Goal: Task Accomplishment & Management: Manage account settings

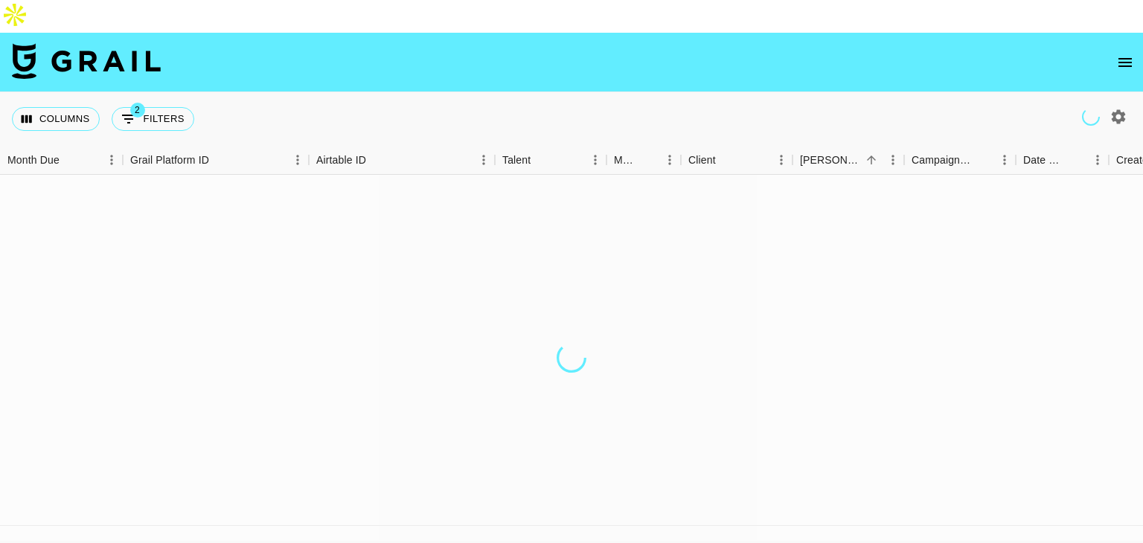
click at [1124, 108] on icon "button" at bounding box center [1119, 117] width 18 height 18
select select "[DATE]"
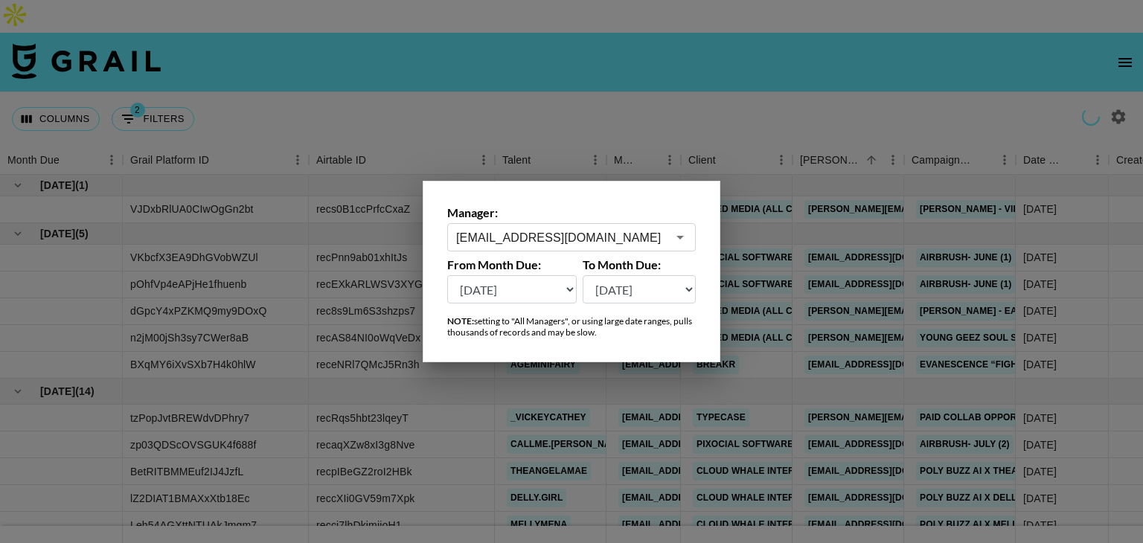
click at [610, 234] on input "dilnasheen.batool@grail-talent.com" at bounding box center [561, 237] width 211 height 17
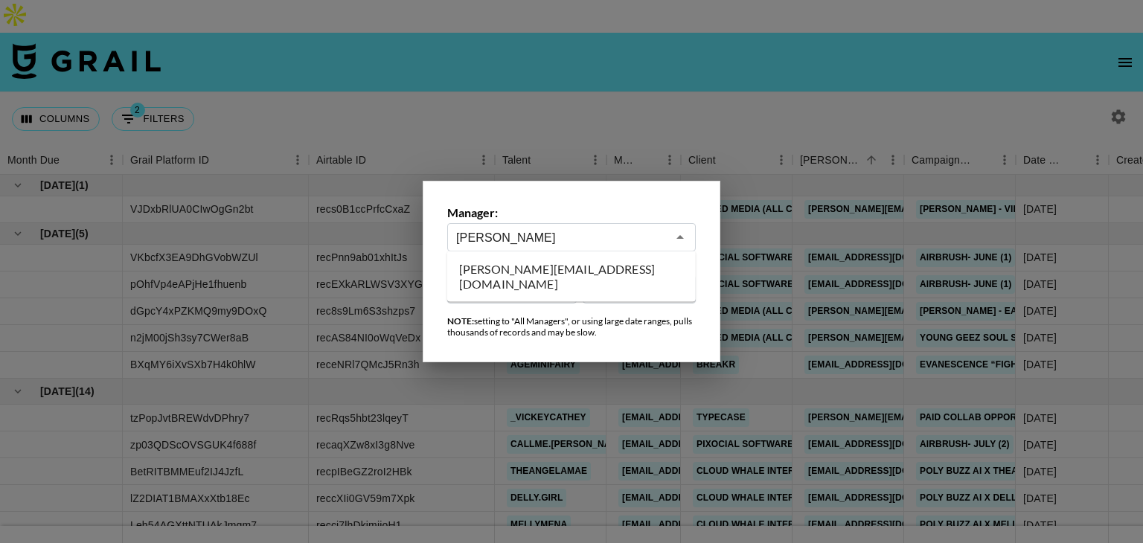
click at [578, 269] on li "zanetta@grail-talent.com" at bounding box center [571, 276] width 249 height 39
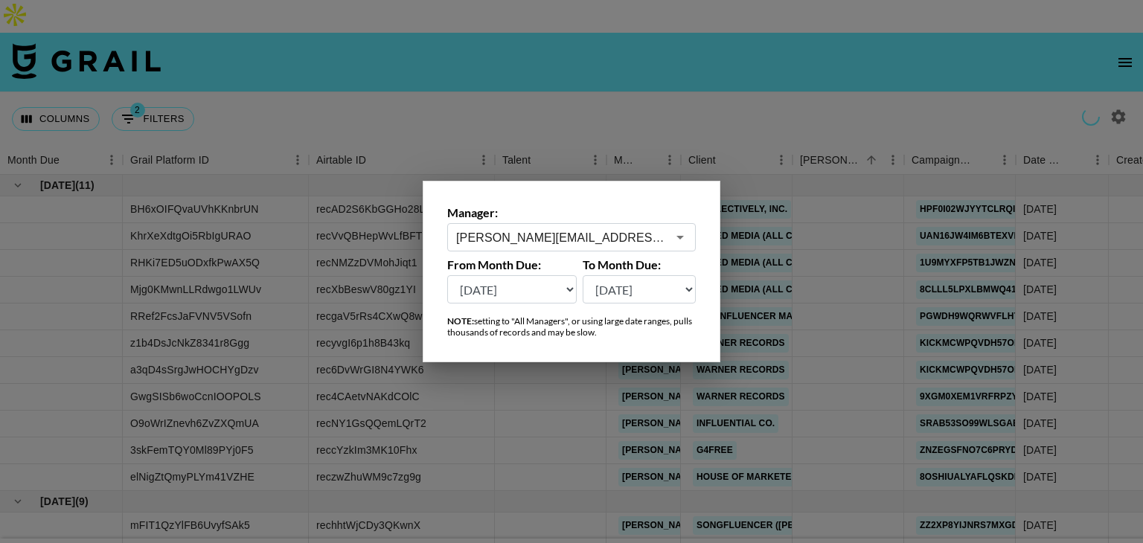
type input "zanetta@grail-talent.com"
click at [596, 100] on div at bounding box center [571, 271] width 1143 height 543
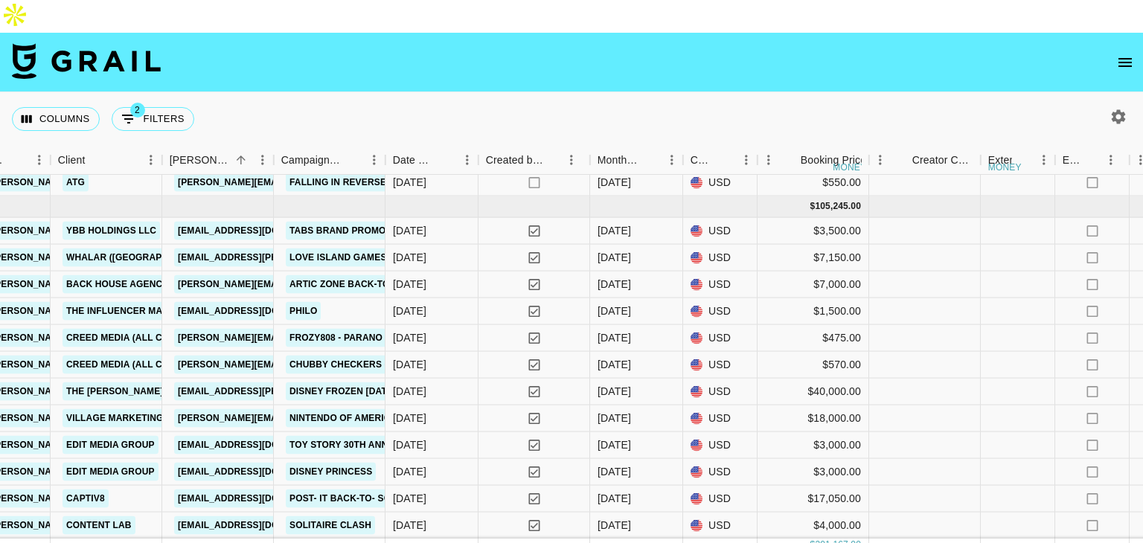
scroll to position [670, 0]
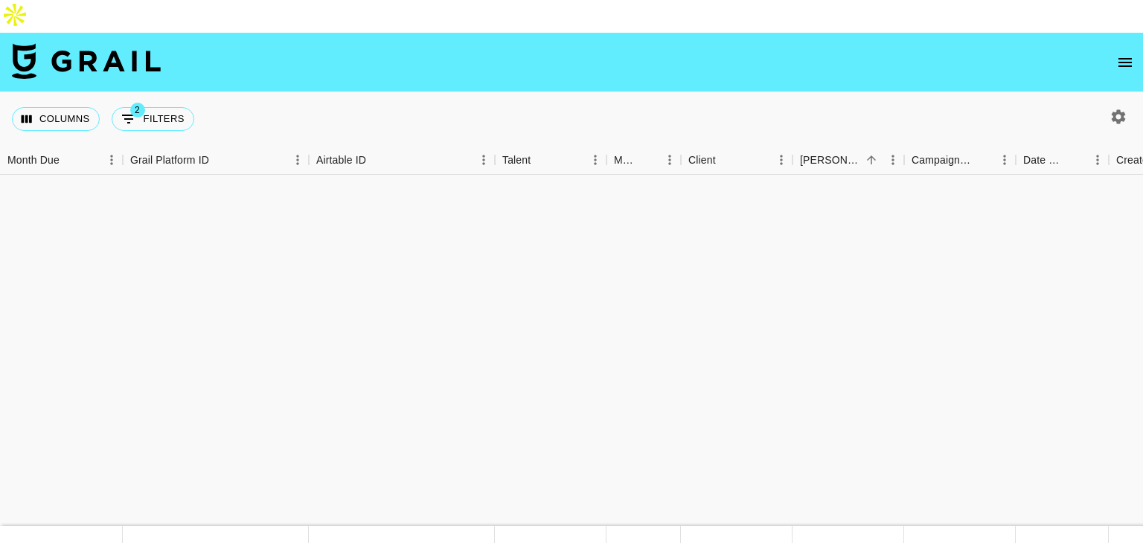
scroll to position [468, 0]
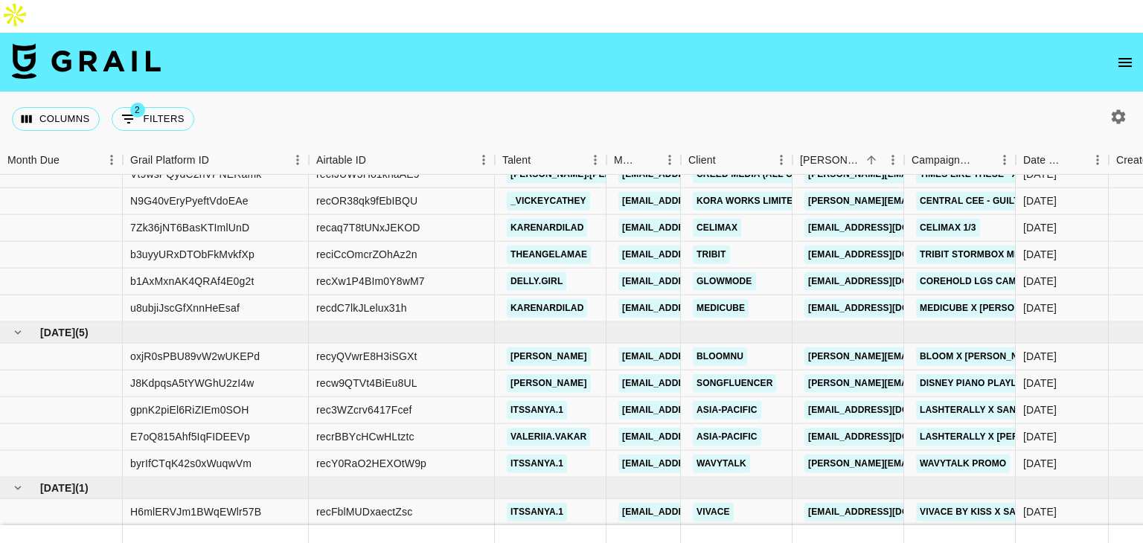
click at [1119, 109] on icon "button" at bounding box center [1119, 116] width 14 height 14
select select "May '25"
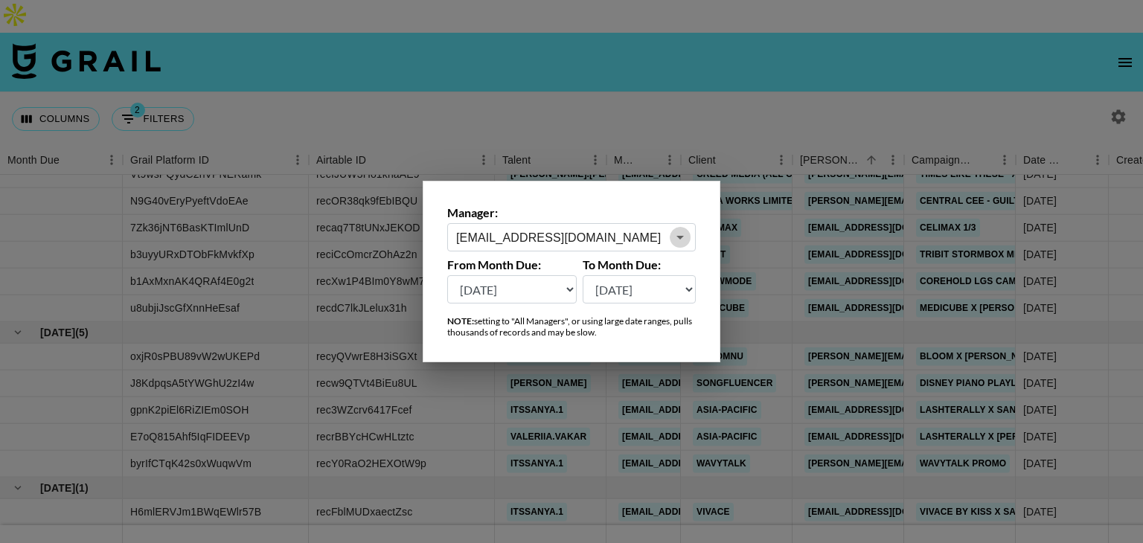
click at [684, 238] on icon "Open" at bounding box center [680, 237] width 18 height 18
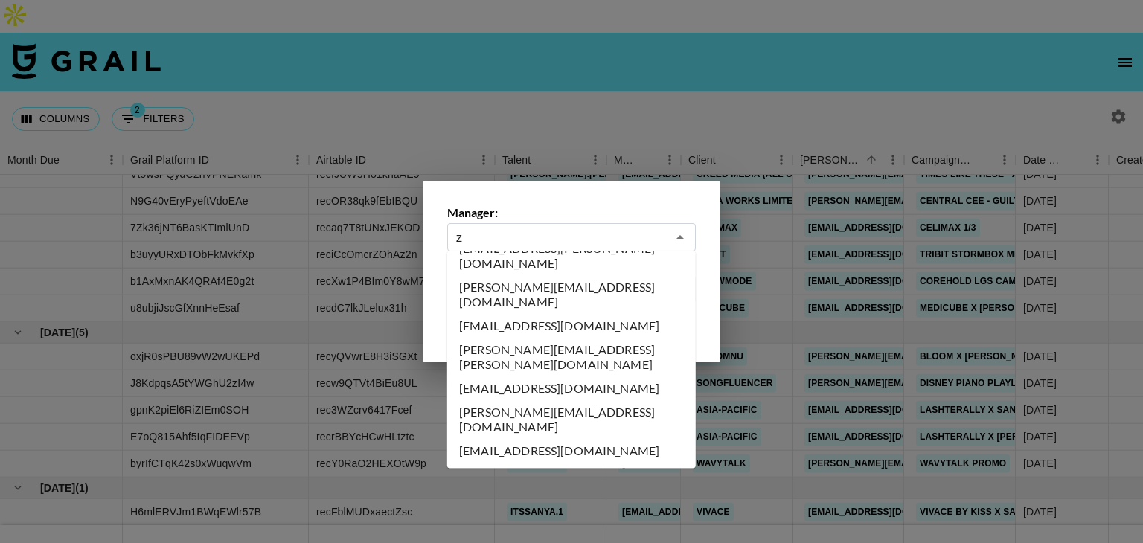
scroll to position [0, 0]
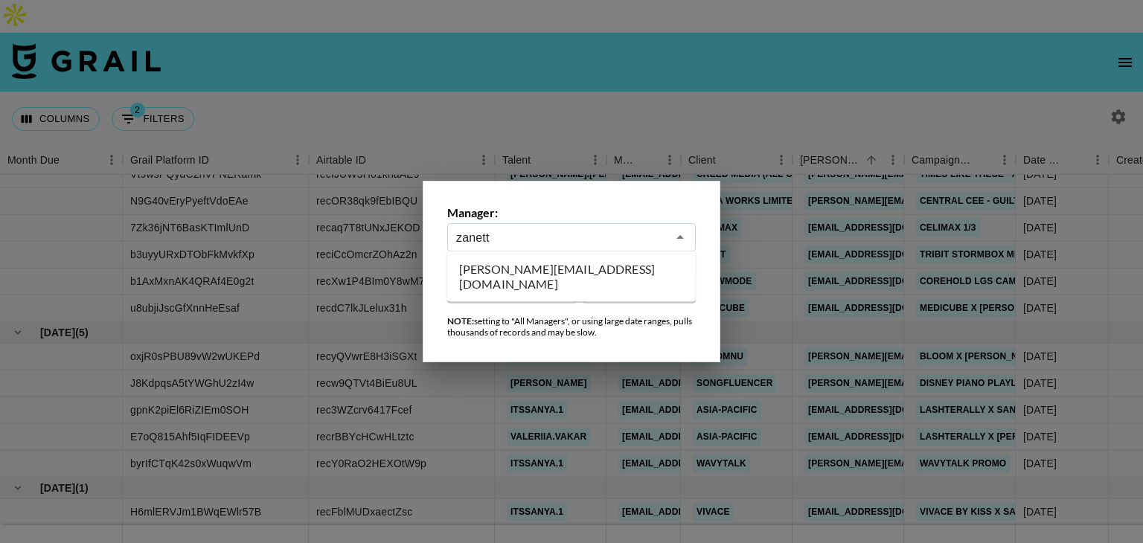
click at [542, 275] on li "zanetta@grail-talent.com" at bounding box center [571, 276] width 249 height 39
type input "zanetta@grail-talent.com"
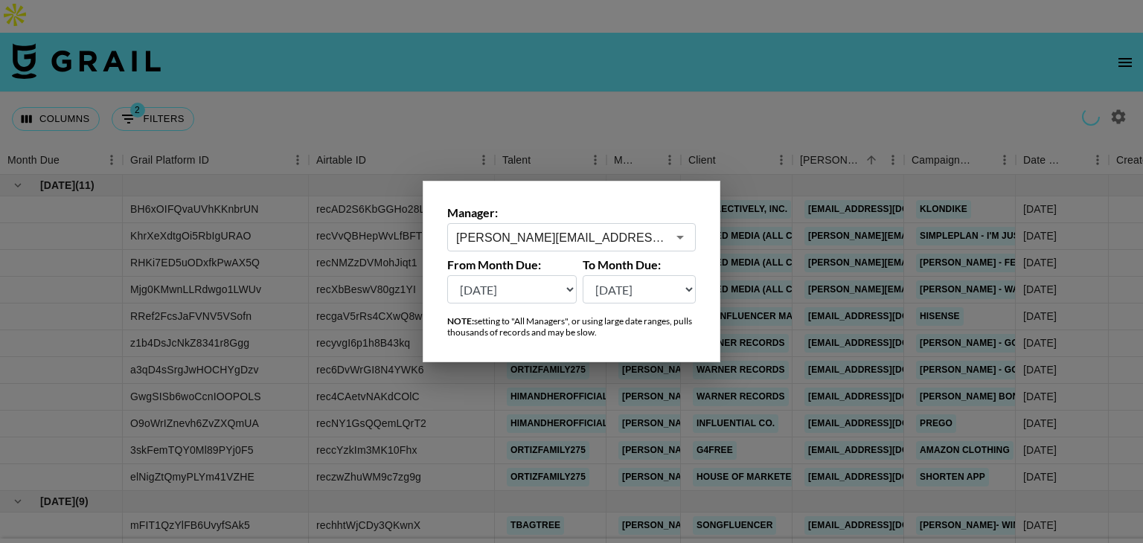
click at [861, 102] on div at bounding box center [571, 271] width 1143 height 543
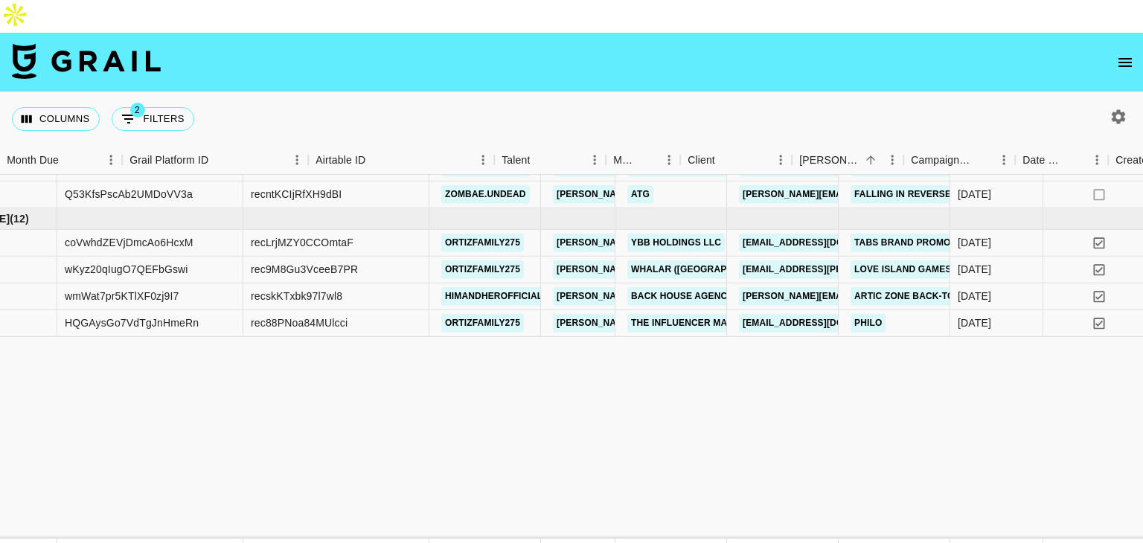
scroll to position [353, 0]
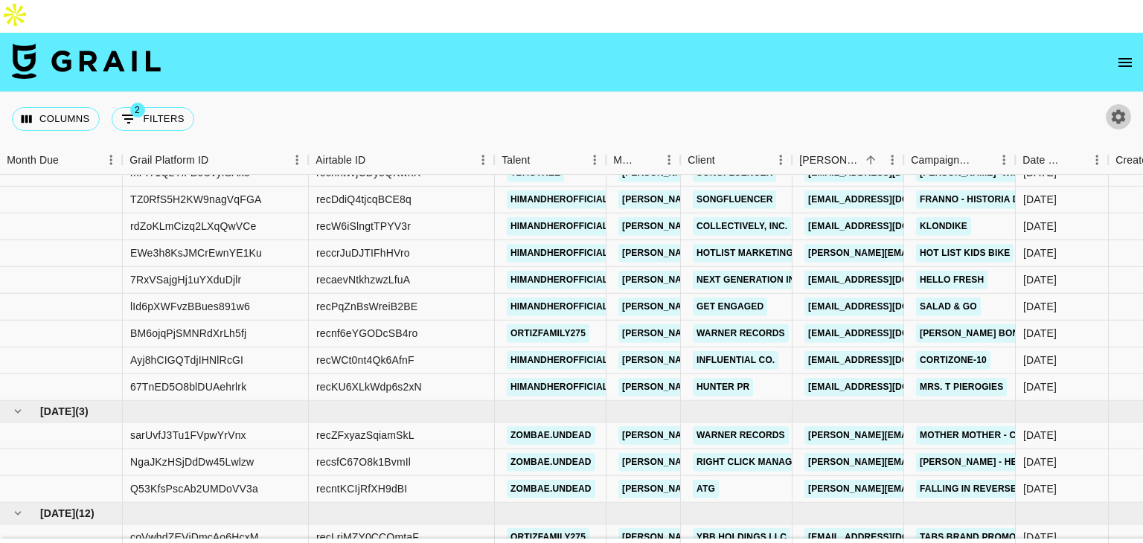
click at [1127, 108] on icon "button" at bounding box center [1119, 117] width 18 height 18
select select "May '25"
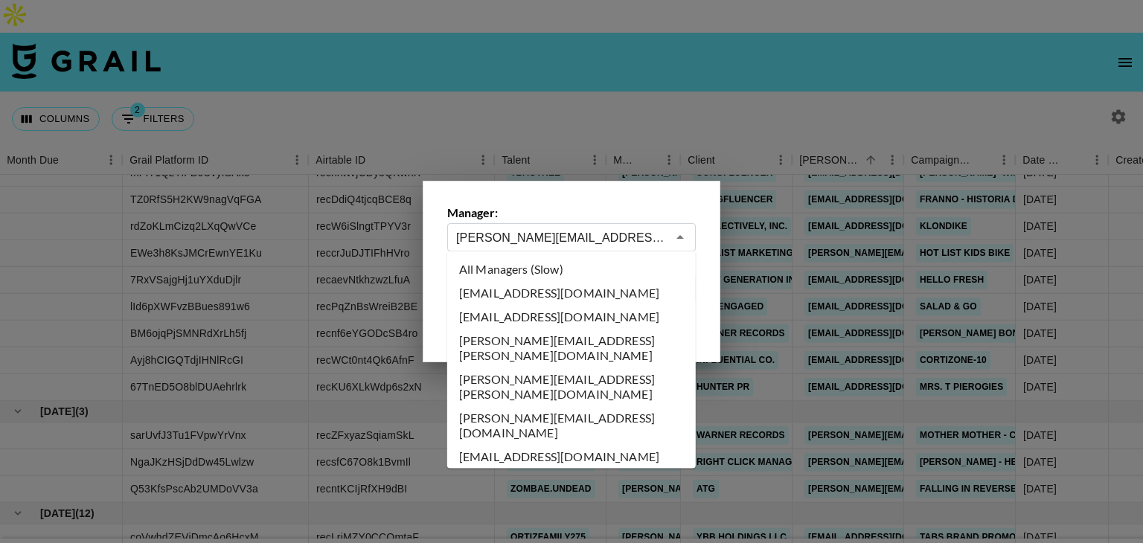
click at [612, 238] on input "zanetta@grail-talent.com" at bounding box center [561, 237] width 211 height 17
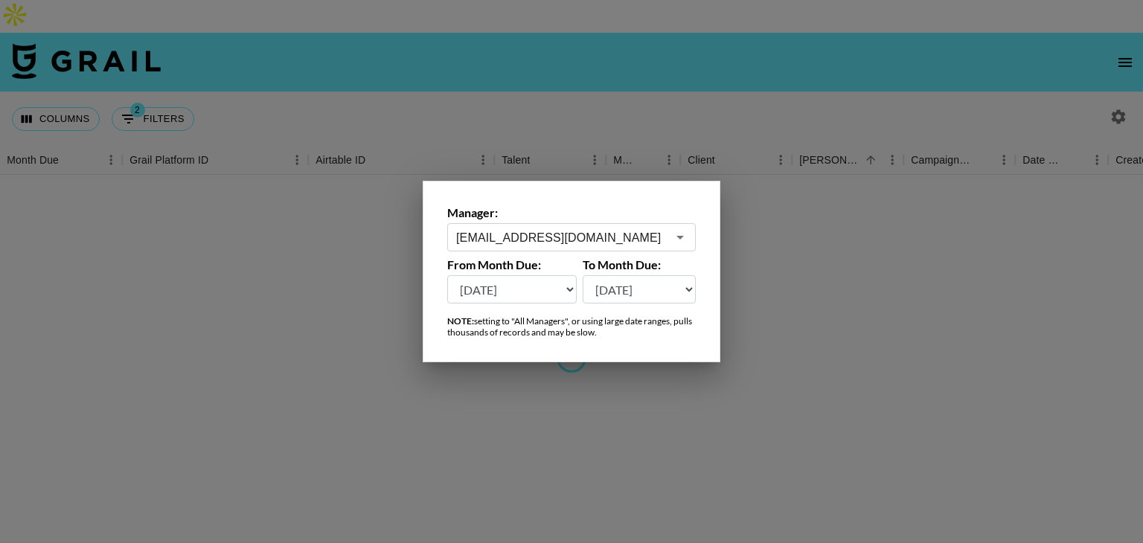
scroll to position [0, 0]
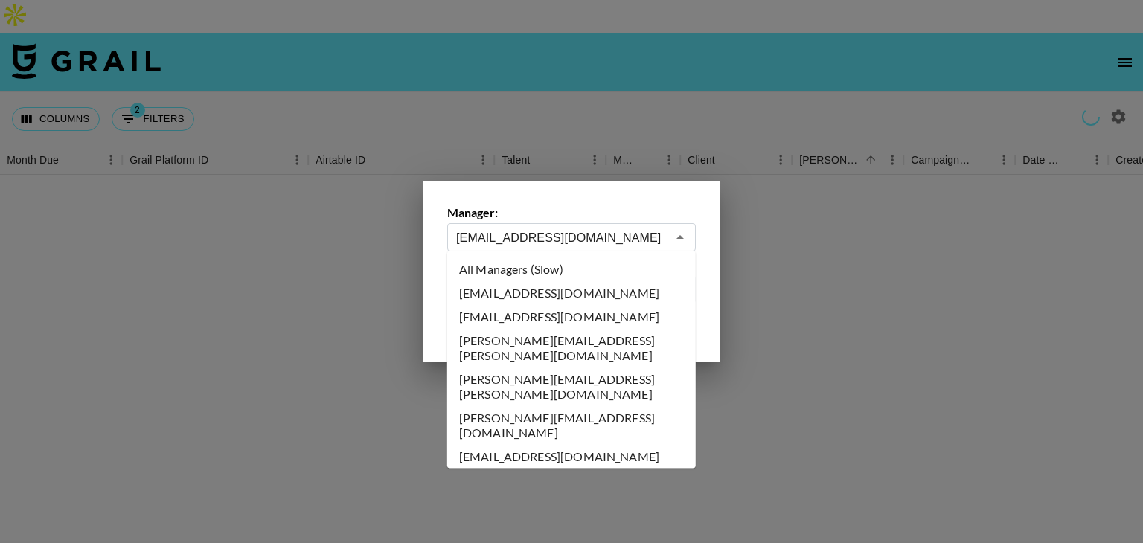
click at [551, 236] on input "victoria@1am.management" at bounding box center [561, 237] width 211 height 17
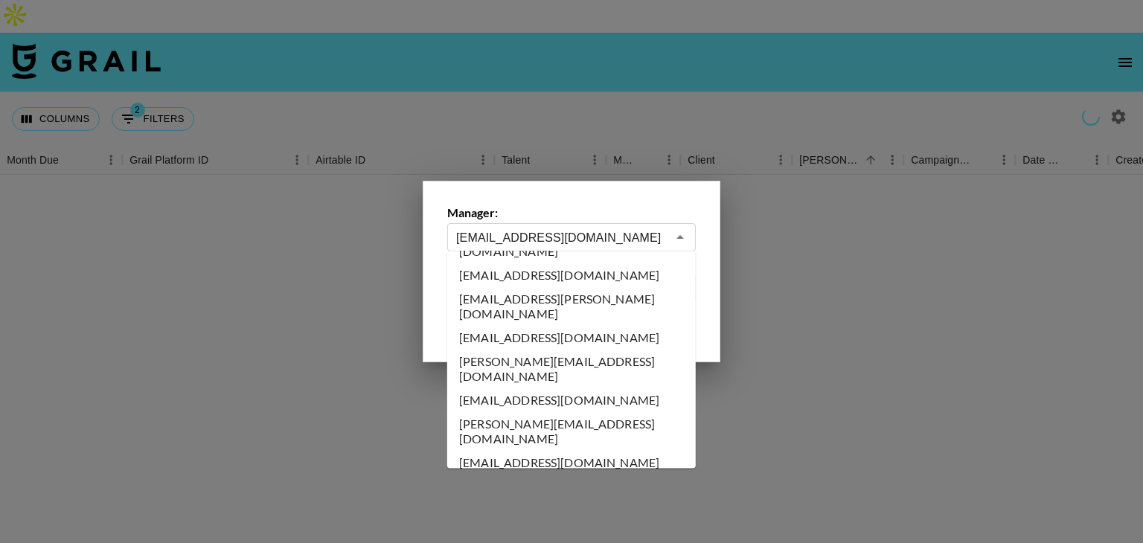
click at [551, 236] on input "victoria@1am.management" at bounding box center [561, 237] width 211 height 17
type input "k"
type input "timothy.noetzel@gmail.com"
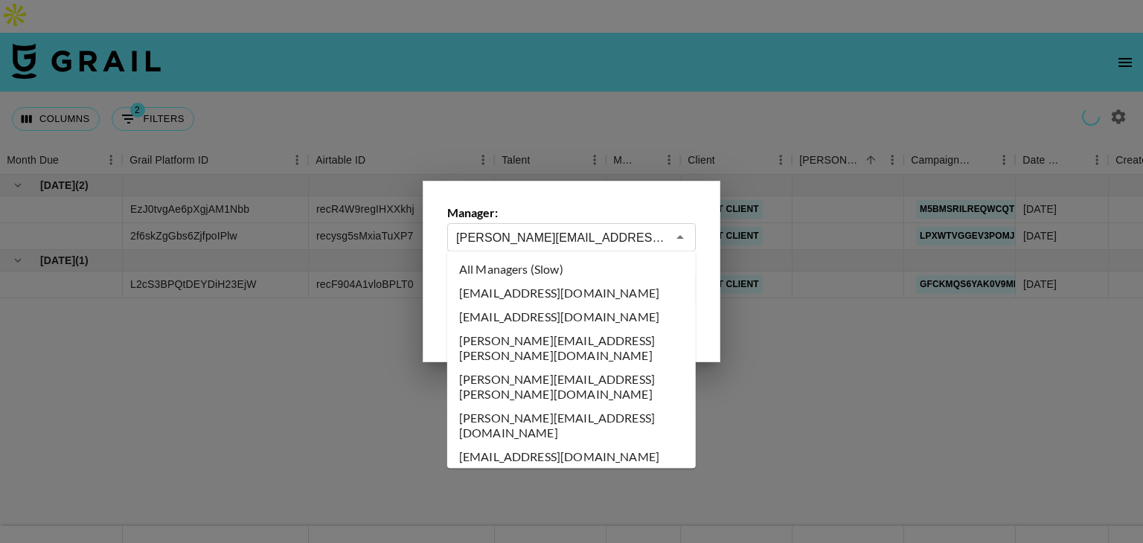
scroll to position [0, 0]
click at [617, 242] on input "timothy.noetzel@gmail.com" at bounding box center [561, 237] width 211 height 17
click at [645, 65] on div at bounding box center [571, 271] width 1143 height 543
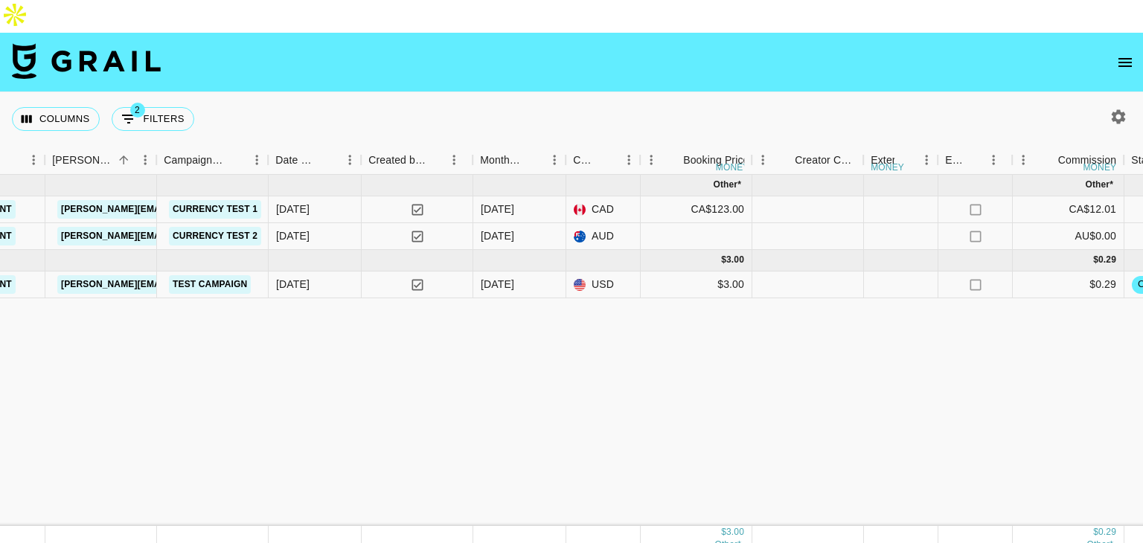
scroll to position [0, 749]
click at [1123, 108] on icon "button" at bounding box center [1119, 117] width 18 height 18
select select "May '25"
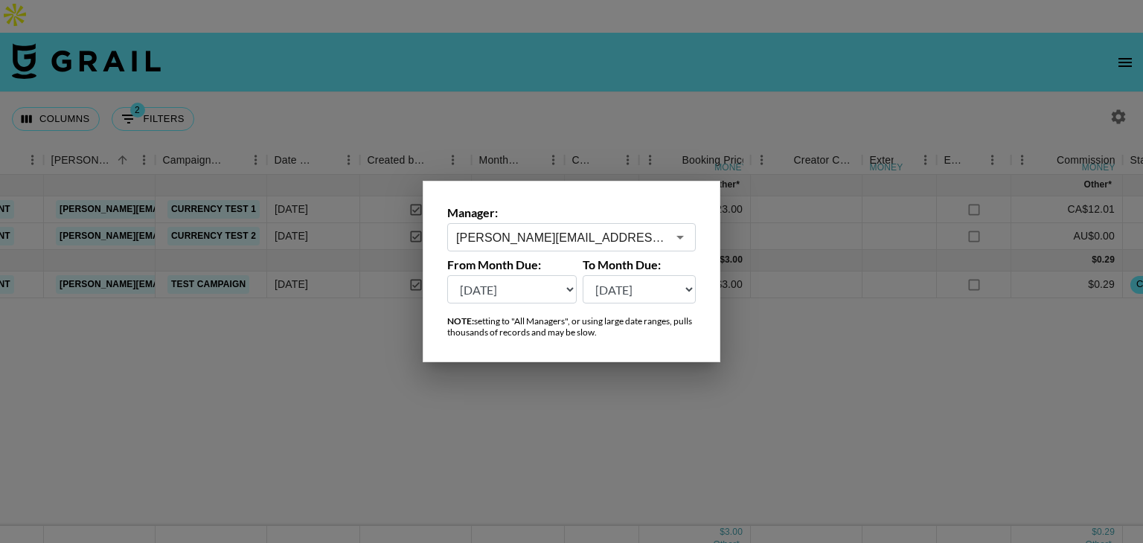
click at [640, 244] on input "timothy.noetzel@gmail.com" at bounding box center [561, 237] width 211 height 17
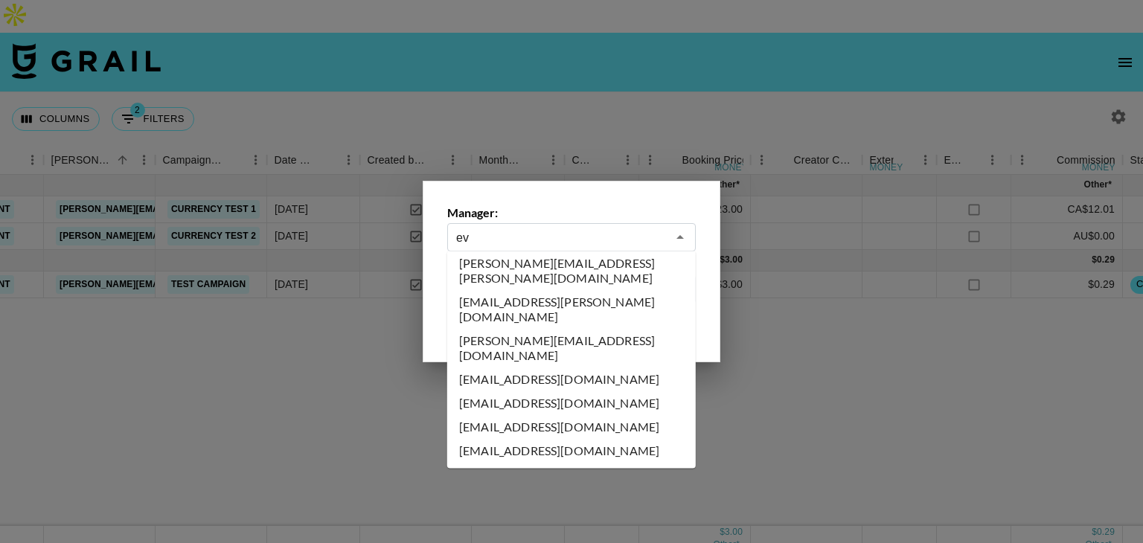
scroll to position [0, 0]
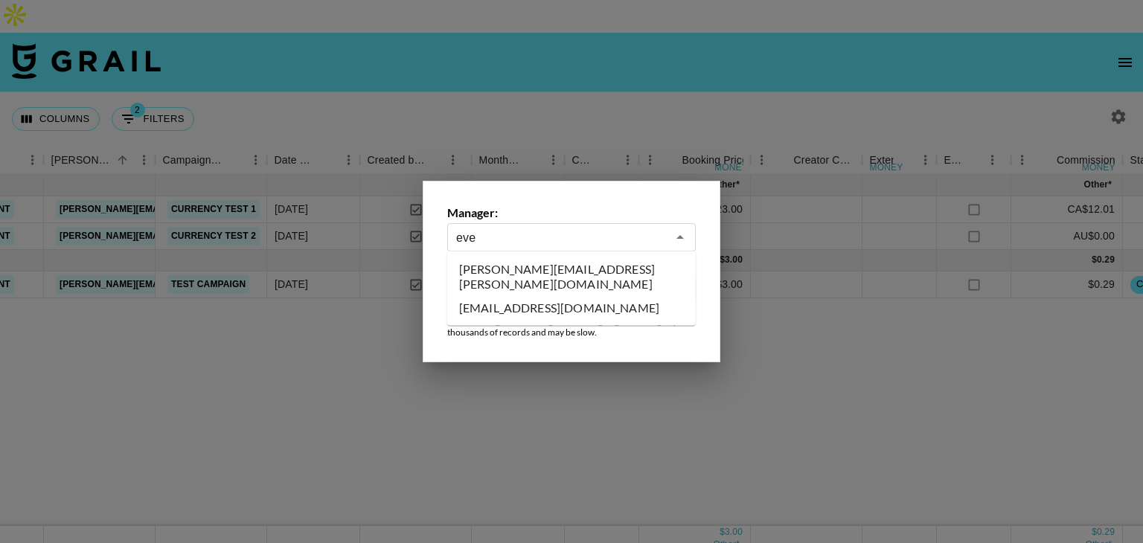
click at [601, 269] on li "evelyn.cardoso@grail-talent.com" at bounding box center [571, 276] width 249 height 39
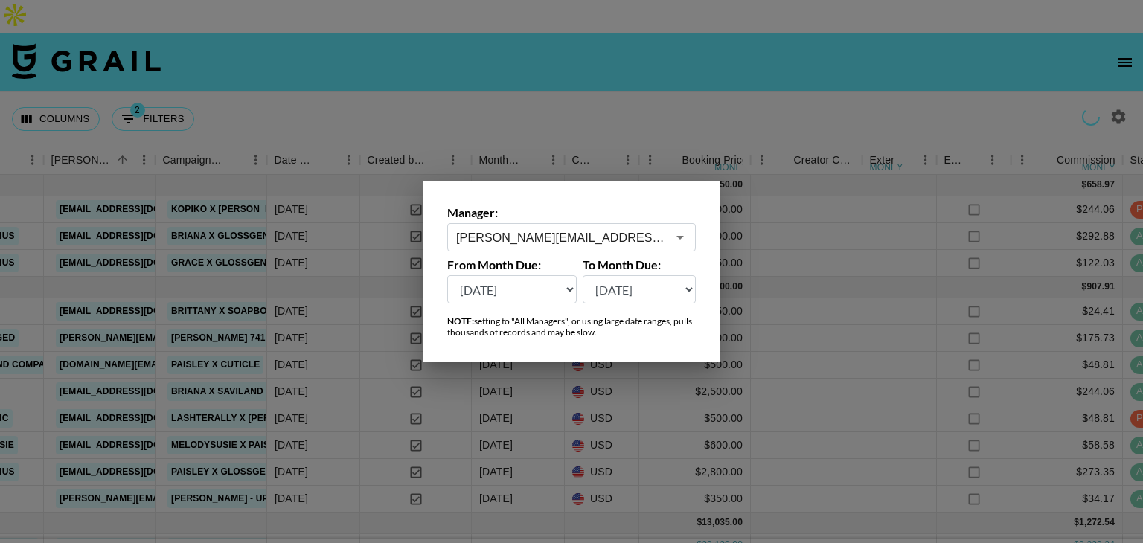
type input "evelyn.cardoso@grail-talent.com"
drag, startPoint x: 601, startPoint y: 269, endPoint x: 795, endPoint y: 48, distance: 293.7
click at [795, 48] on div "Manager: evelyn.cardoso@grail-talent.com ​ From Month Due: Aug '26 Jul '26 Jun …" at bounding box center [571, 271] width 1143 height 543
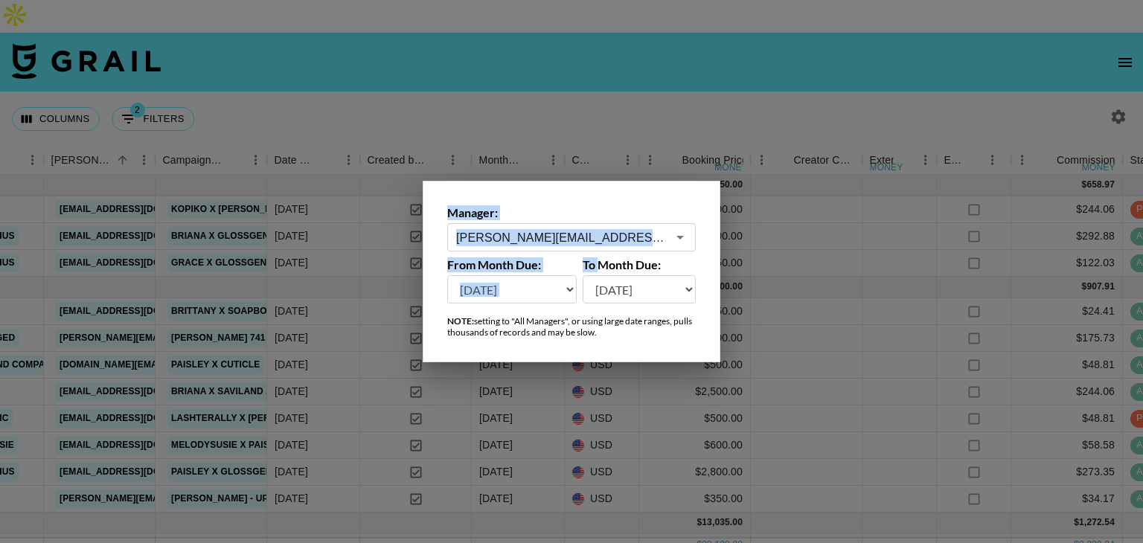
click at [795, 48] on div at bounding box center [571, 271] width 1143 height 543
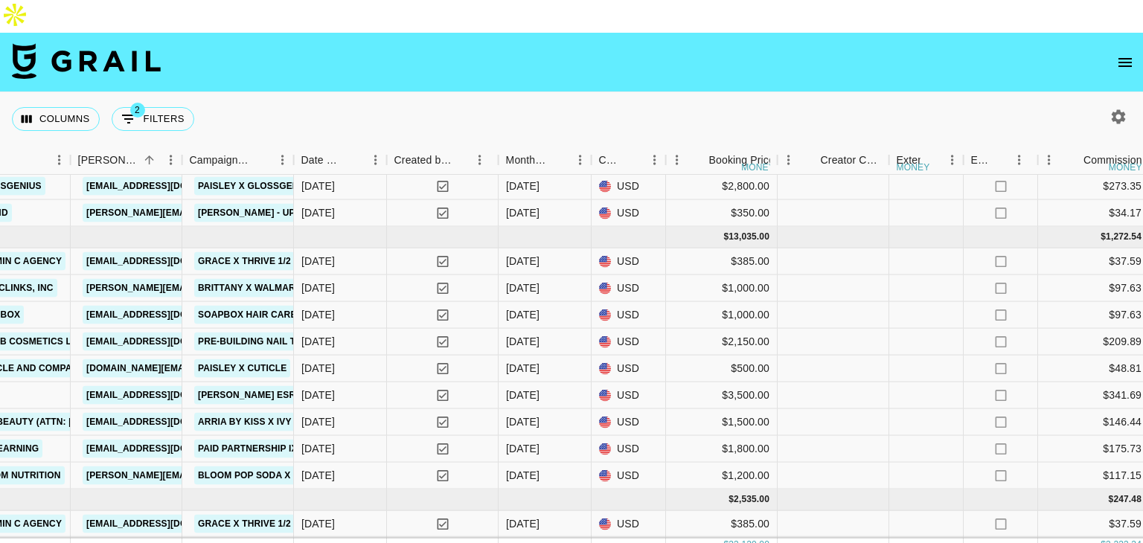
scroll to position [285, 722]
click at [1115, 104] on button "button" at bounding box center [1118, 116] width 25 height 25
select select "May '25"
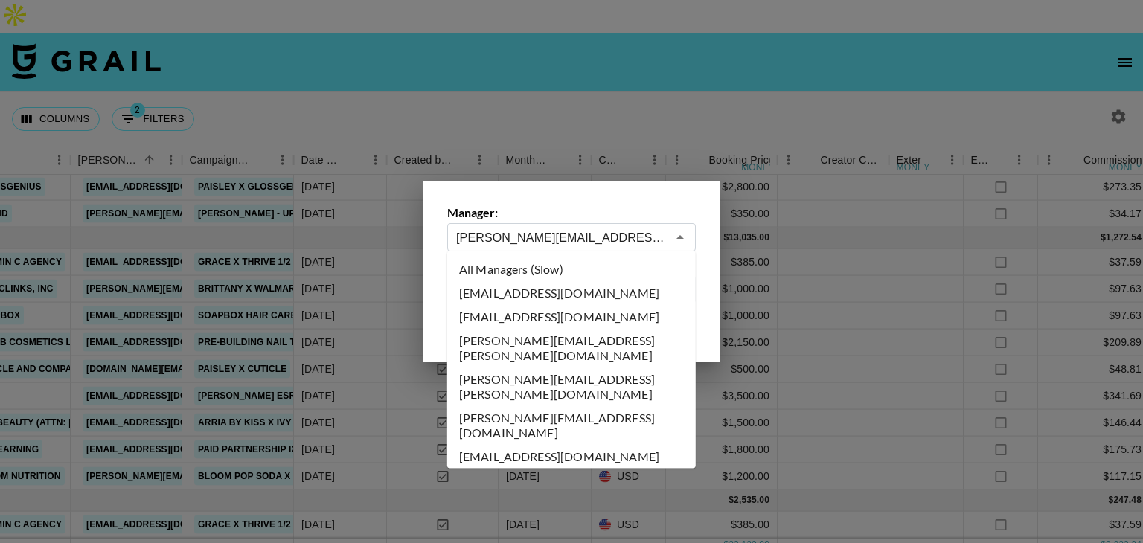
scroll to position [2861, 0]
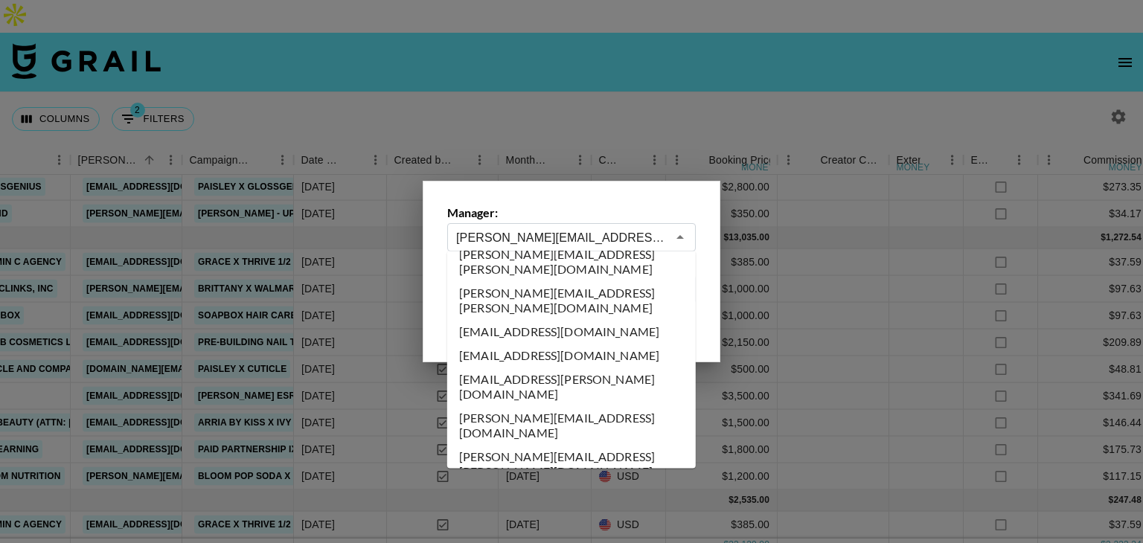
click at [650, 236] on input "evelyn.cardoso@grail-talent.com" at bounding box center [561, 237] width 211 height 17
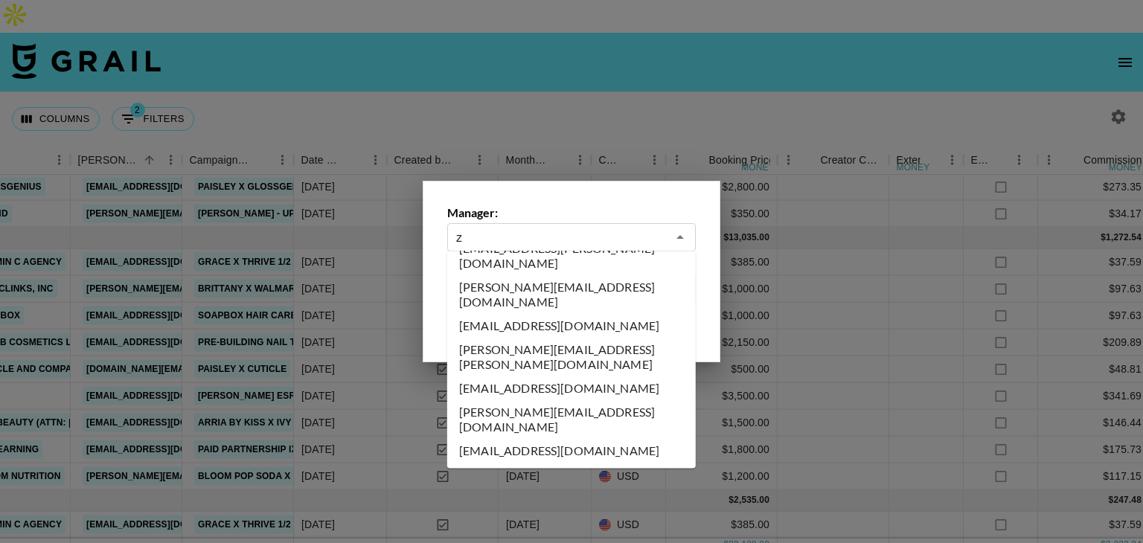
scroll to position [0, 0]
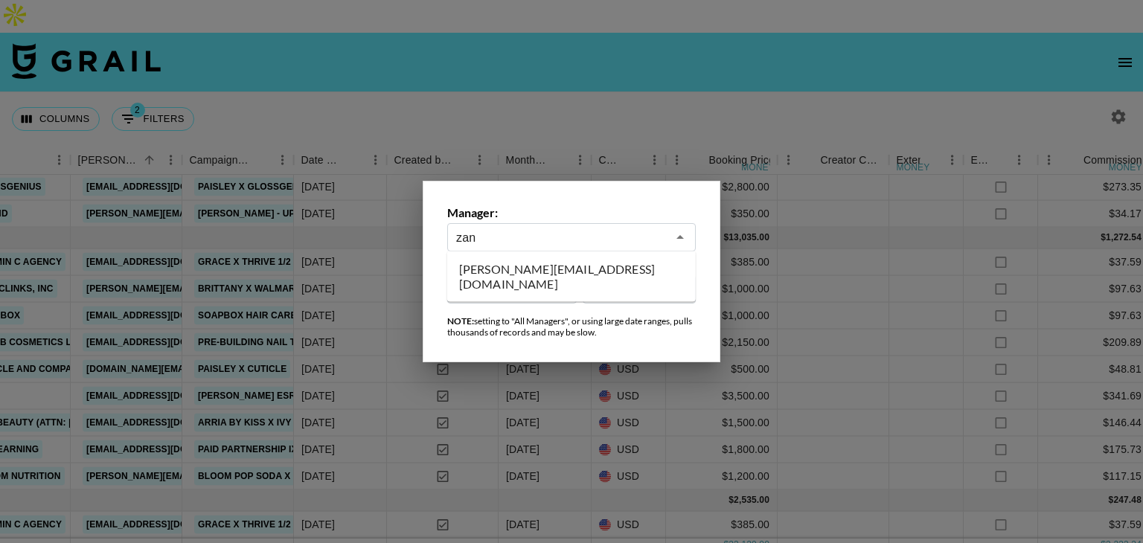
click at [586, 271] on li "zanetta@grail-talent.com" at bounding box center [571, 276] width 249 height 39
type input "zanetta@grail-talent.com"
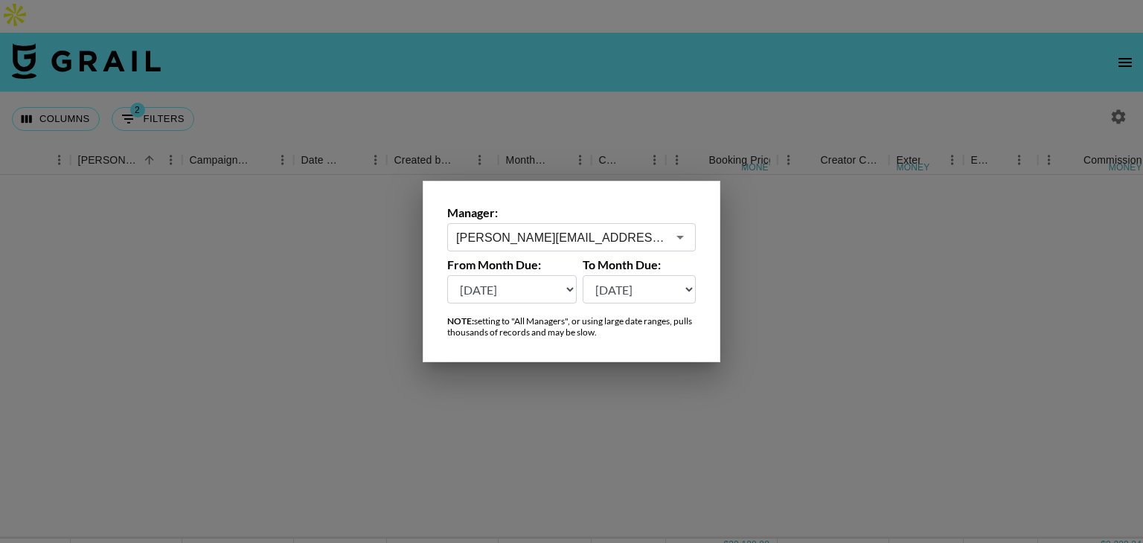
scroll to position [0, 722]
click at [776, 82] on div at bounding box center [571, 271] width 1143 height 543
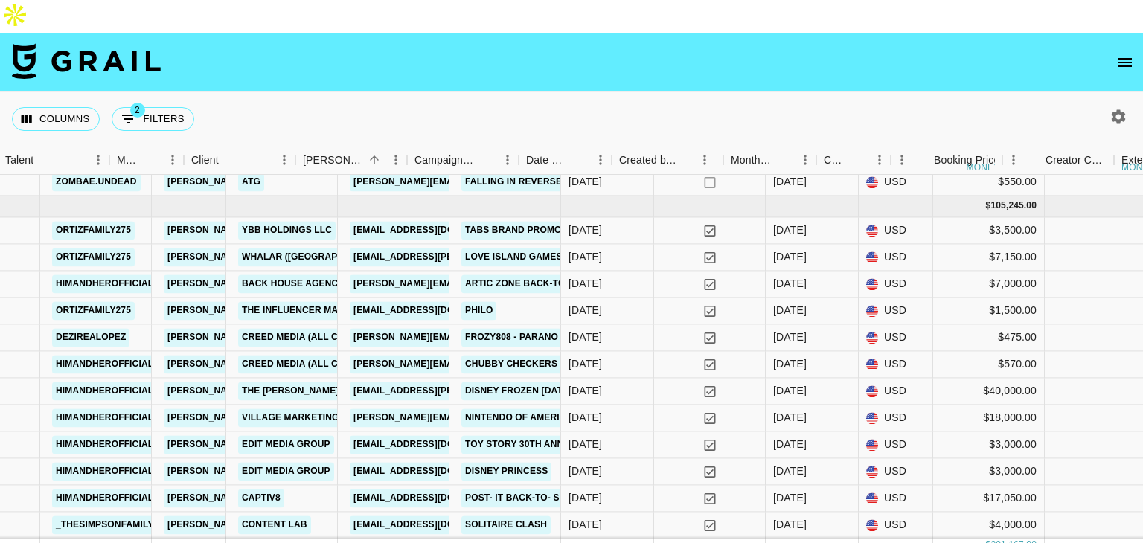
scroll to position [670, 452]
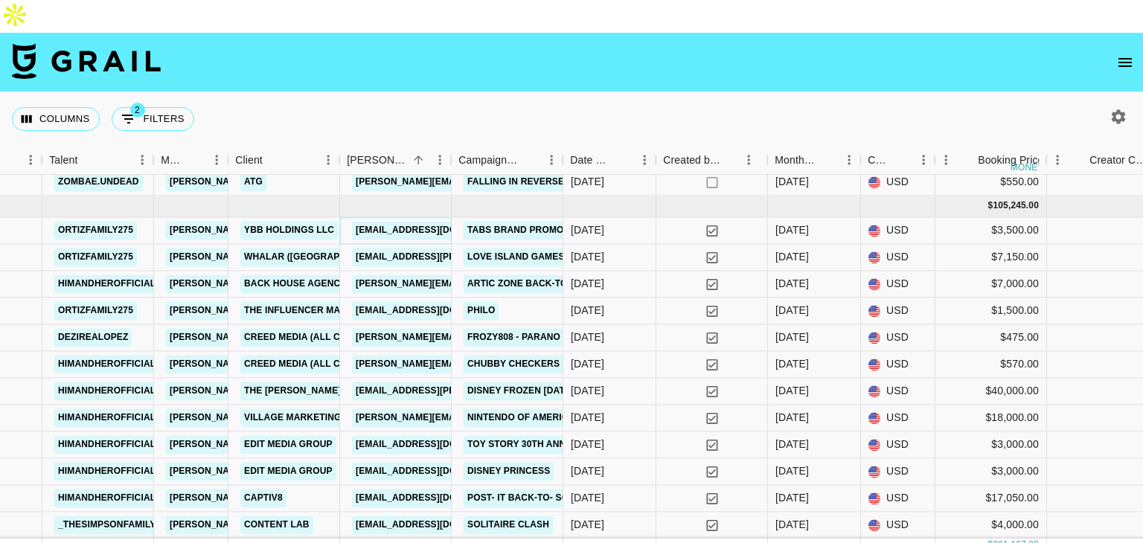
click at [413, 221] on link "partnerships@ybbmedia.com" at bounding box center [435, 230] width 167 height 19
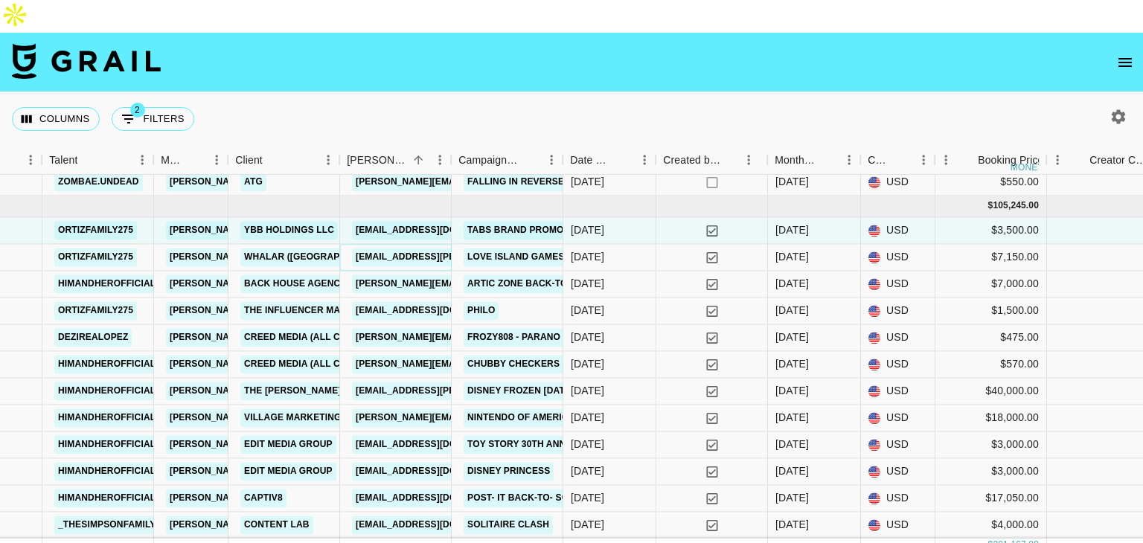
click at [396, 248] on link "cierra.laforest@whalar.com" at bounding box center [473, 257] width 243 height 19
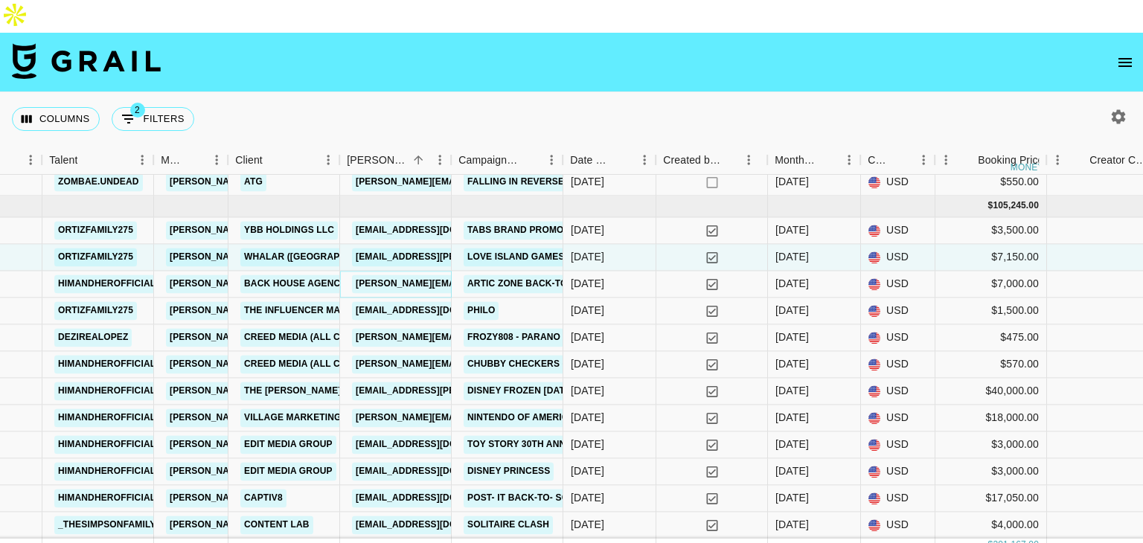
click at [429, 275] on link "hannah@backhouseagency.com" at bounding box center [473, 284] width 243 height 19
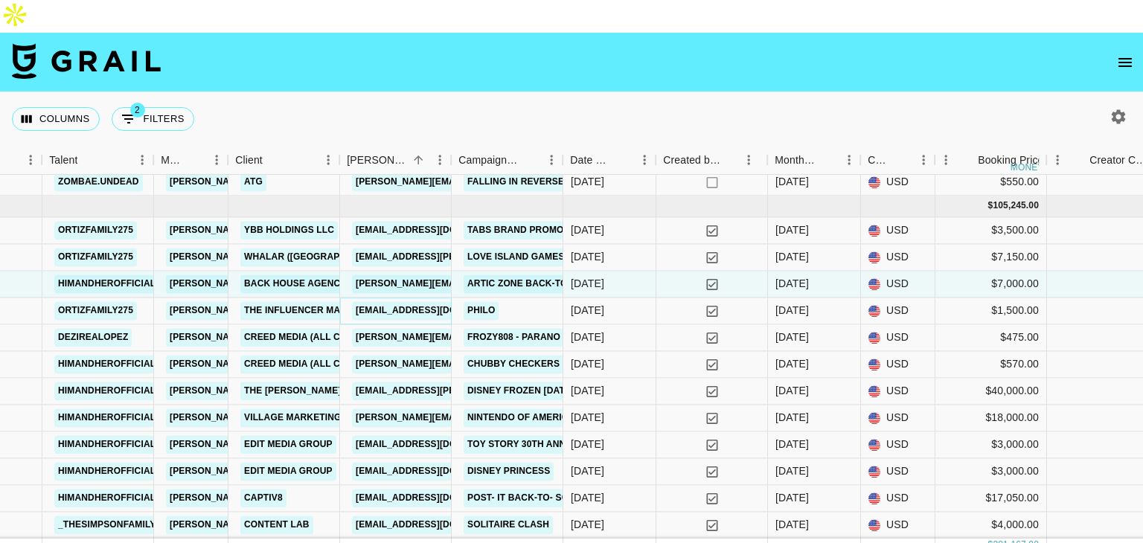
click at [420, 301] on link "airianna@theinfluencermarketingfactory.com" at bounding box center [435, 310] width 167 height 19
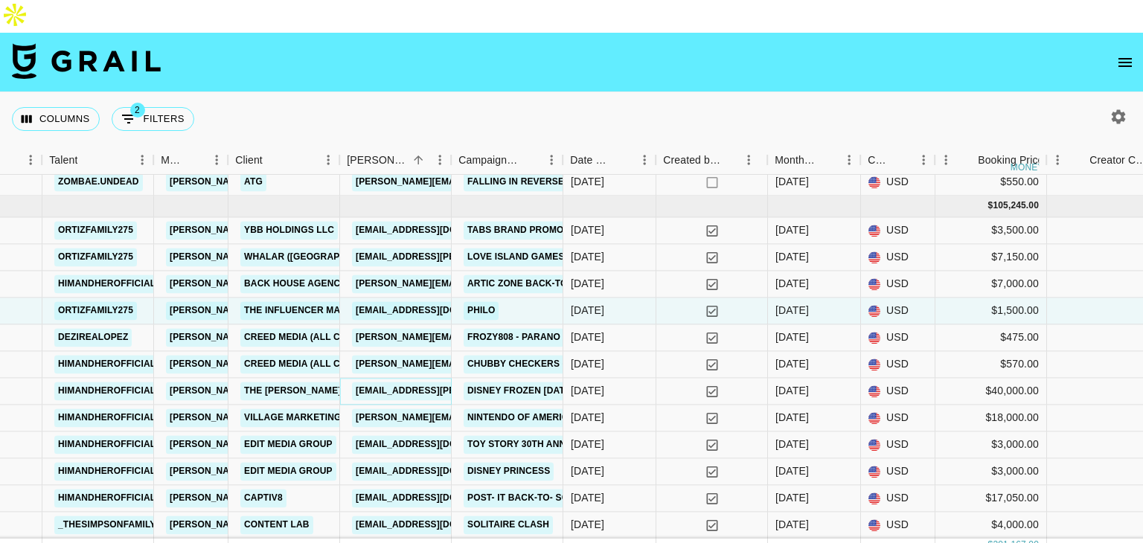
click at [409, 382] on link "Alexa.B.Stoczko@disney.com" at bounding box center [473, 391] width 243 height 19
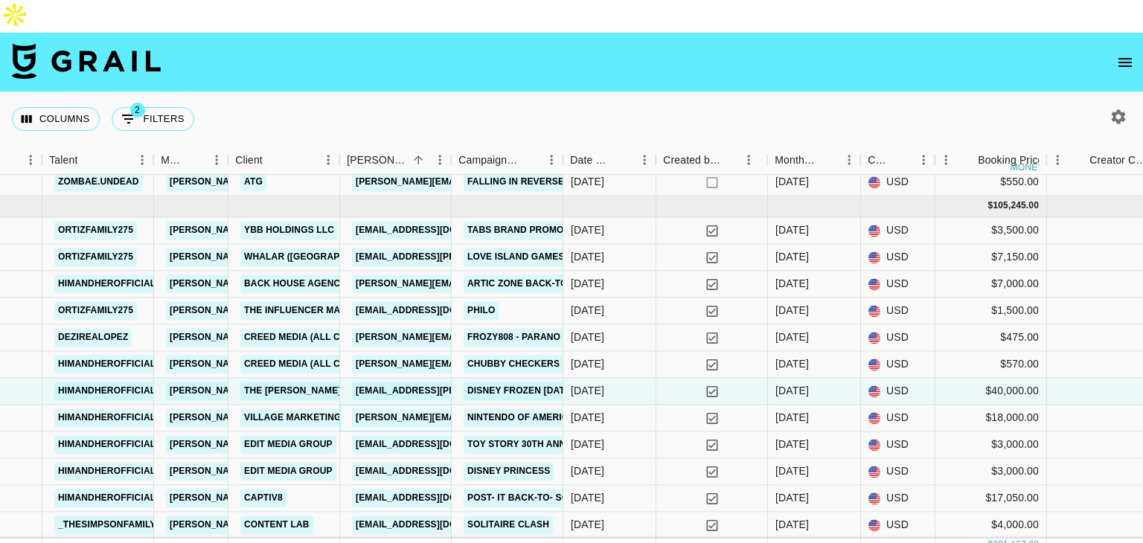
click at [406, 409] on link "kate@villagemarketing.com" at bounding box center [473, 418] width 243 height 19
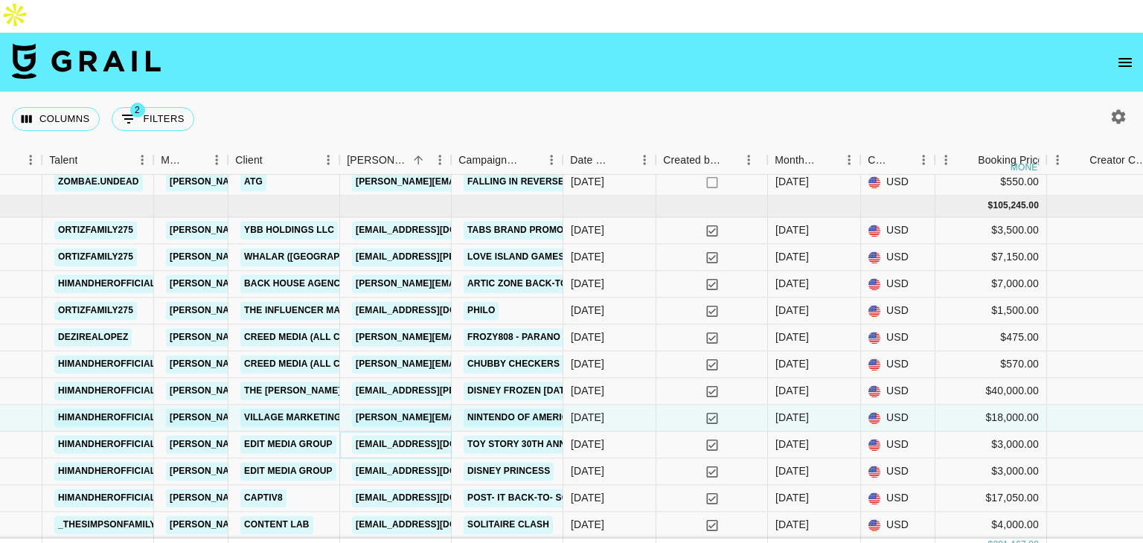
click at [381, 435] on link "maddie@editmediagroup.com" at bounding box center [435, 444] width 167 height 19
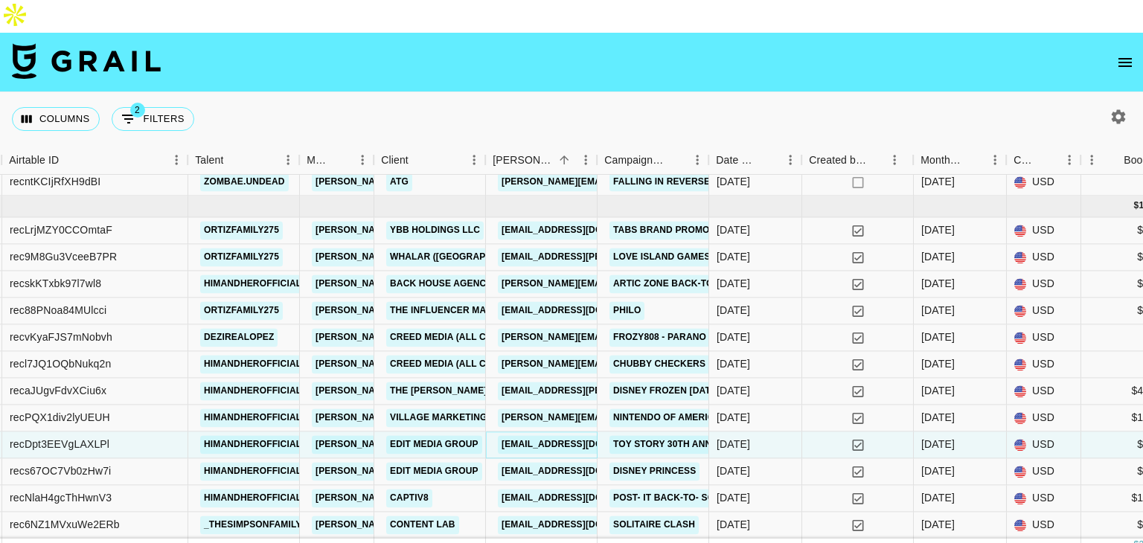
scroll to position [670, 304]
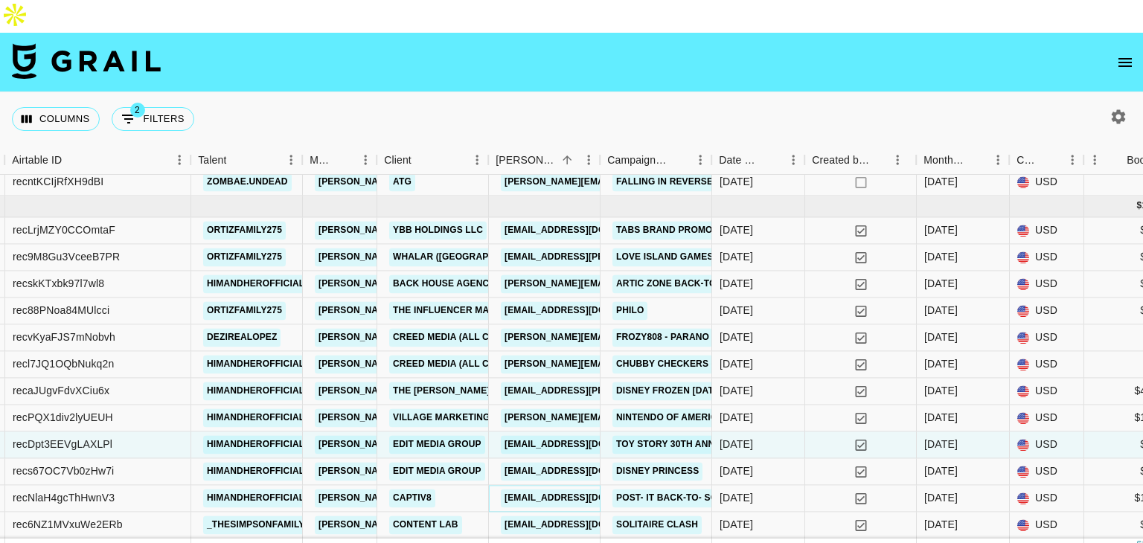
click at [528, 489] on link "sajdinovich@captiv8.io" at bounding box center [584, 498] width 167 height 19
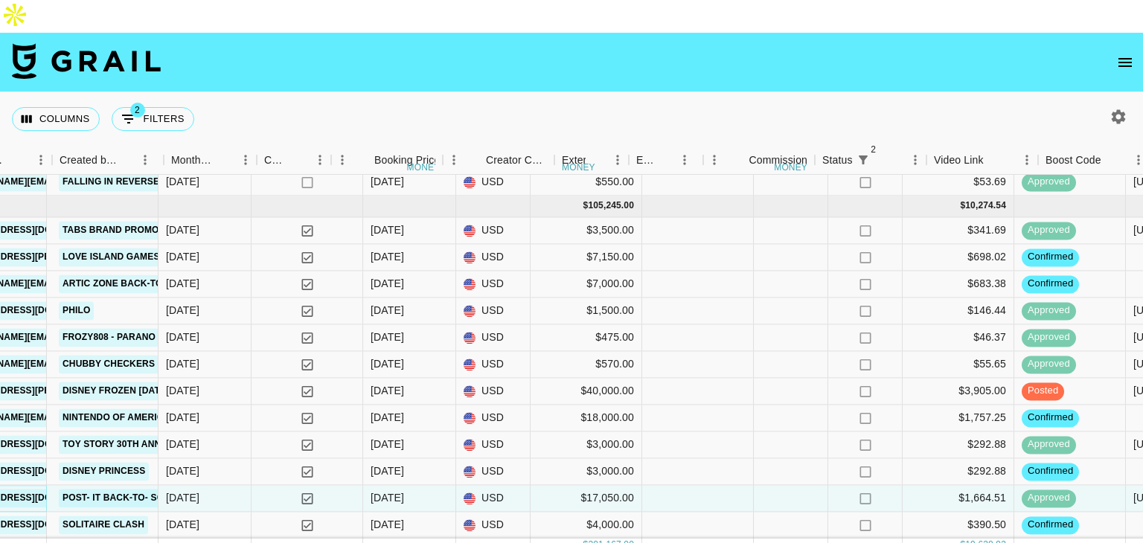
scroll to position [670, 1125]
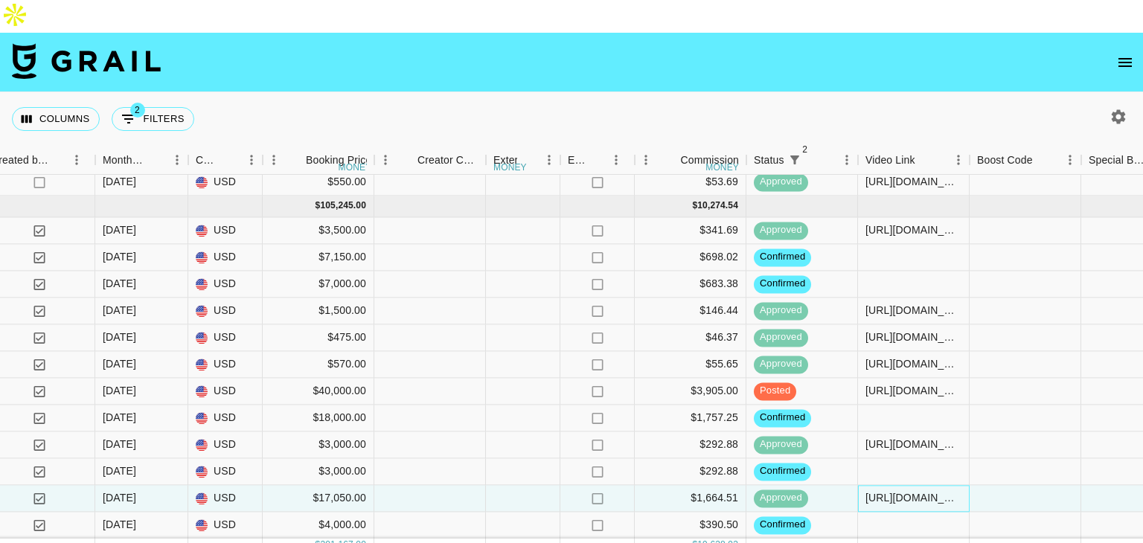
click at [898, 491] on div "https://www.instagram.com/reel/DM-ztgzs6-0/?igsh=MXM3cHlybzV5cGtwaA==" at bounding box center [913, 498] width 96 height 15
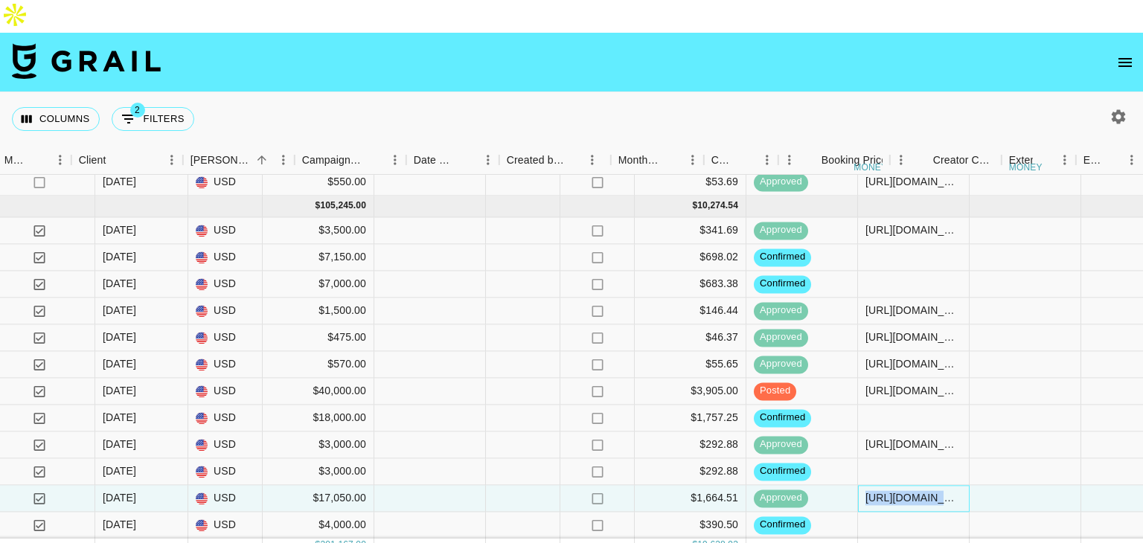
scroll to position [670, 609]
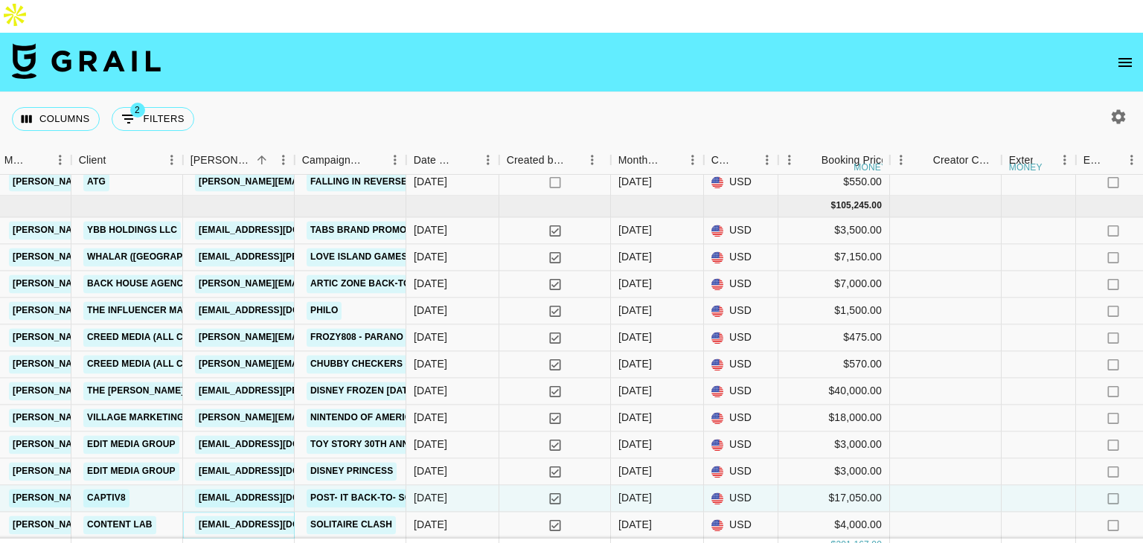
click at [244, 516] on link "nick@contentlab.xyz" at bounding box center [278, 525] width 167 height 19
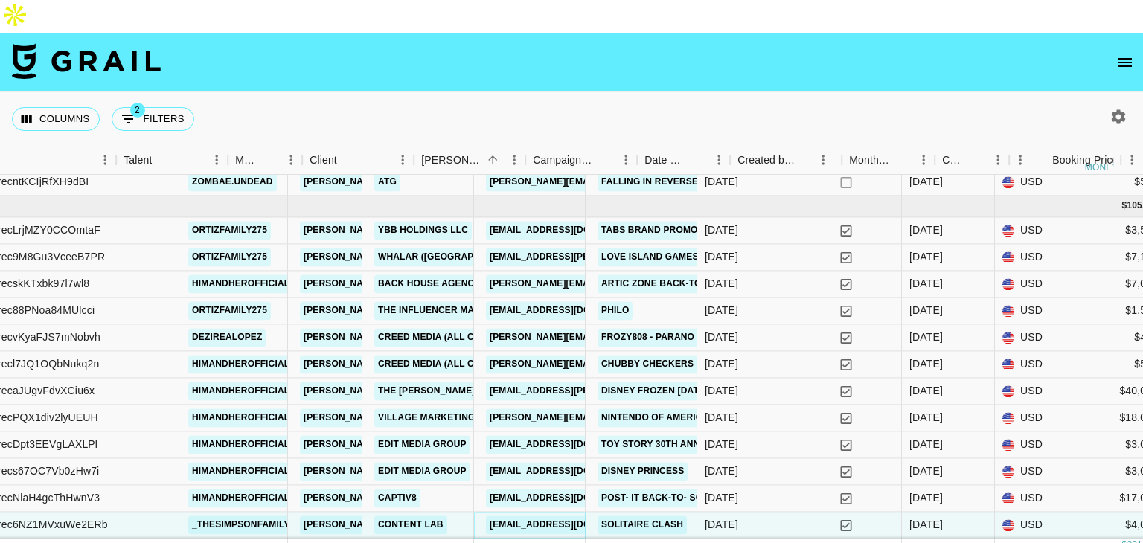
scroll to position [670, 237]
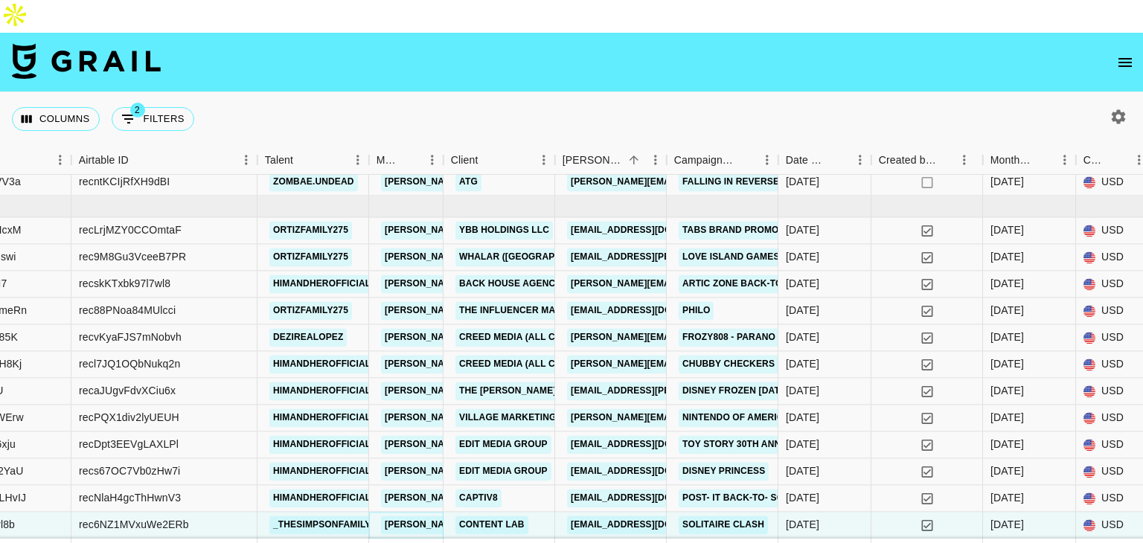
click at [388, 516] on link "zanetta@grail-talent.com" at bounding box center [502, 525] width 243 height 19
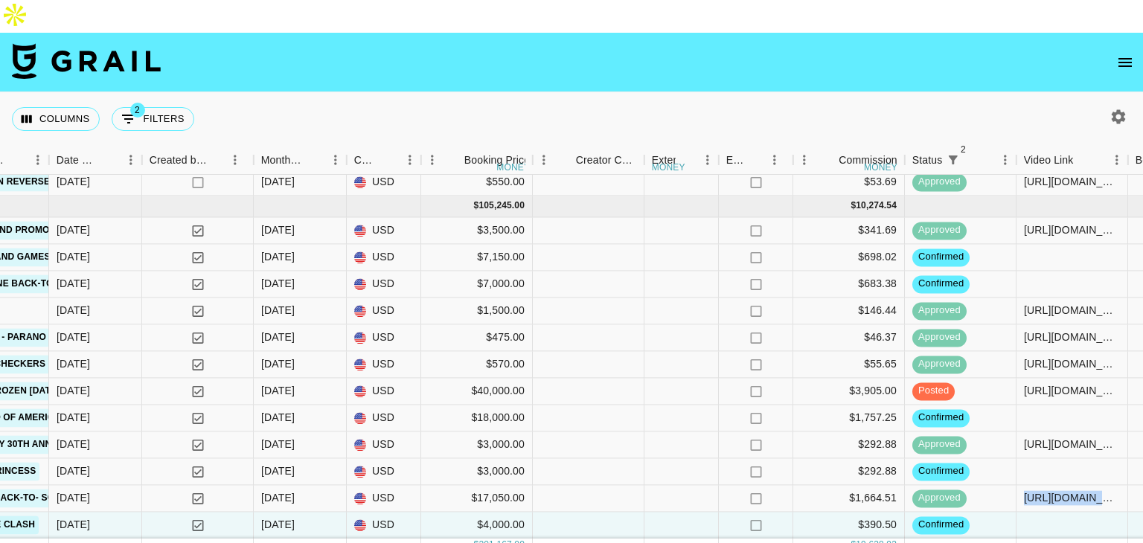
scroll to position [670, 960]
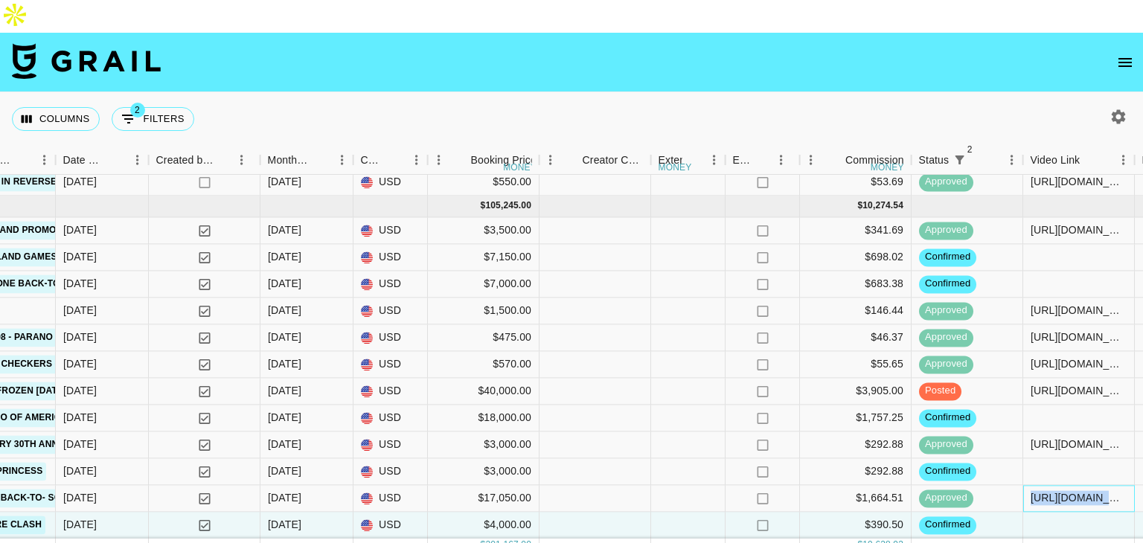
click at [1033, 491] on div "https://www.instagram.com/reel/DM-ztgzs6-0/?igsh=MXM3cHlybzV5cGtwaA==" at bounding box center [1079, 498] width 96 height 15
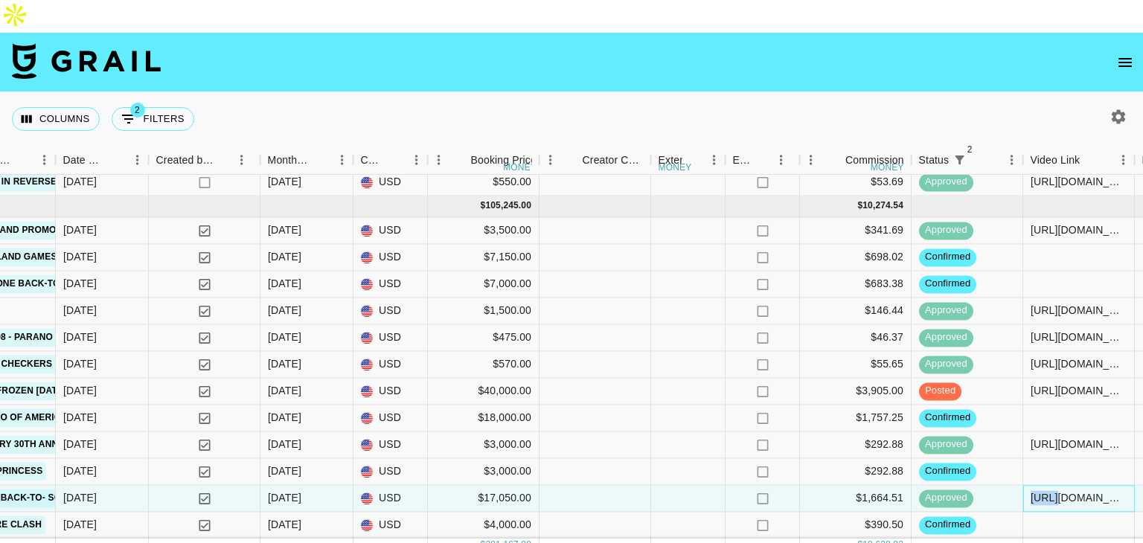
click at [1033, 491] on div "https://www.instagram.com/reel/DM-ztgzs6-0/?igsh=MXM3cHlybzV5cGtwaA==" at bounding box center [1079, 498] width 96 height 15
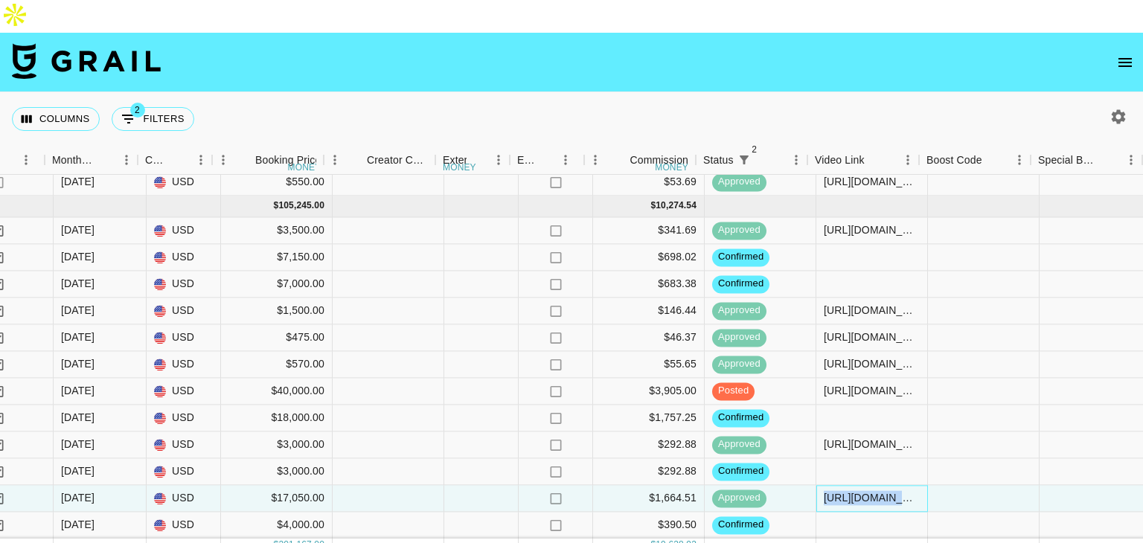
scroll to position [664, 1220]
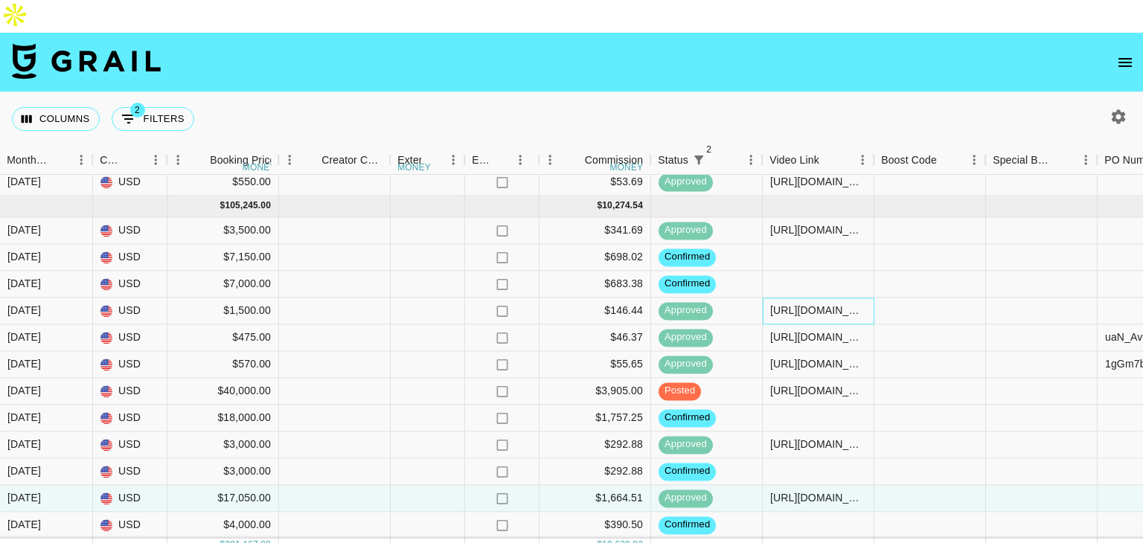
click at [801, 304] on div "https://www.tiktok.com/@ortizfamily275/video/7533779375678901535?_t=ZP-8ybyORys…" at bounding box center [818, 311] width 96 height 15
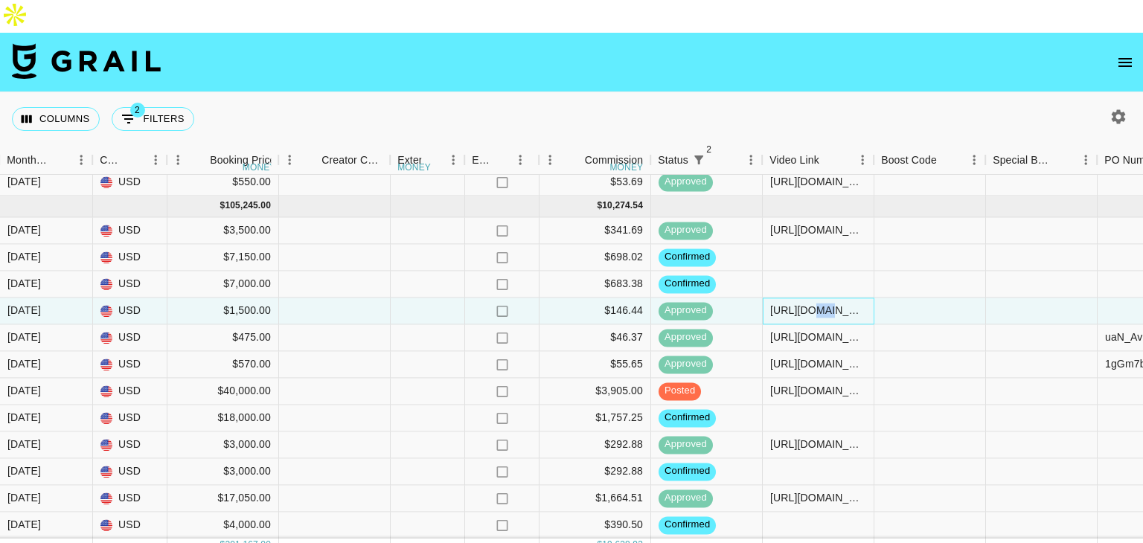
click at [801, 304] on div "https://www.tiktok.com/@ortizfamily275/video/7533779375678901535?_t=ZP-8ybyORys…" at bounding box center [818, 311] width 96 height 15
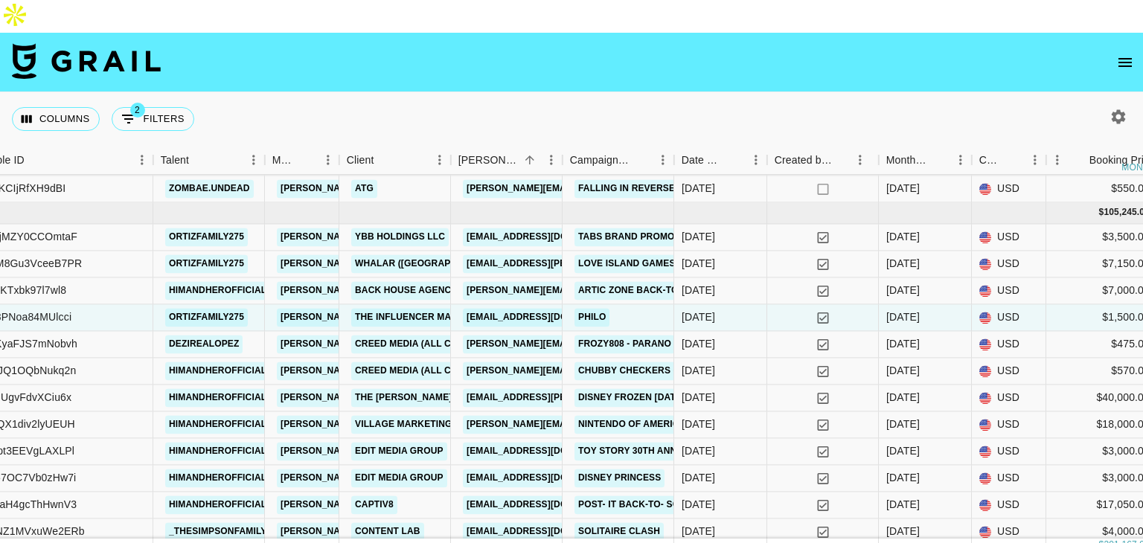
scroll to position [653, 342]
click at [1121, 109] on icon "button" at bounding box center [1119, 116] width 14 height 14
select select "May '25"
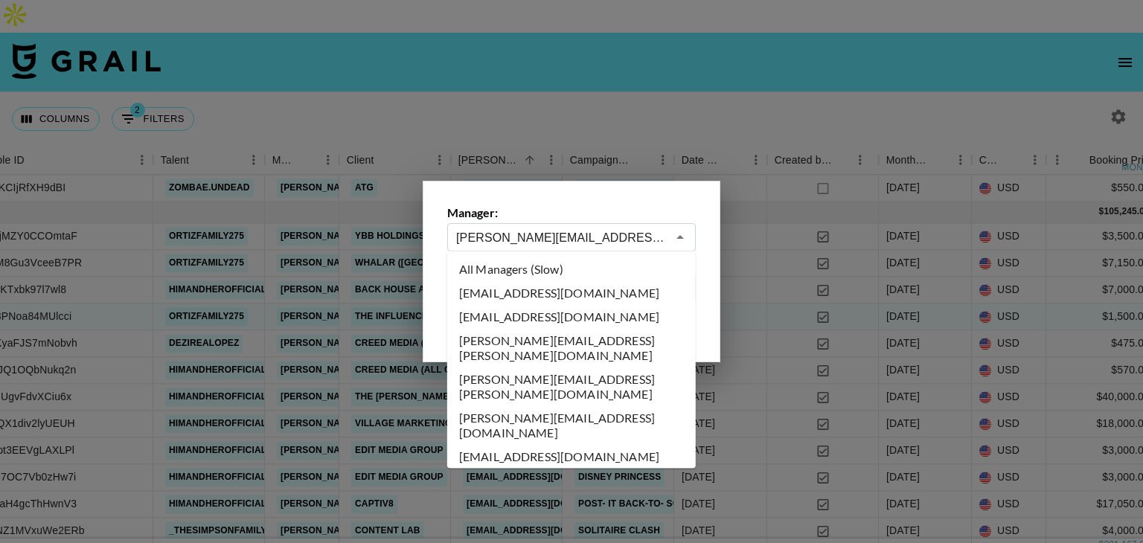
scroll to position [8733, 0]
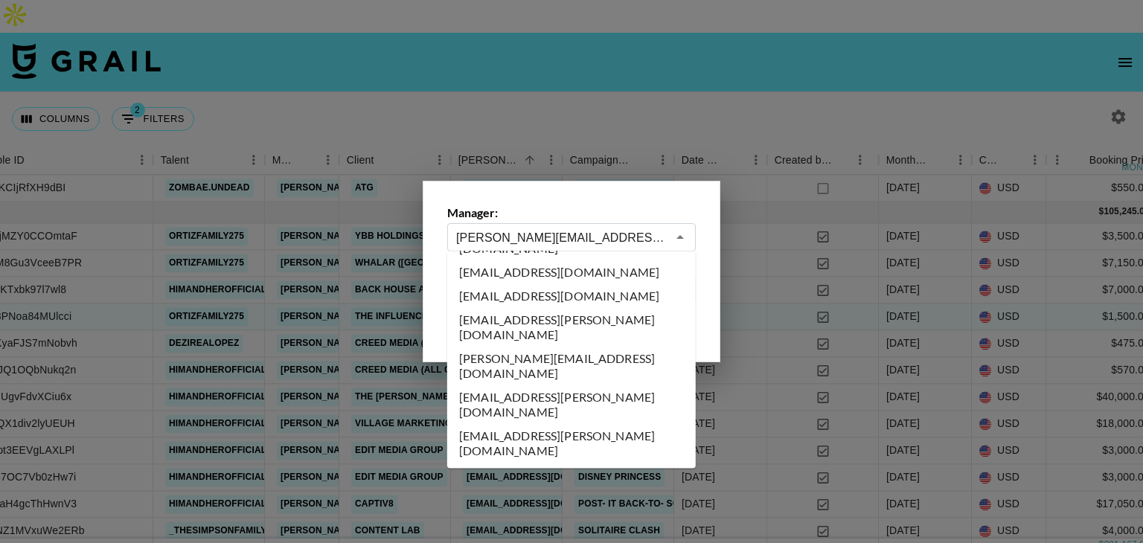
click at [569, 240] on input "zanetta@grail-talent.com" at bounding box center [561, 237] width 211 height 17
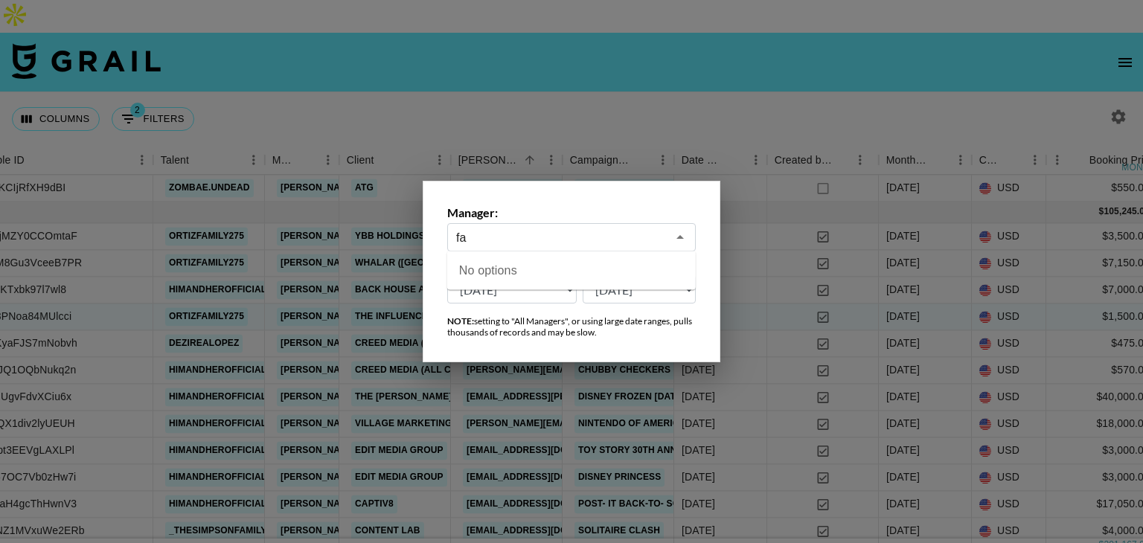
type input "f"
click at [569, 276] on li "raffa@grail-talent.com" at bounding box center [571, 276] width 249 height 39
type input "raffa@grail-talent.com"
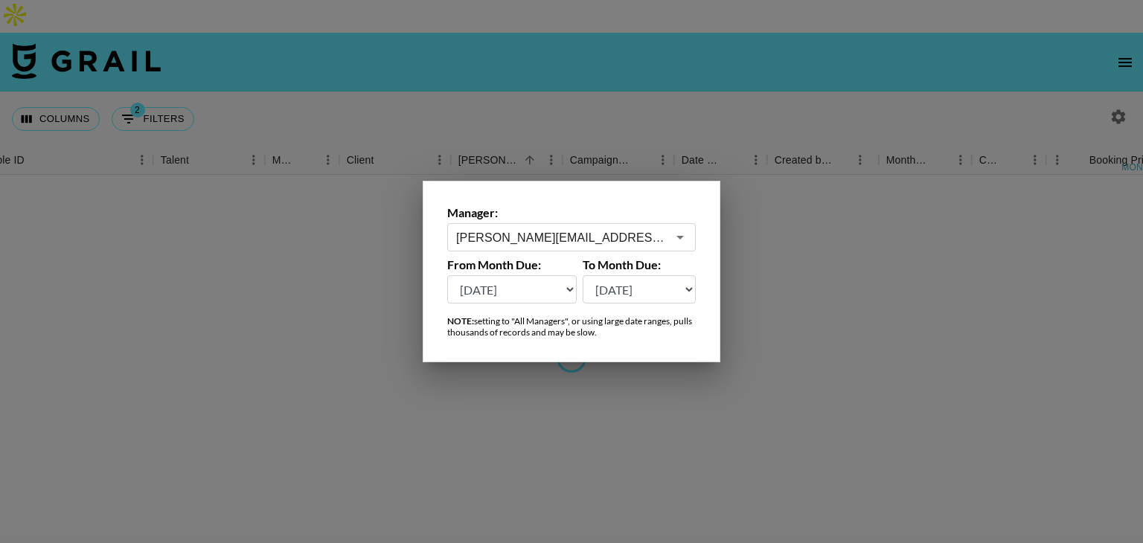
scroll to position [0, 342]
click at [632, 86] on div at bounding box center [571, 271] width 1143 height 543
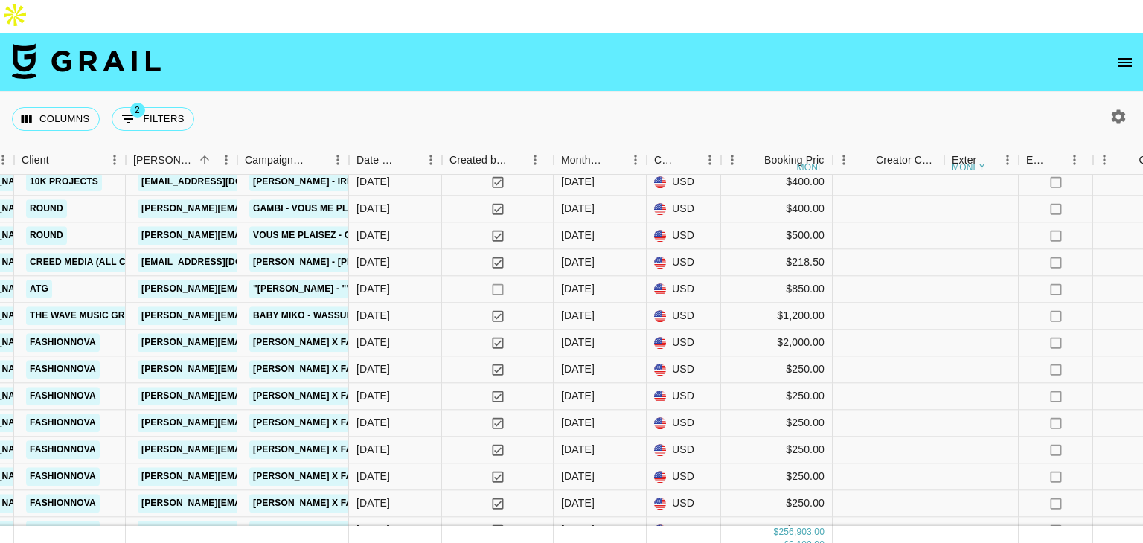
scroll to position [4451, 0]
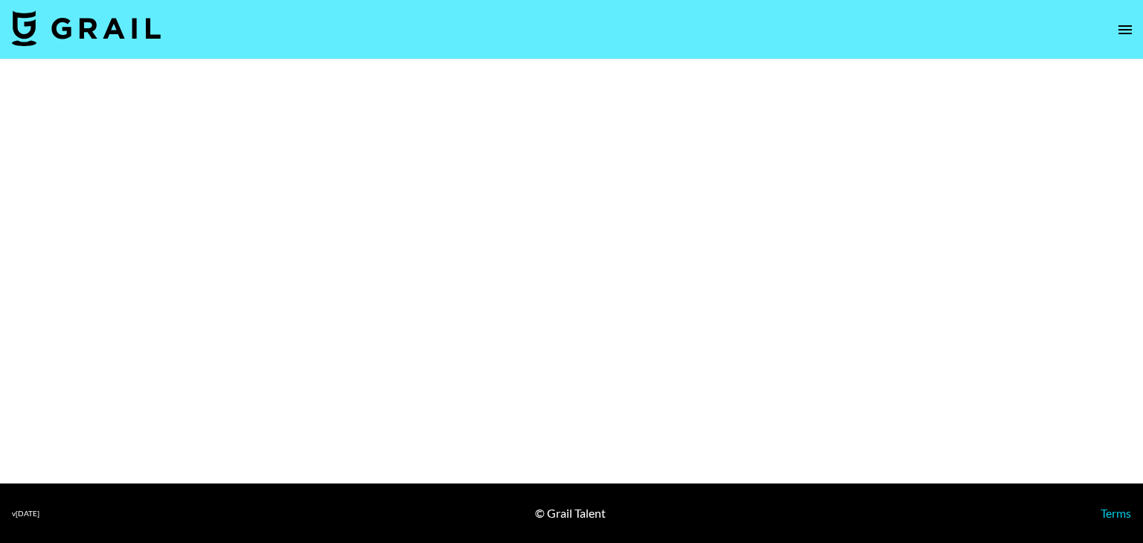
select select "Brand"
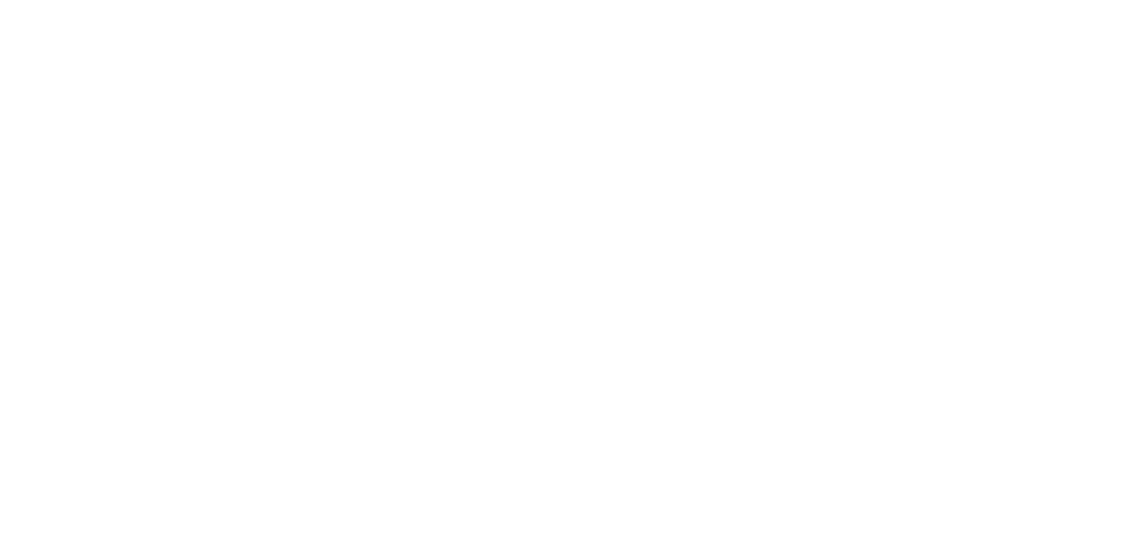
select select "Brand"
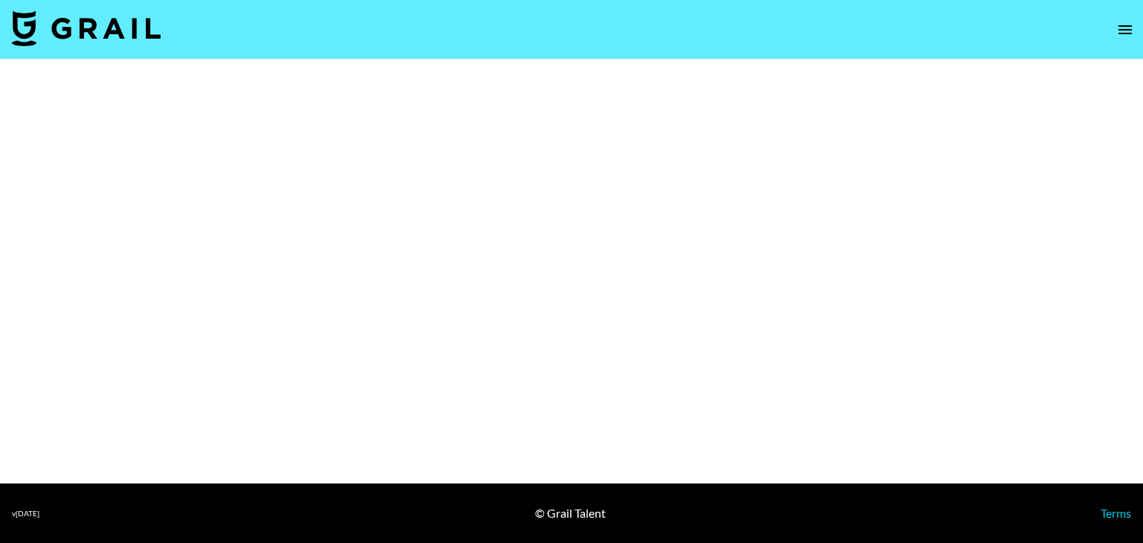
select select "Brand"
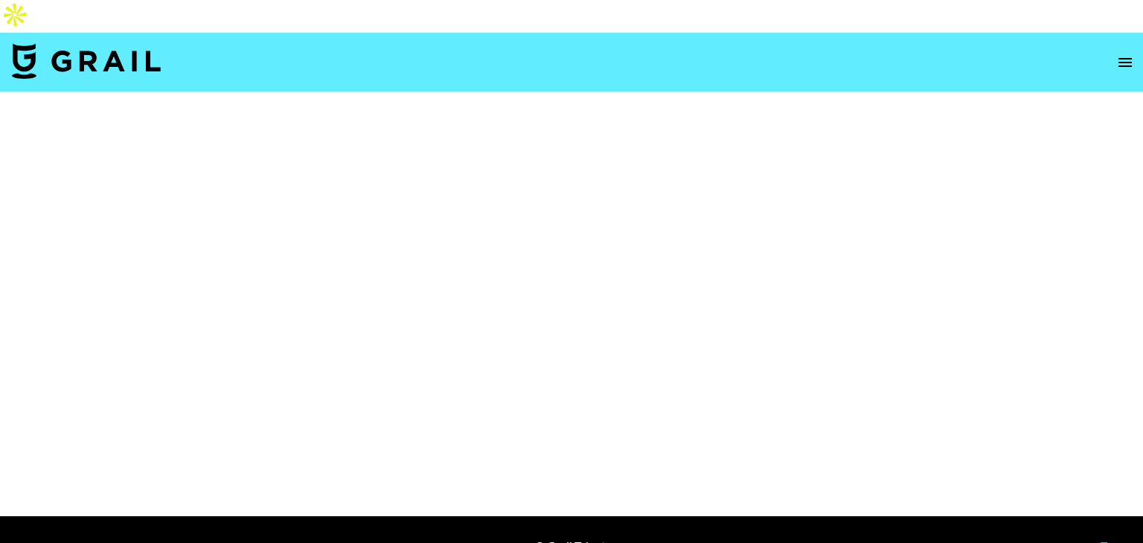
select select "Brand"
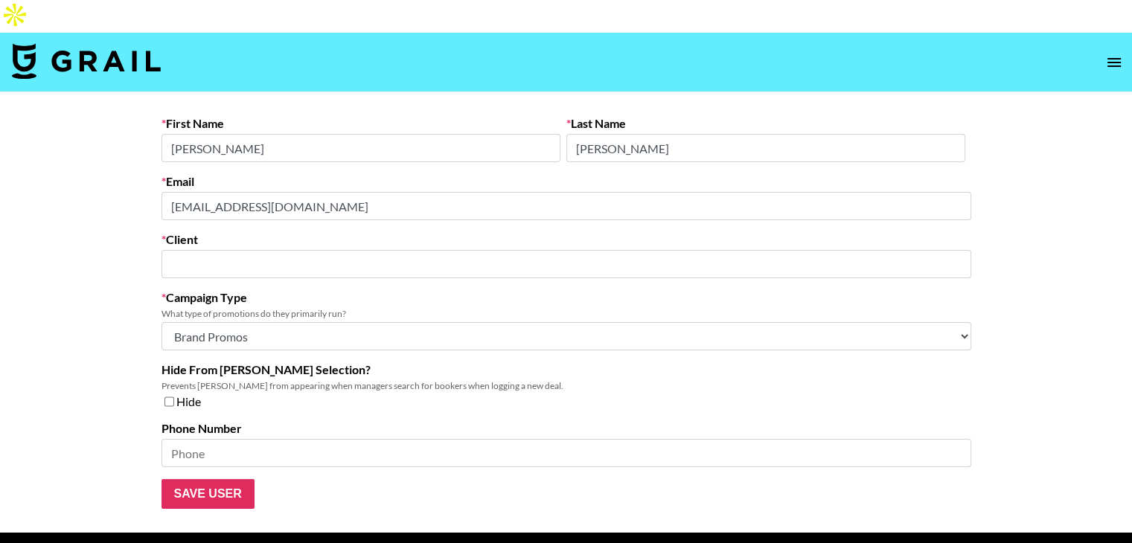
type input "Content Lab"
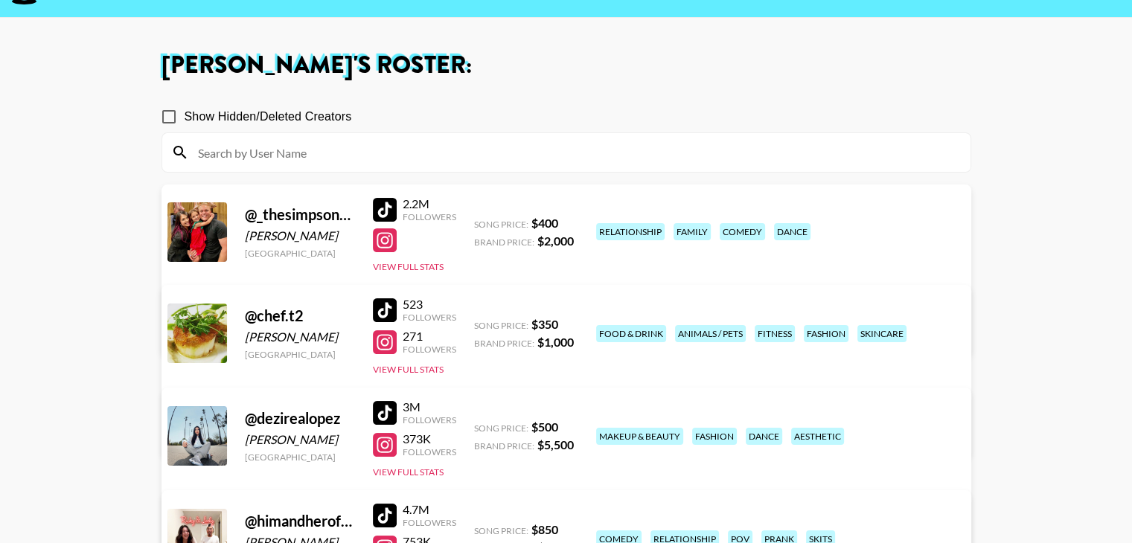
scroll to position [71, 0]
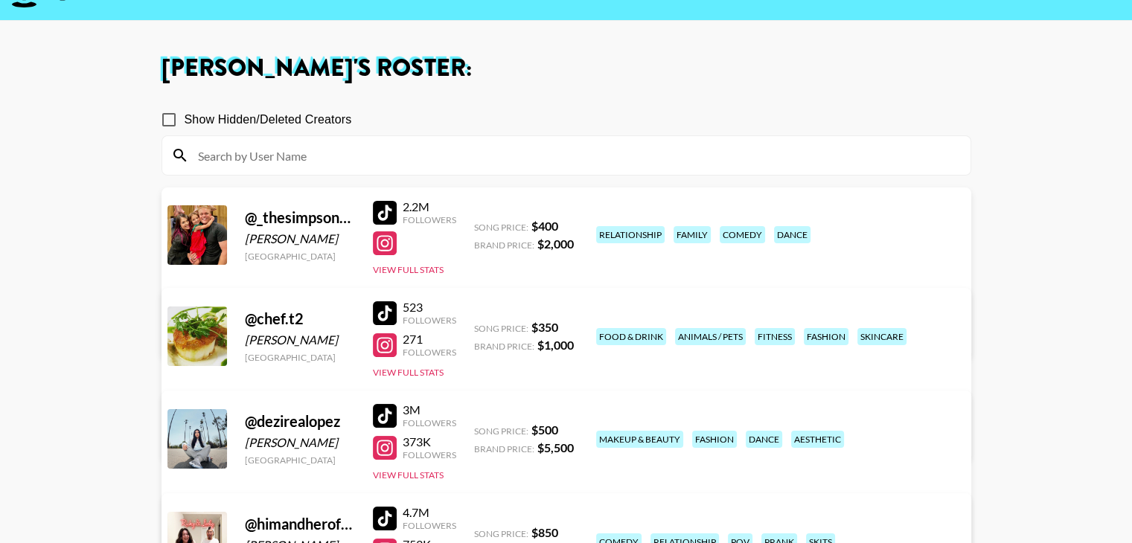
click at [390, 231] on div at bounding box center [385, 243] width 24 height 24
click at [396, 333] on link at bounding box center [388, 345] width 30 height 24
click at [384, 436] on div at bounding box center [385, 448] width 24 height 24
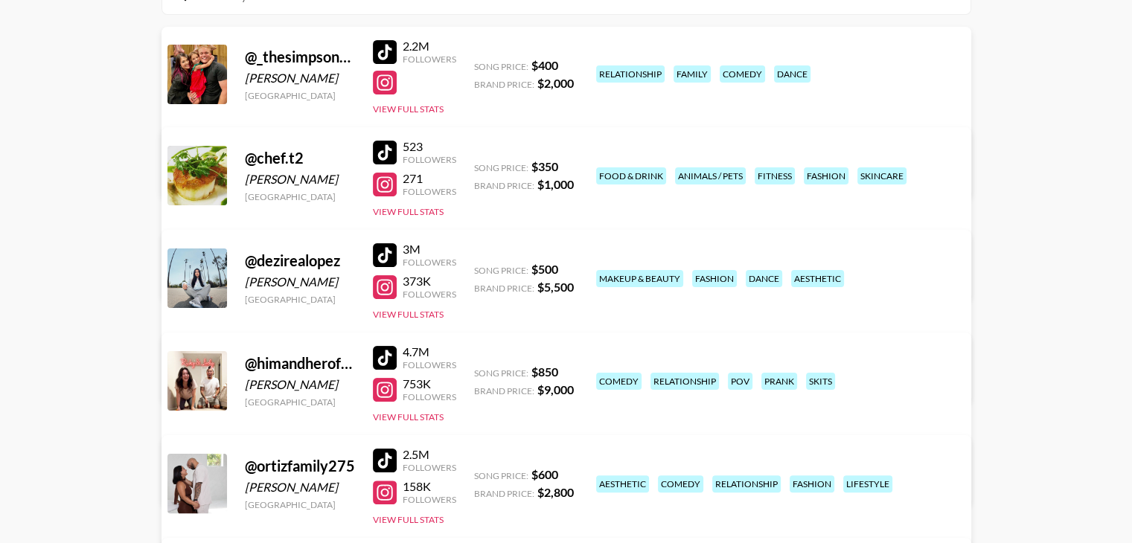
scroll to position [238, 0]
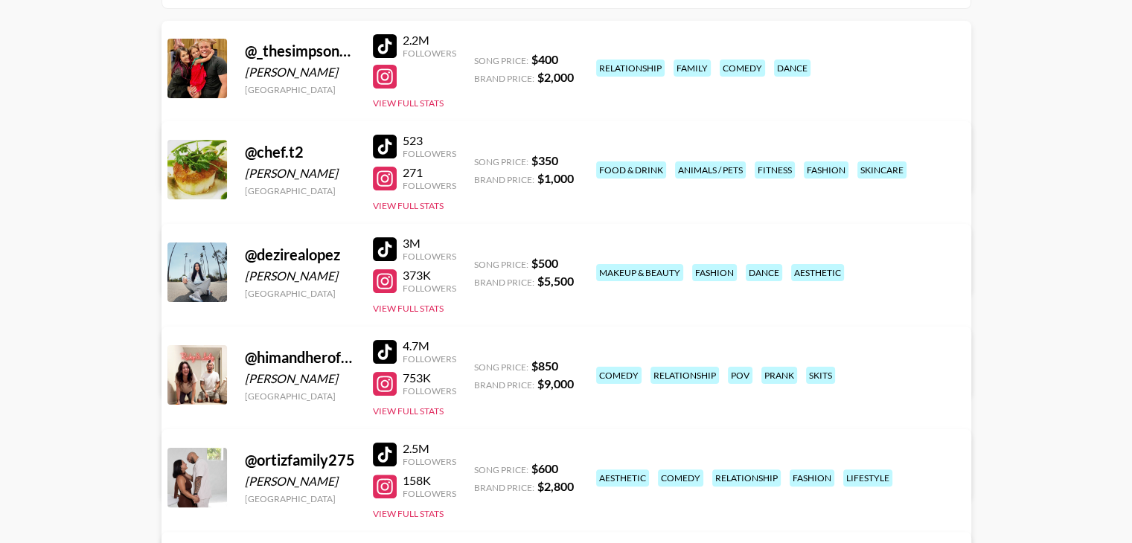
click at [390, 372] on div at bounding box center [385, 384] width 24 height 24
click at [388, 475] on div at bounding box center [385, 487] width 24 height 24
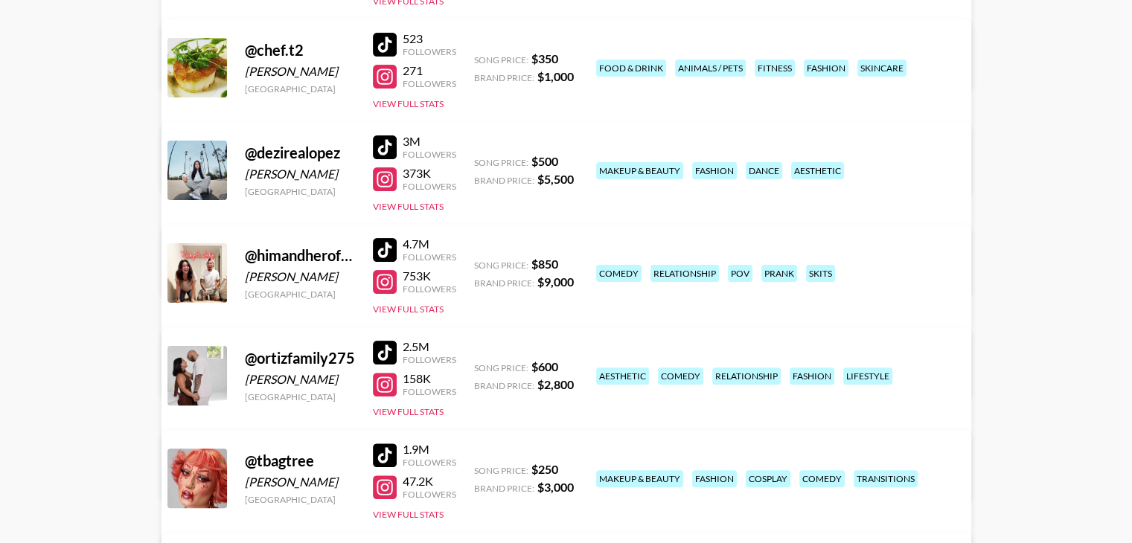
scroll to position [368, 0]
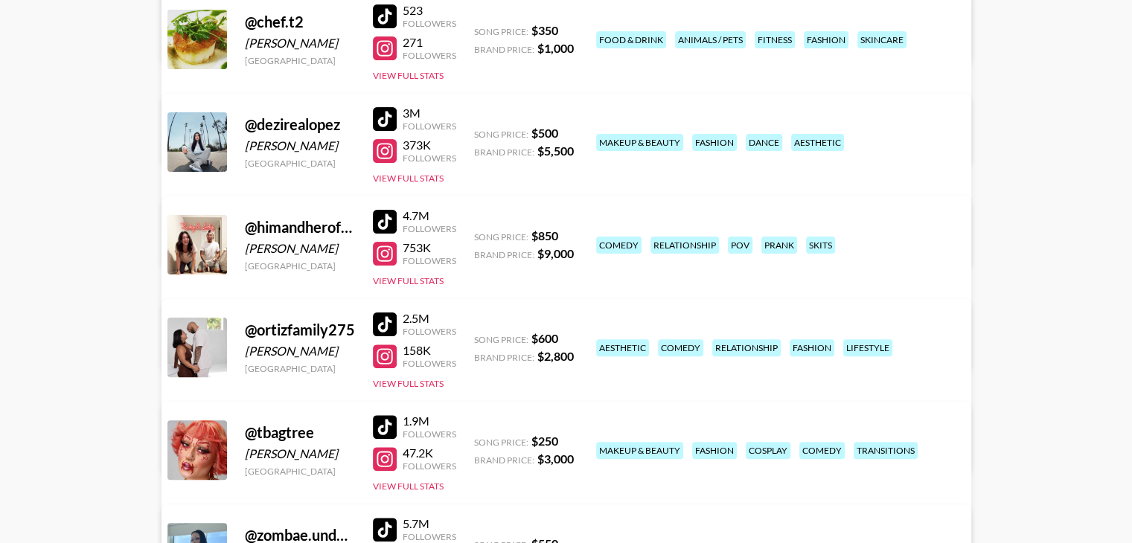
click at [386, 447] on div at bounding box center [385, 459] width 24 height 24
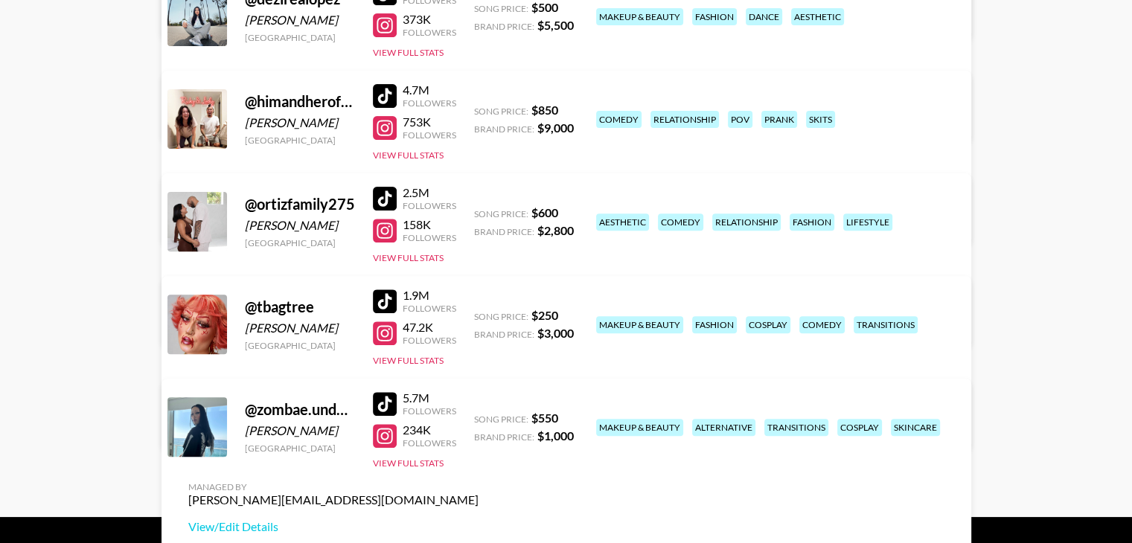
click at [389, 424] on div at bounding box center [385, 436] width 24 height 24
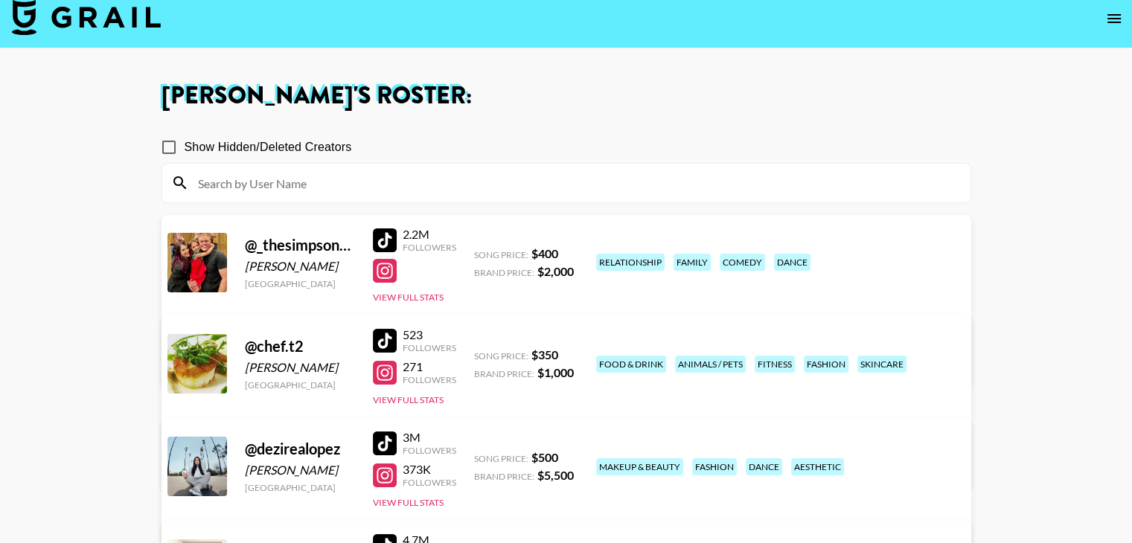
scroll to position [0, 0]
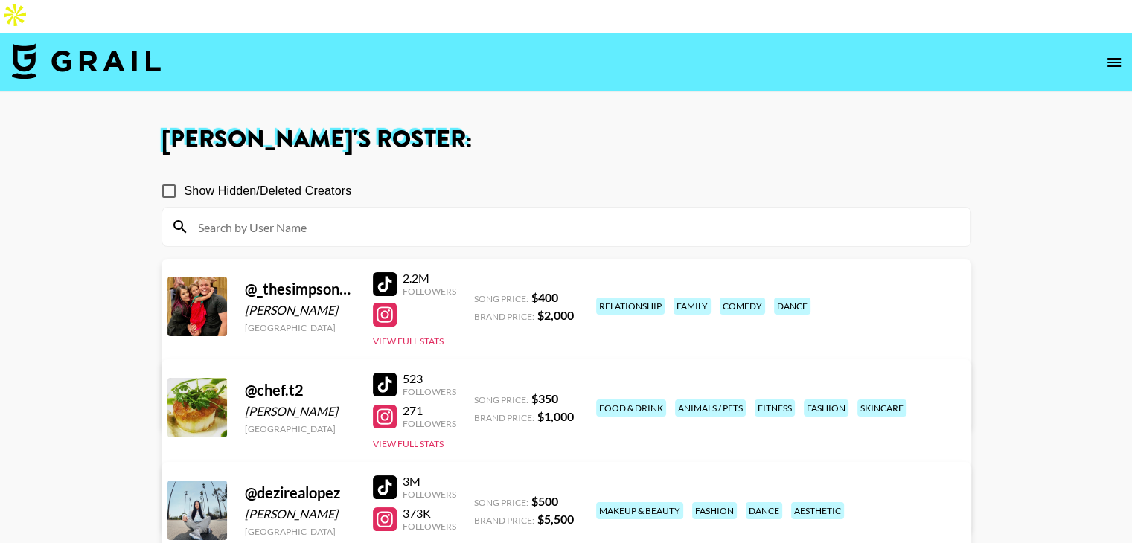
click at [1107, 43] on nav at bounding box center [566, 63] width 1132 height 60
click at [1107, 54] on icon "open drawer" at bounding box center [1114, 63] width 18 height 18
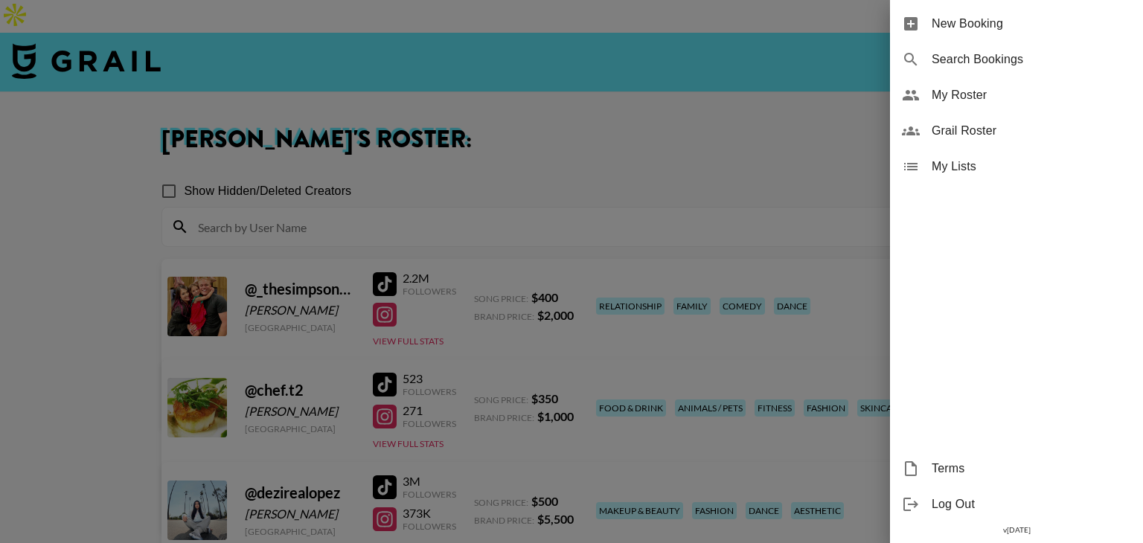
click at [836, 98] on div at bounding box center [571, 271] width 1143 height 543
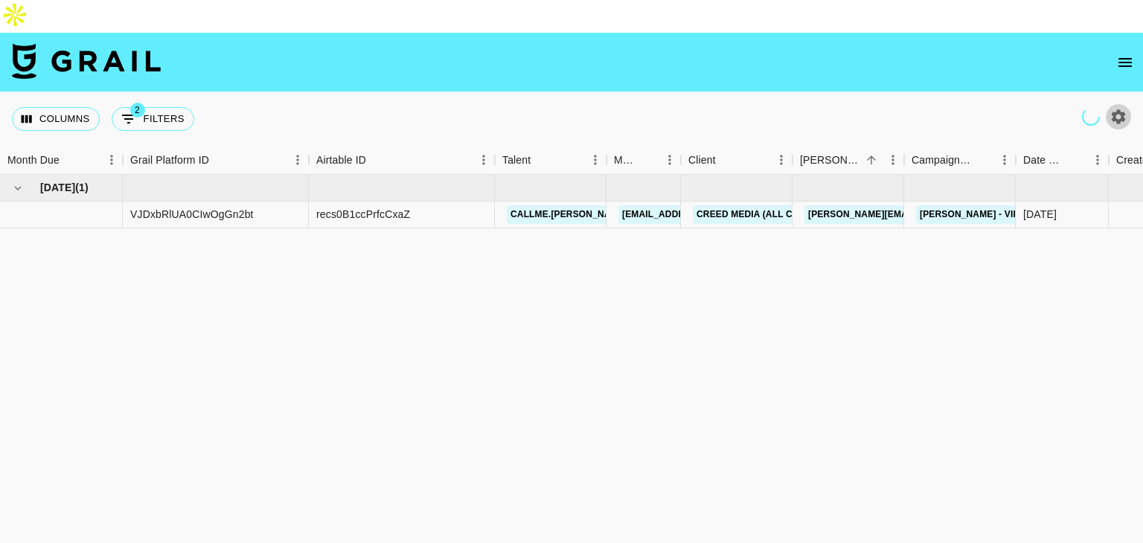
click at [1125, 109] on icon "button" at bounding box center [1119, 116] width 14 height 14
select select "May '25"
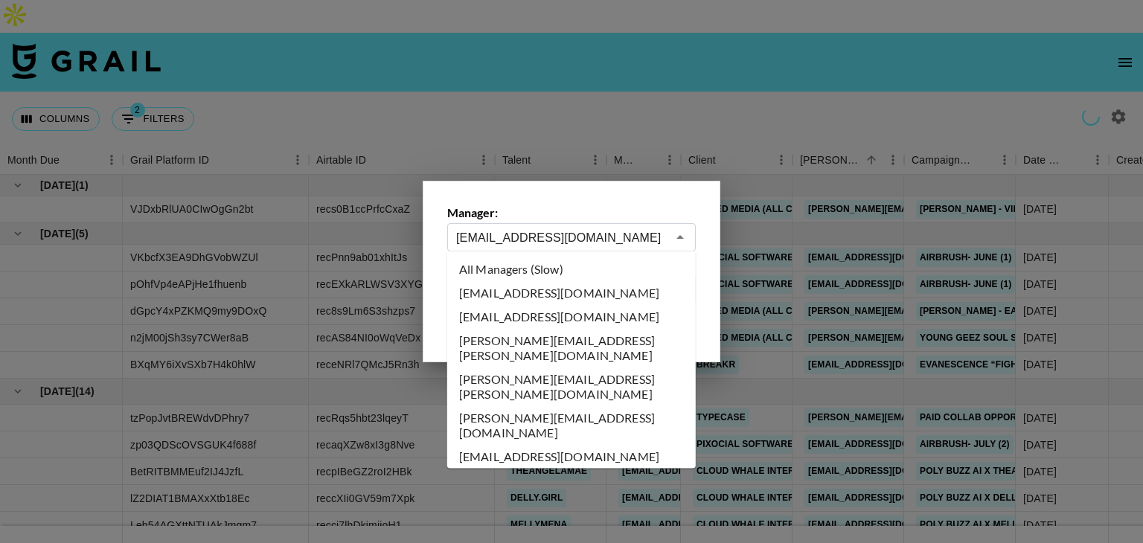
click at [634, 229] on input "dilnasheen.batool@grail-talent.com" at bounding box center [561, 237] width 211 height 17
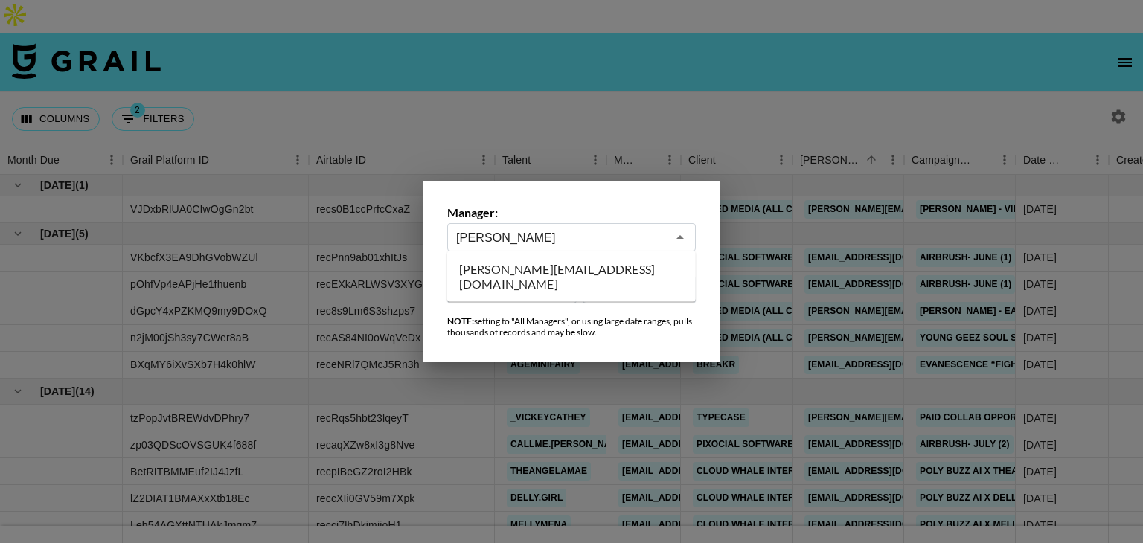
click at [604, 270] on li "dave.valkenburg@grail-talent.com" at bounding box center [571, 276] width 249 height 39
type input "[PERSON_NAME][EMAIL_ADDRESS][DOMAIN_NAME]"
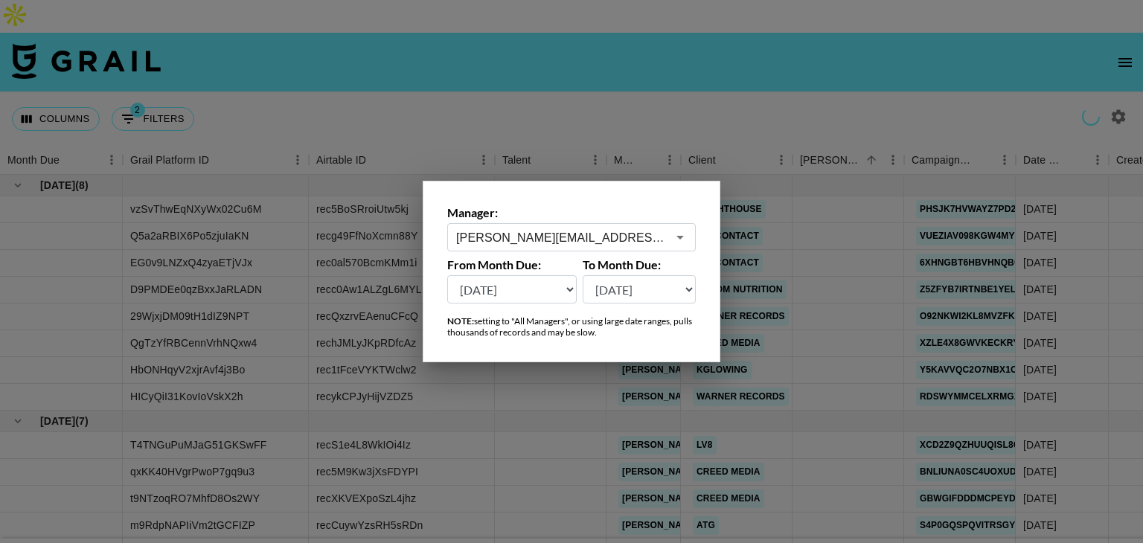
click at [694, 92] on div at bounding box center [571, 271] width 1143 height 543
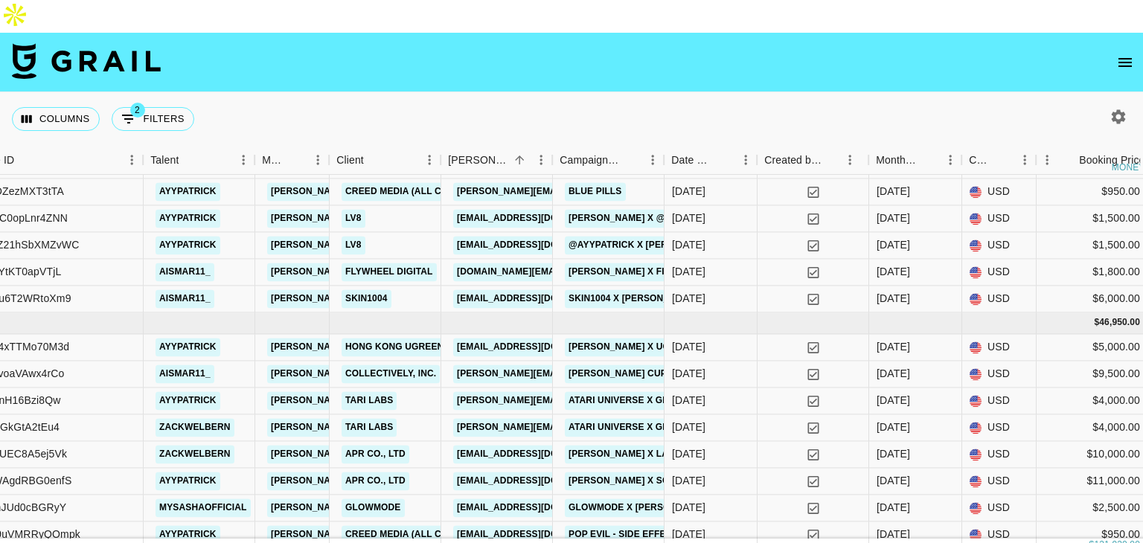
scroll to position [992, 351]
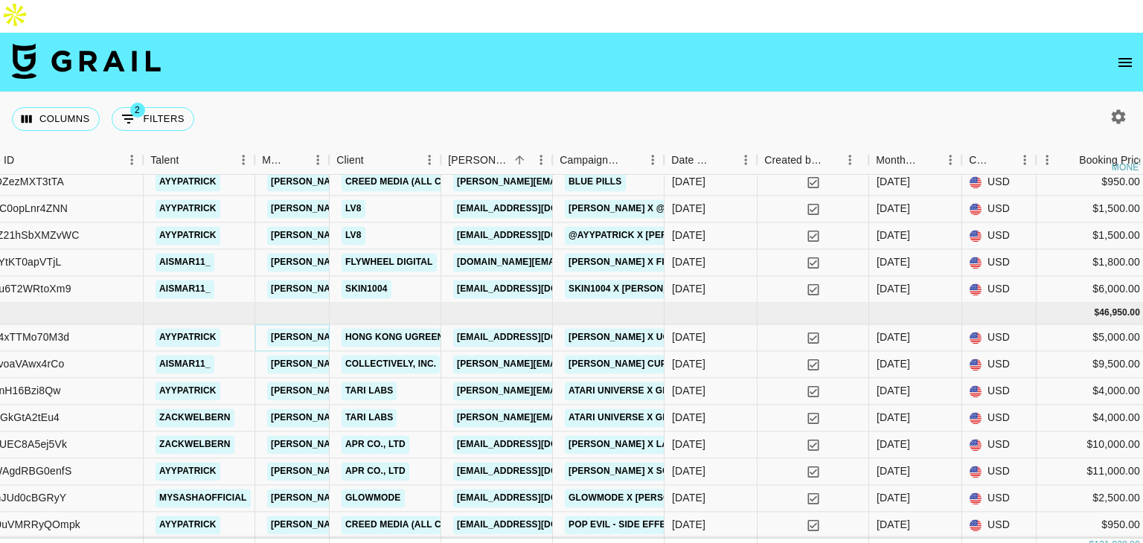
click at [304, 328] on link "[PERSON_NAME][EMAIL_ADDRESS][DOMAIN_NAME]" at bounding box center [388, 337] width 243 height 19
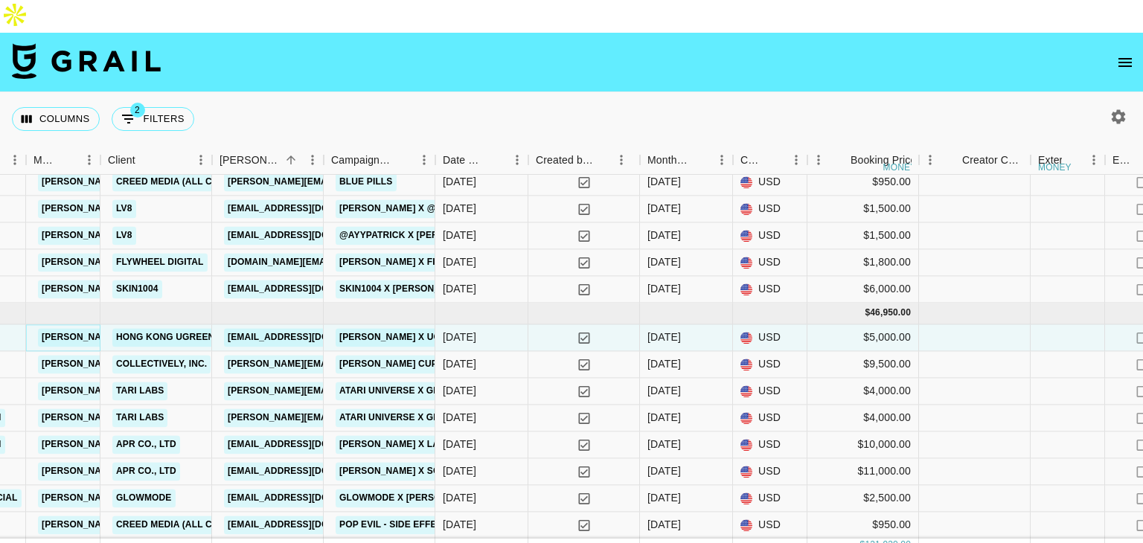
scroll to position [992, 580]
click at [265, 328] on link "royi.wen@ugreen.us" at bounding box center [307, 337] width 167 height 19
click at [295, 355] on link "jane@collectivelyinc.com" at bounding box center [345, 364] width 243 height 19
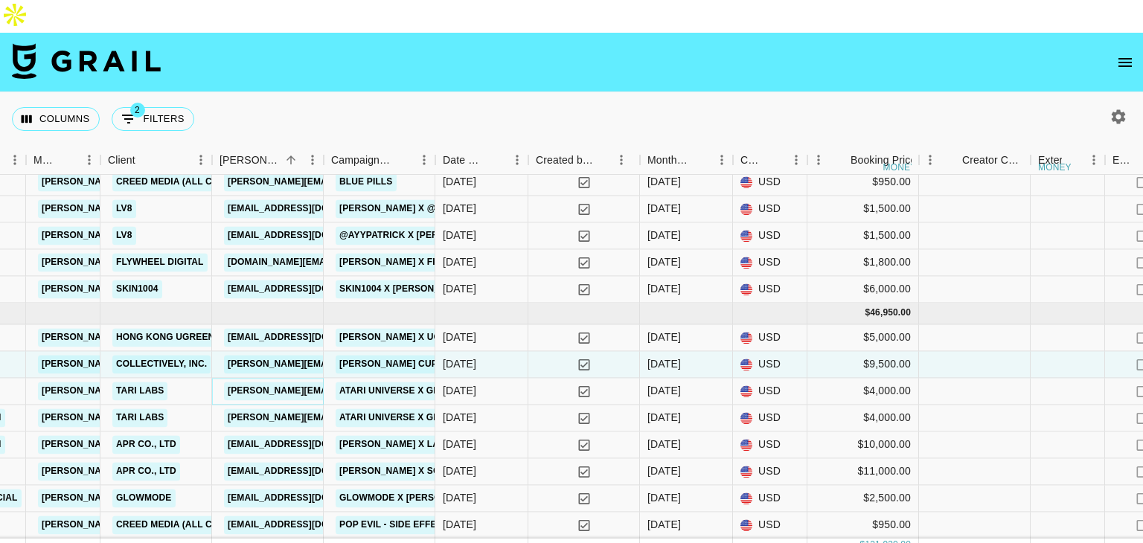
click at [295, 382] on link "sergio@creatorland.com" at bounding box center [345, 391] width 243 height 19
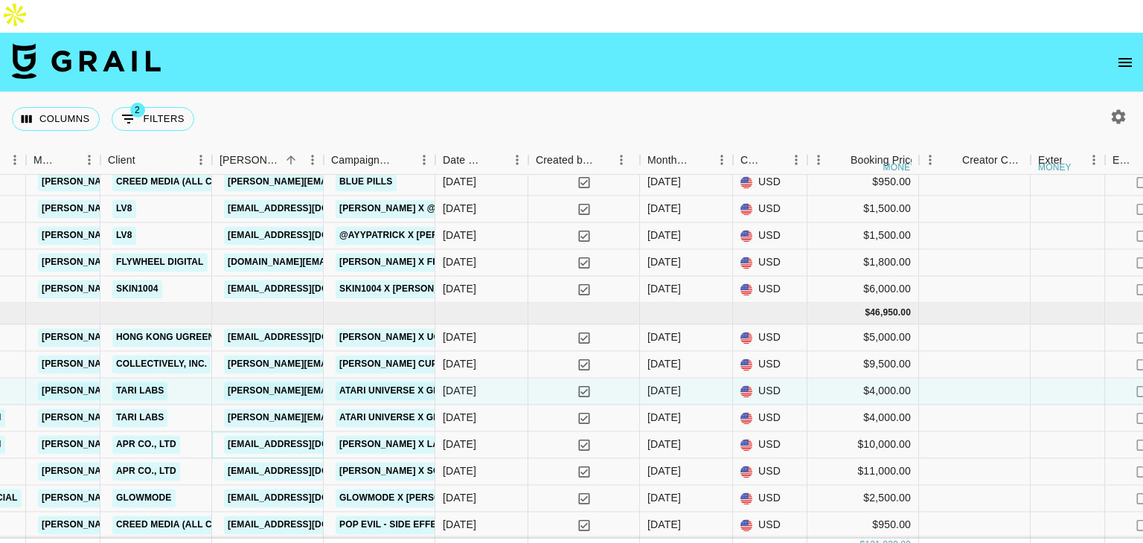
click at [286, 435] on link "yejang@apr-in.com" at bounding box center [307, 444] width 167 height 19
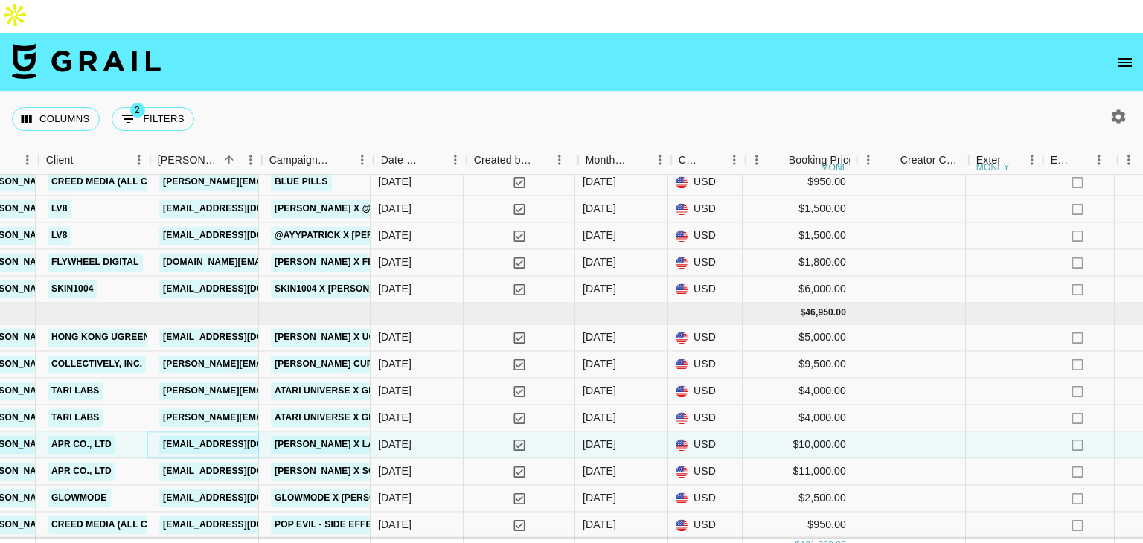
scroll to position [992, 646]
click at [231, 489] on link "kolcare06@shopglowmode.com" at bounding box center [242, 498] width 167 height 19
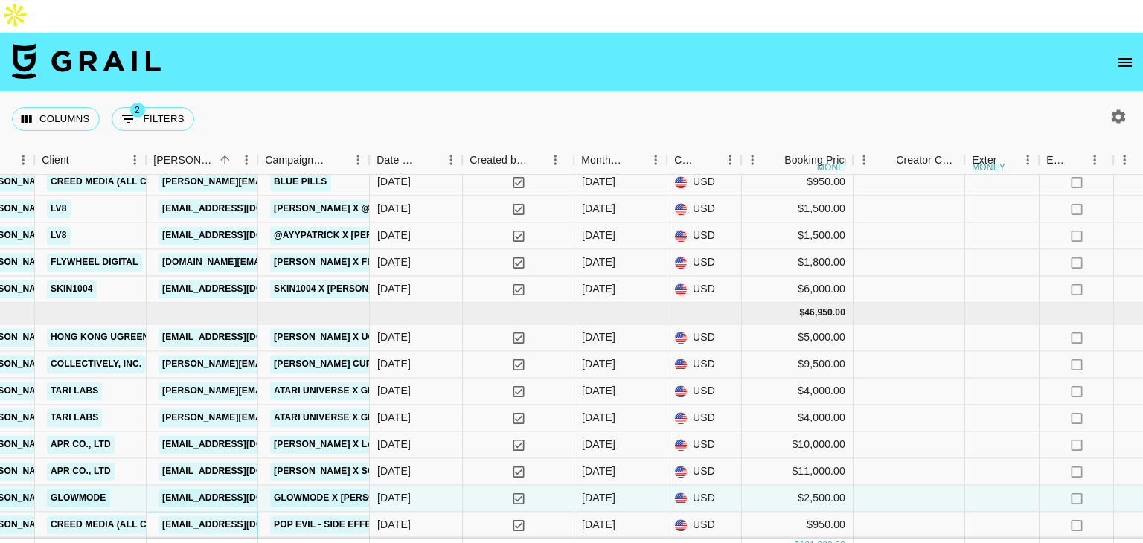
click at [218, 516] on link "liv@creed.com" at bounding box center [242, 525] width 167 height 19
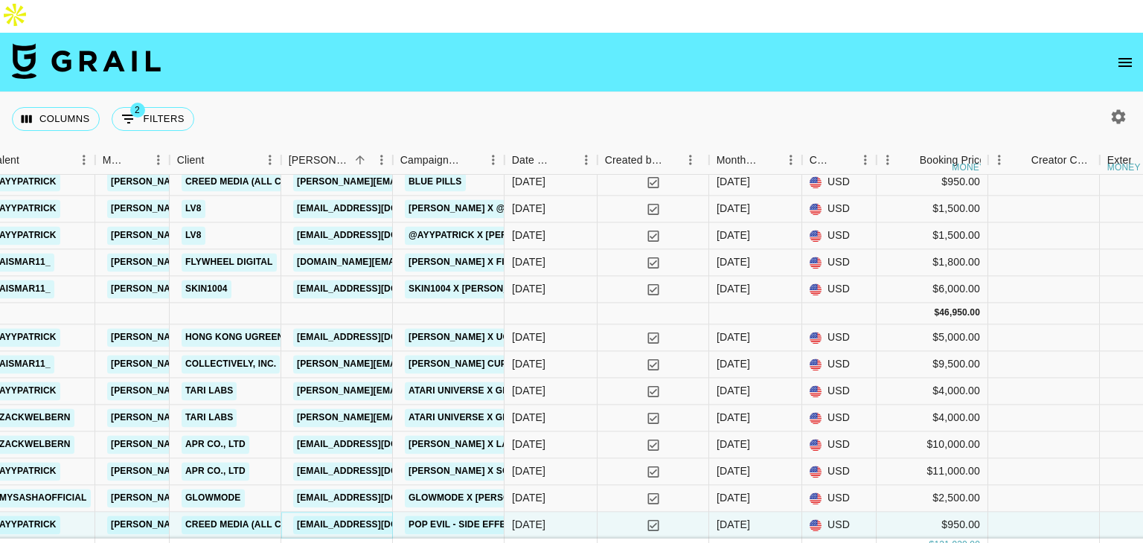
scroll to position [992, 511]
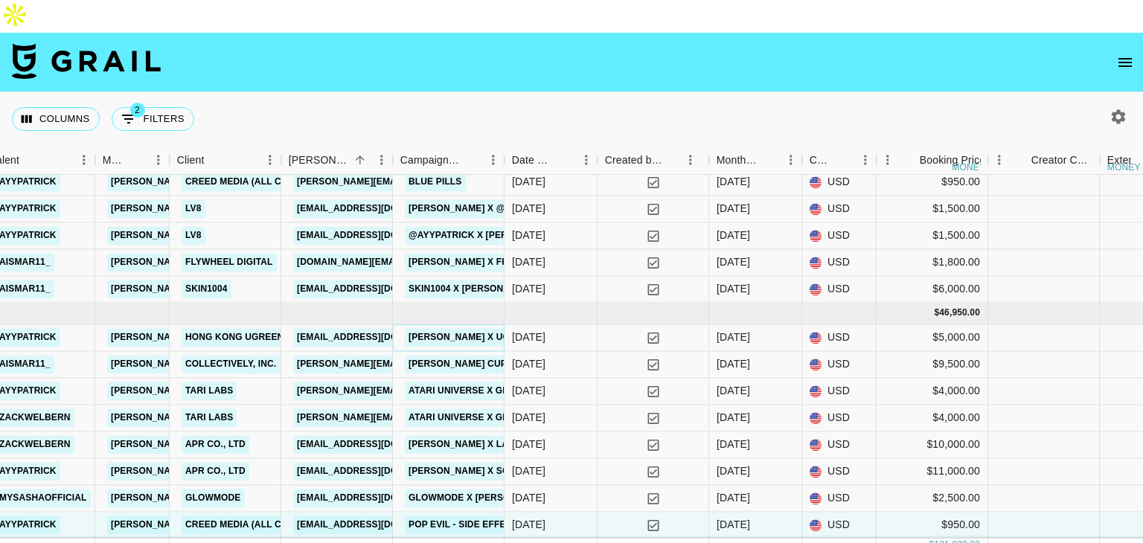
click at [477, 328] on link "[PERSON_NAME] X UGREEN" at bounding box center [472, 337] width 134 height 19
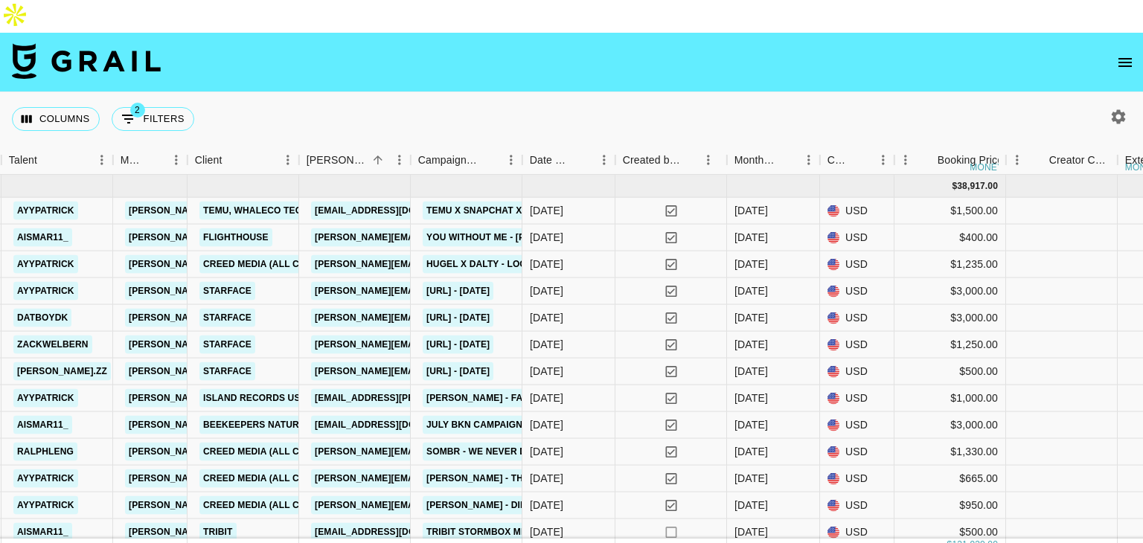
scroll to position [444, 493]
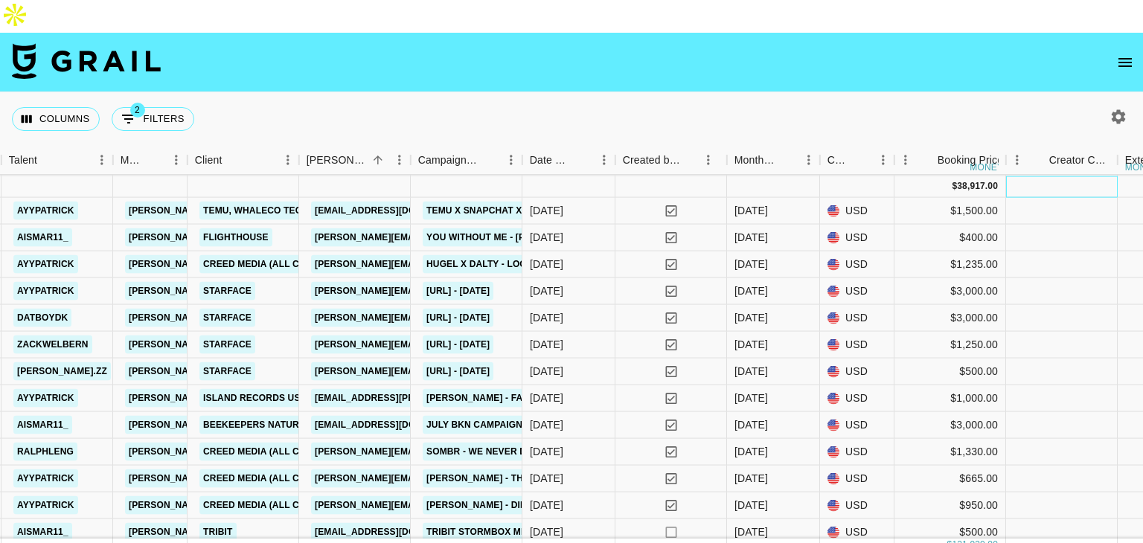
click at [1063, 176] on div at bounding box center [1062, 187] width 112 height 22
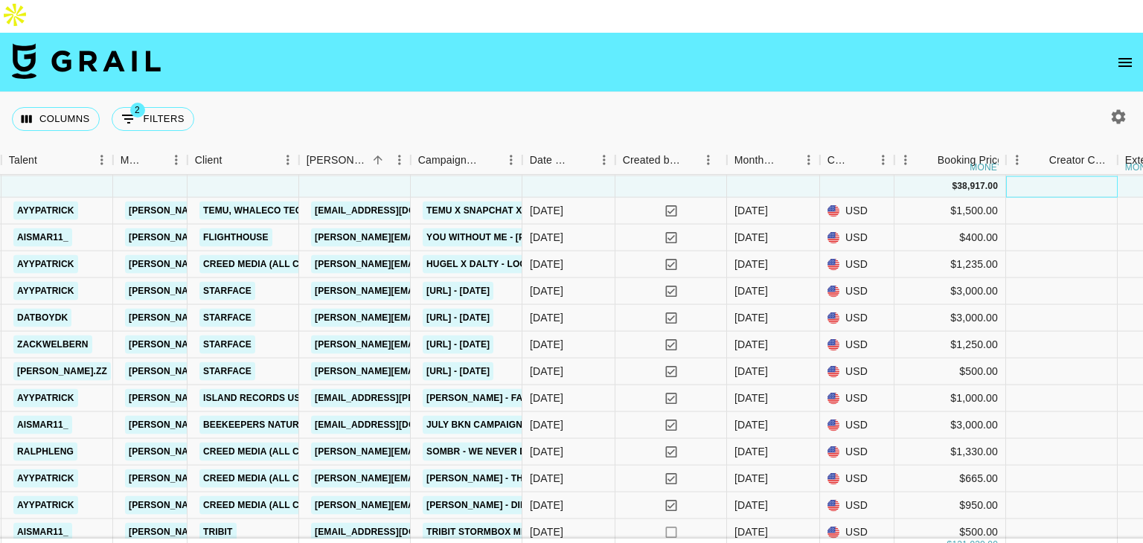
click at [1063, 176] on div at bounding box center [1062, 187] width 112 height 22
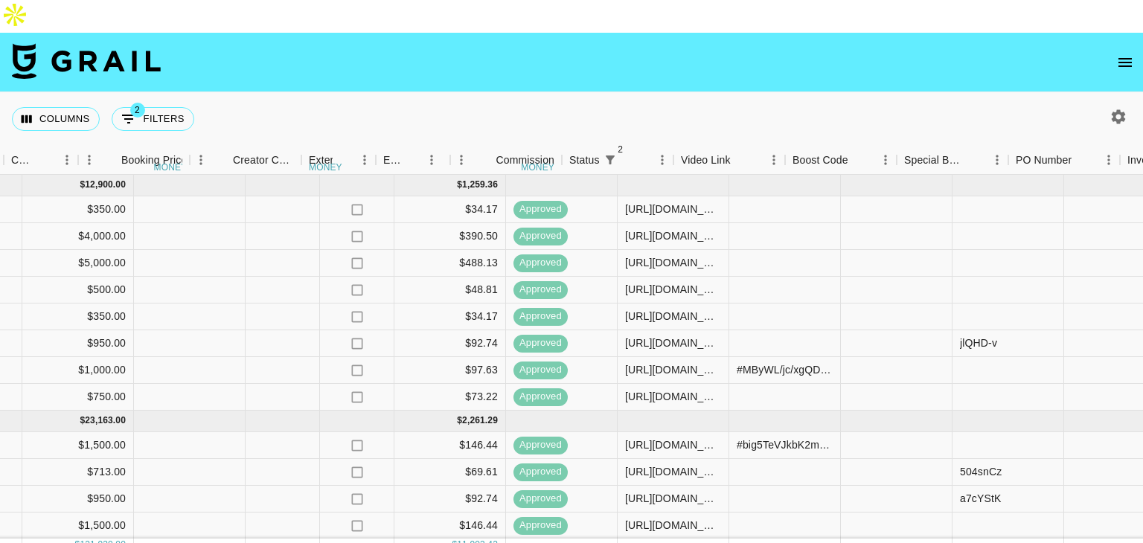
scroll to position [0, 1415]
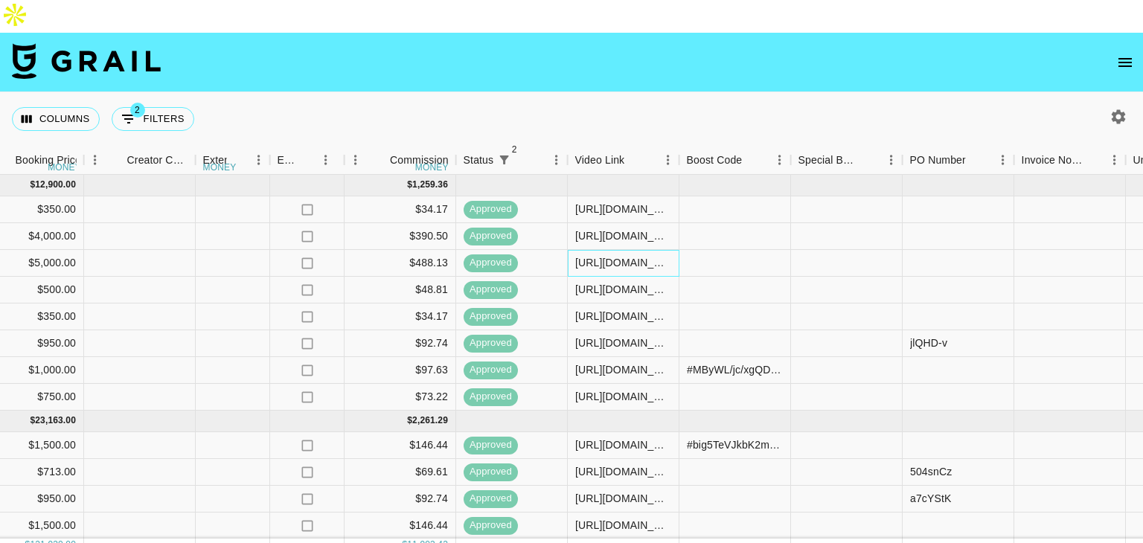
click at [585, 255] on div "https://www.instagram.com/stories/mysashaofficial/3632448334331304762?utm_sourc…" at bounding box center [623, 262] width 96 height 15
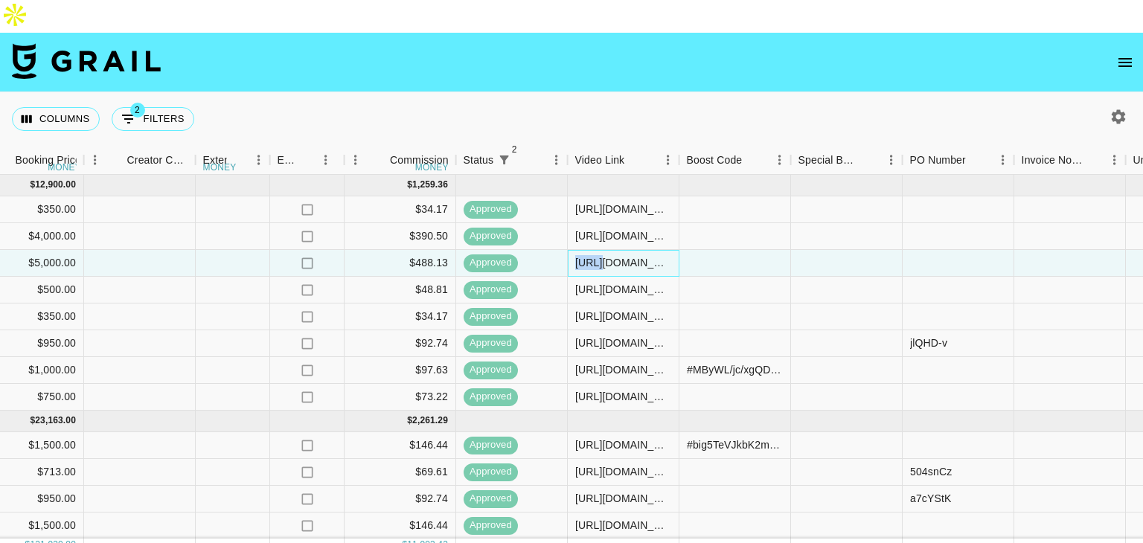
click at [585, 255] on div "https://www.instagram.com/stories/mysashaofficial/3632448334331304762?utm_sourc…" at bounding box center [623, 262] width 96 height 15
click at [1111, 104] on button "button" at bounding box center [1118, 116] width 25 height 25
select select "May '25"
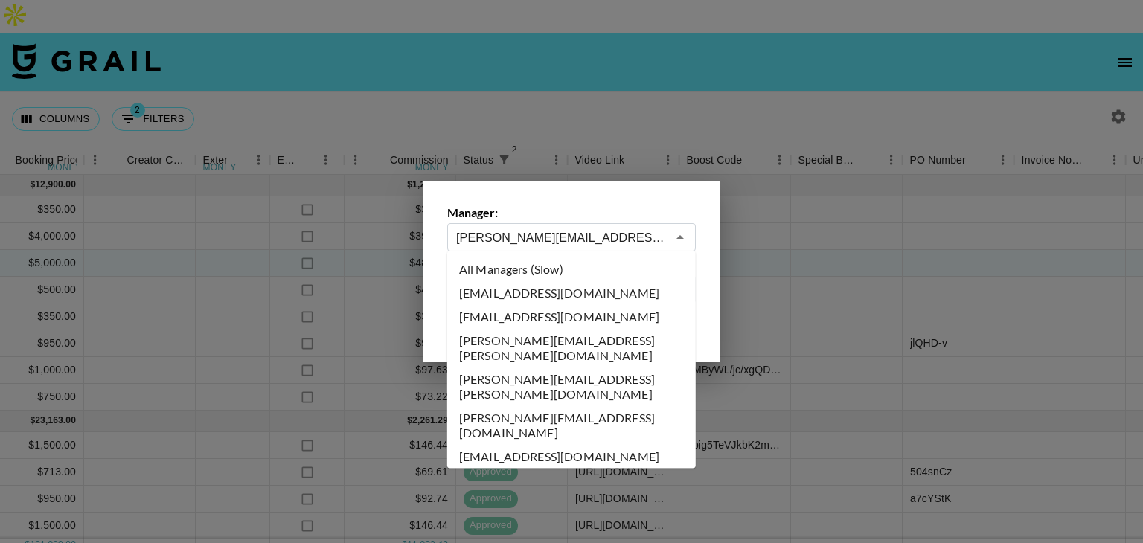
scroll to position [2003, 0]
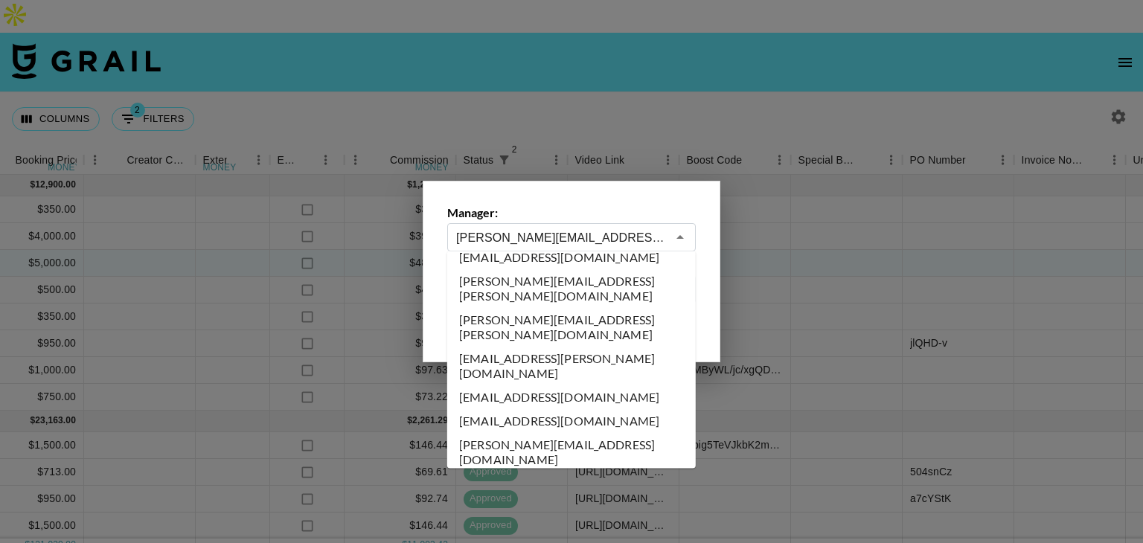
click at [604, 242] on input "[PERSON_NAME][EMAIL_ADDRESS][DOMAIN_NAME]" at bounding box center [561, 237] width 211 height 17
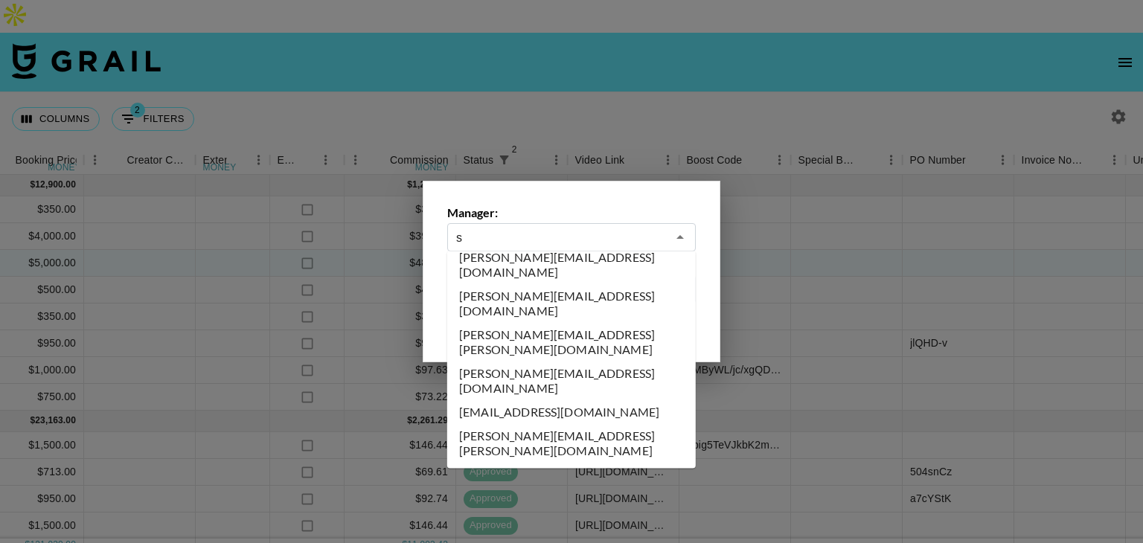
scroll to position [0, 0]
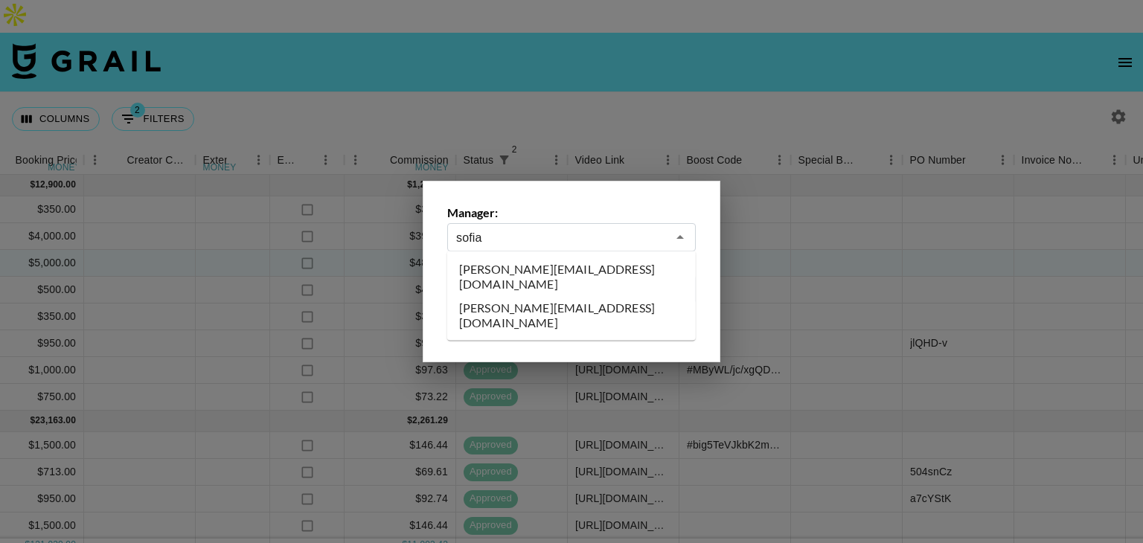
click at [567, 296] on li "sofia.posadas@grail-talent.com" at bounding box center [571, 315] width 249 height 39
type input "sofia.posadas@grail-talent.com"
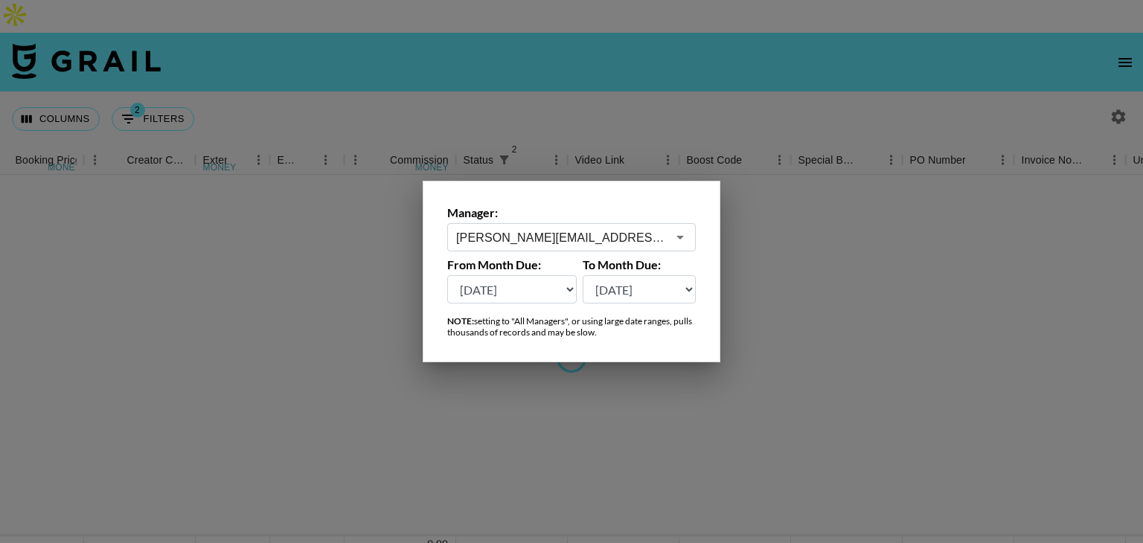
click at [637, 100] on div at bounding box center [571, 271] width 1143 height 543
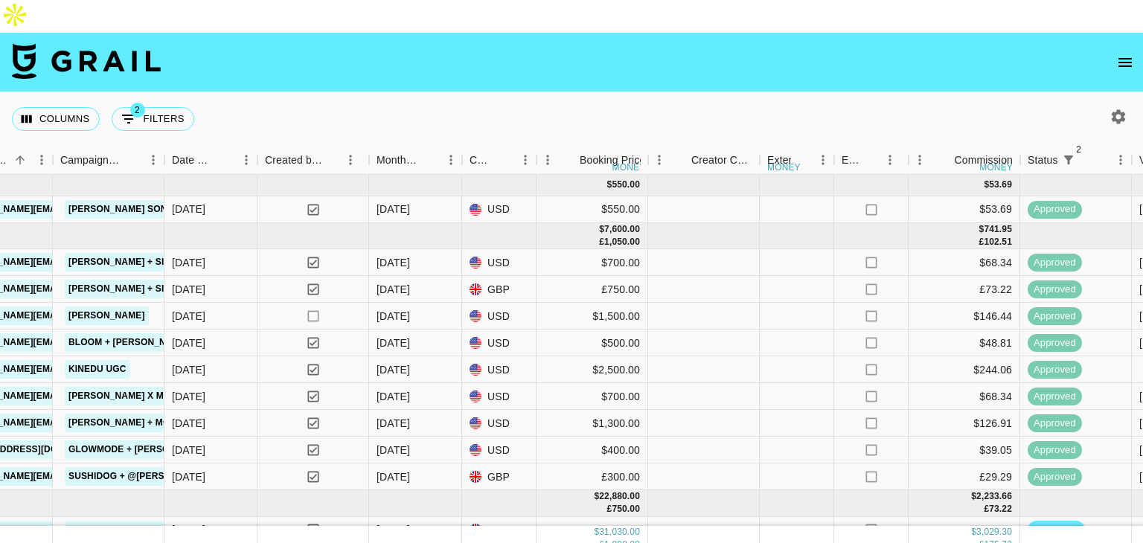
scroll to position [0, 851]
click at [243, 330] on div "08/07/2025" at bounding box center [210, 343] width 93 height 27
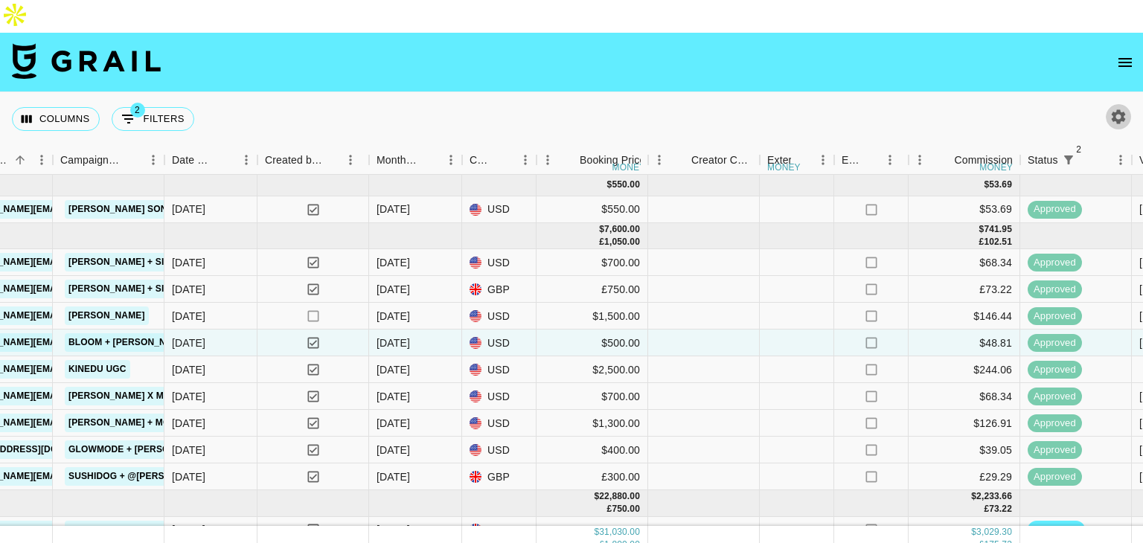
click at [1118, 109] on icon "button" at bounding box center [1119, 116] width 14 height 14
select select "May '25"
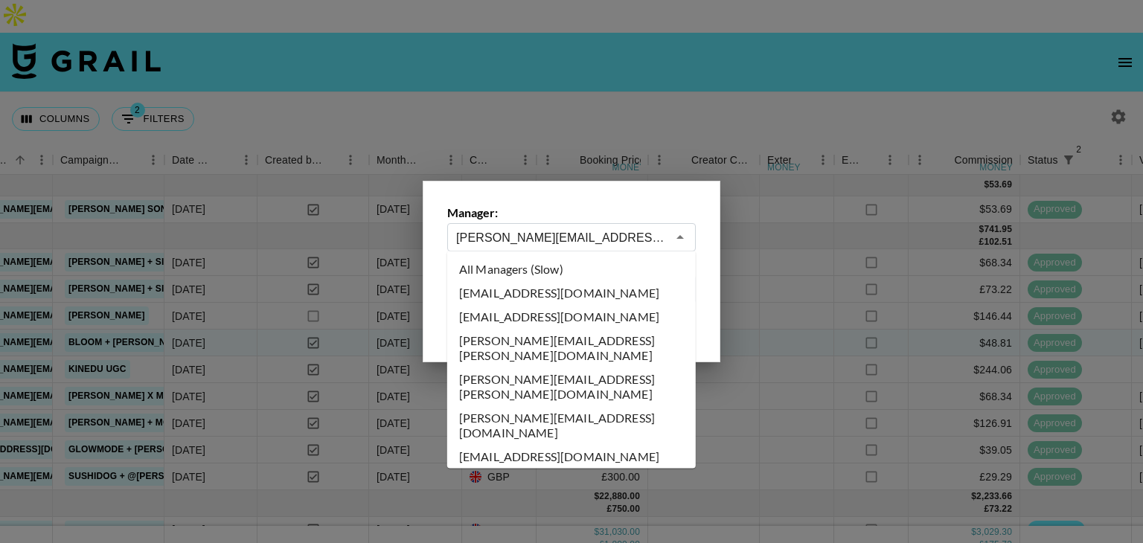
scroll to position [7837, 0]
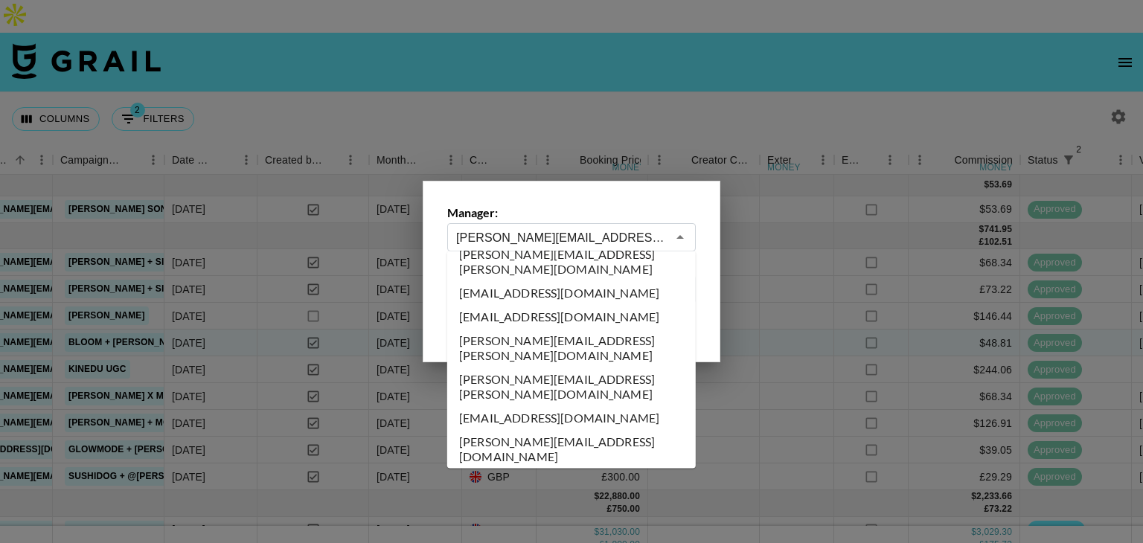
click at [616, 236] on input "sofia.posadas@grail-talent.com" at bounding box center [561, 237] width 211 height 17
type input "se@grail-talent.com"
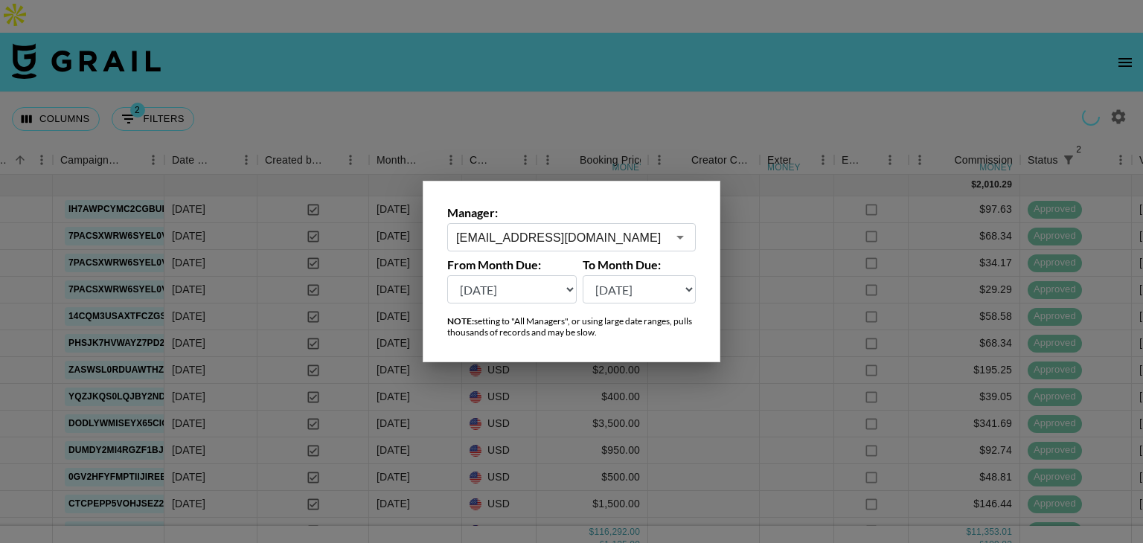
click at [818, 85] on div at bounding box center [571, 271] width 1143 height 543
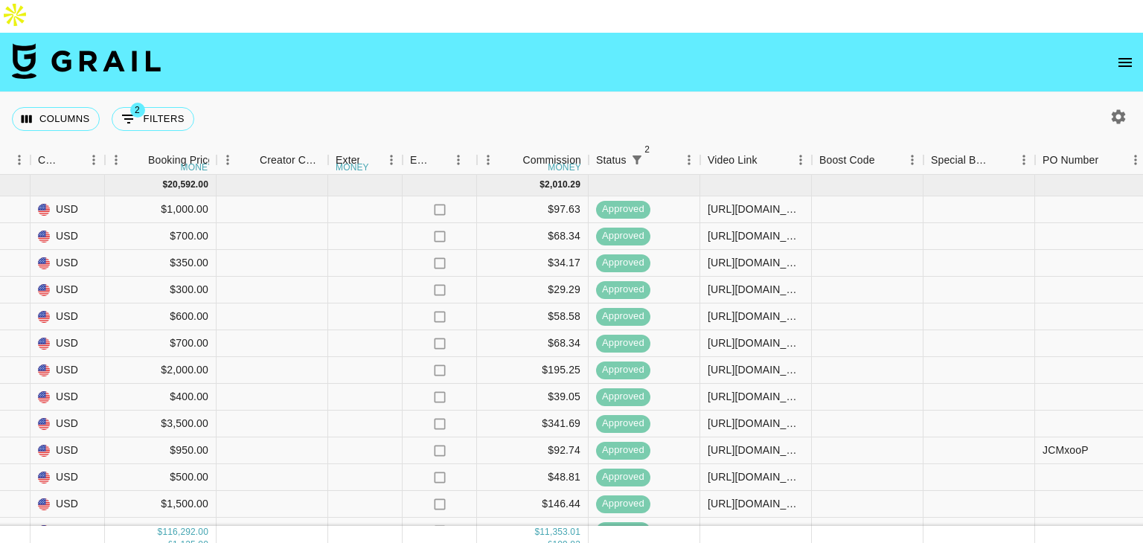
scroll to position [0, 1284]
click at [729, 202] on div "https://www.tiktok.com/@courtneyahoward/video/7502587124592495903" at bounding box center [754, 209] width 96 height 15
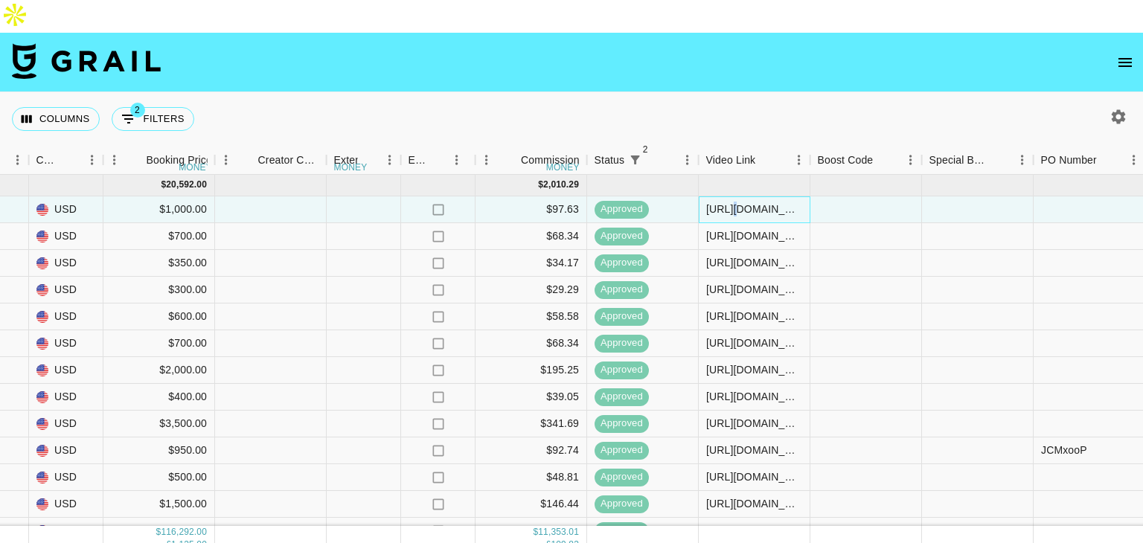
click at [729, 202] on div "https://www.tiktok.com/@courtneyahoward/video/7502587124592495903" at bounding box center [754, 209] width 96 height 15
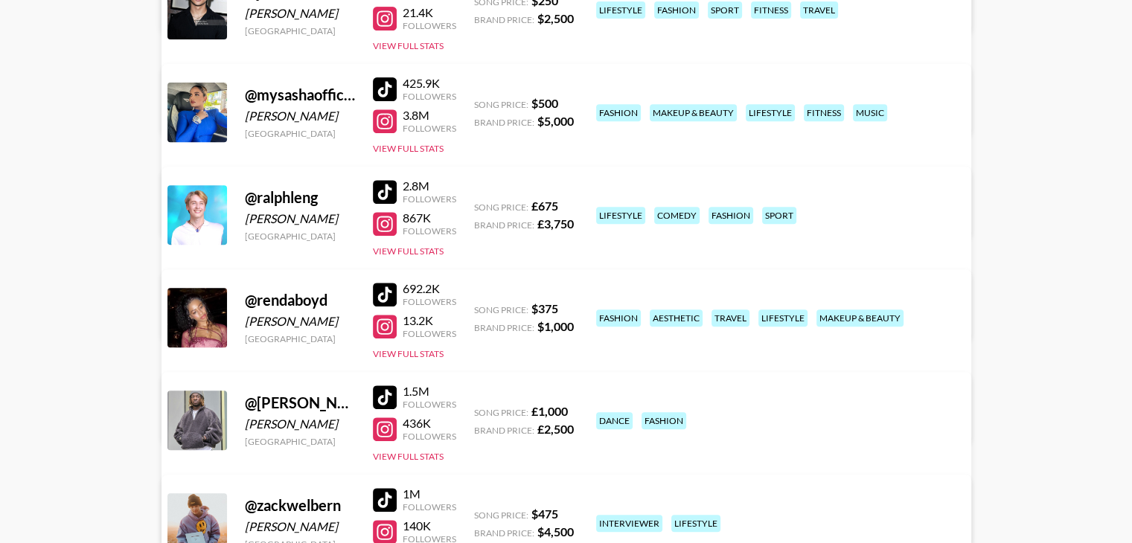
scroll to position [604, 0]
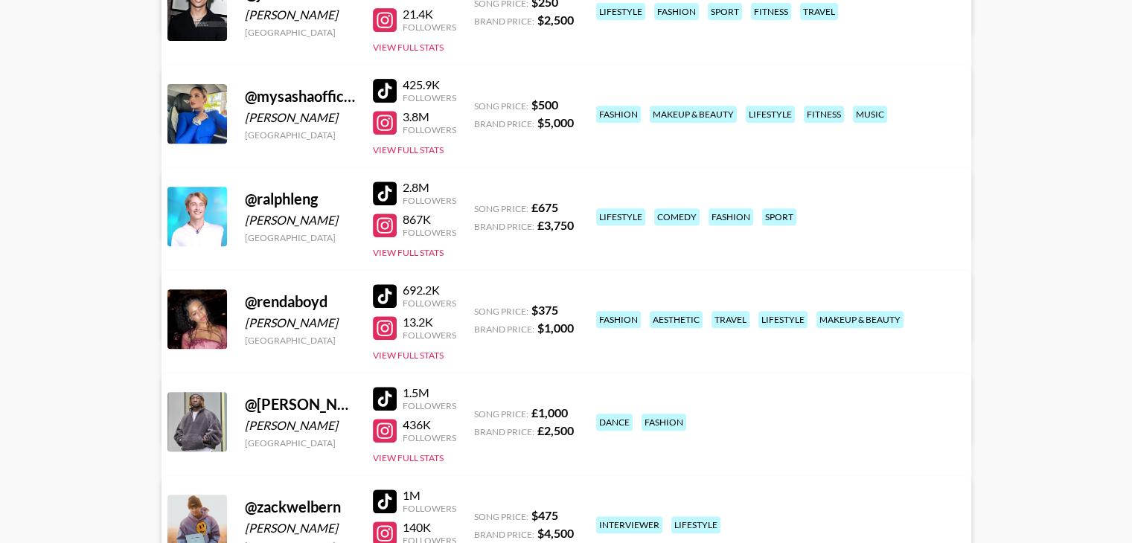
click at [387, 182] on div at bounding box center [385, 194] width 24 height 24
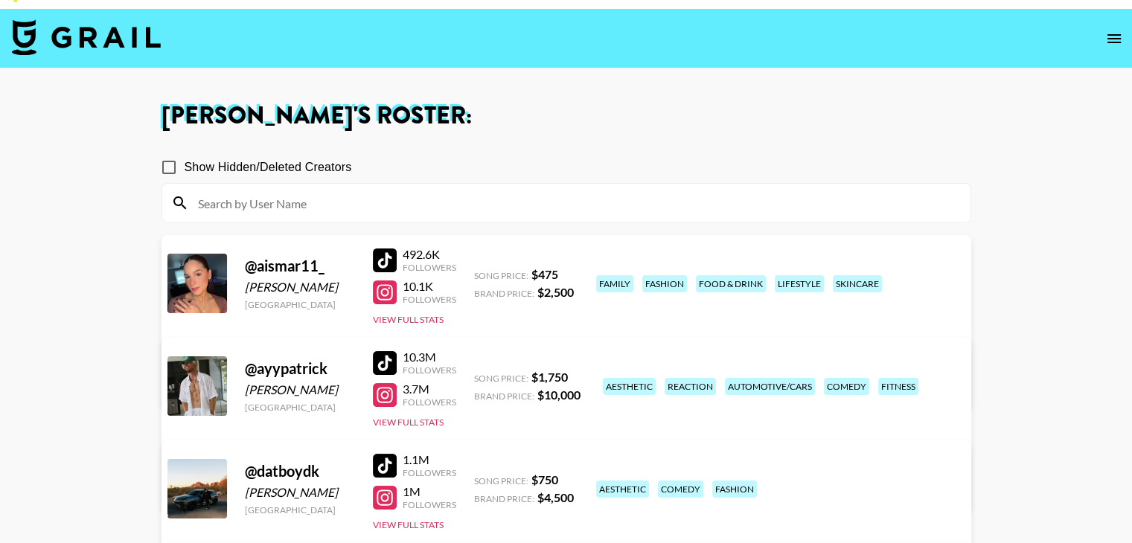
scroll to position [1, 0]
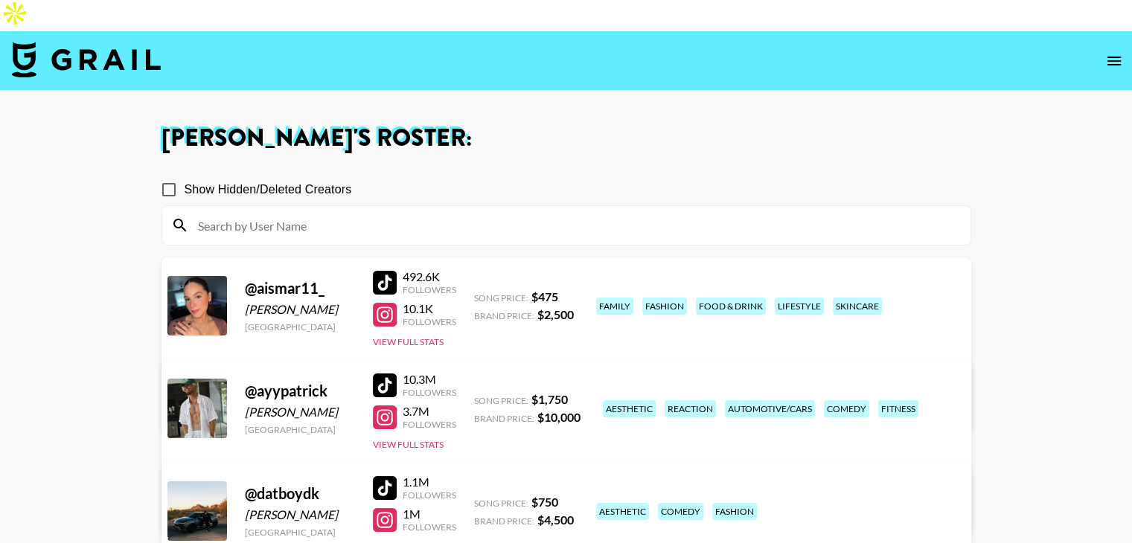
click at [392, 301] on div "10.1K Followers" at bounding box center [414, 314] width 83 height 26
click at [375, 303] on div at bounding box center [385, 315] width 24 height 24
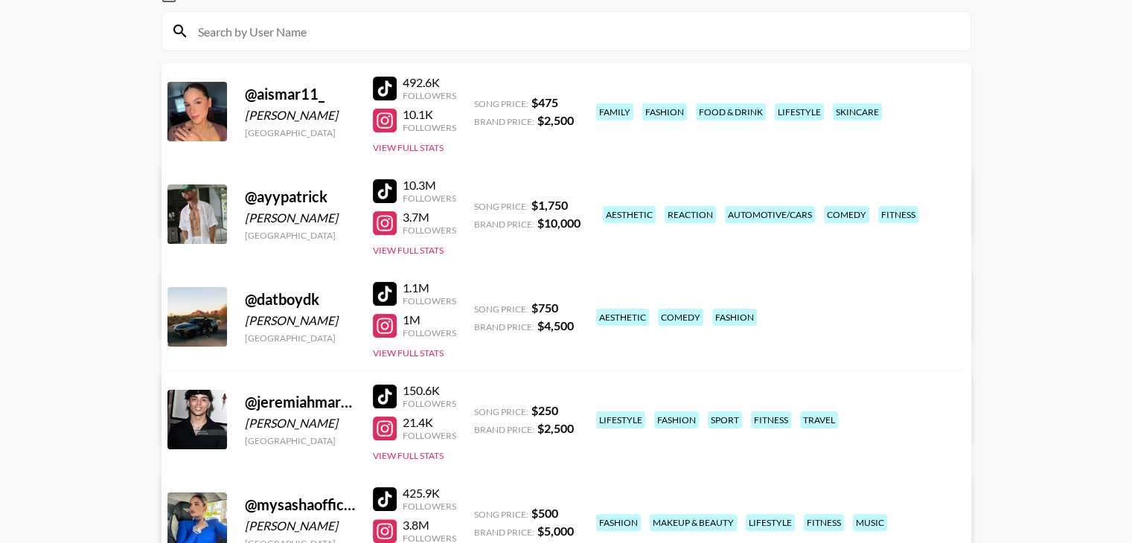
scroll to position [199, 0]
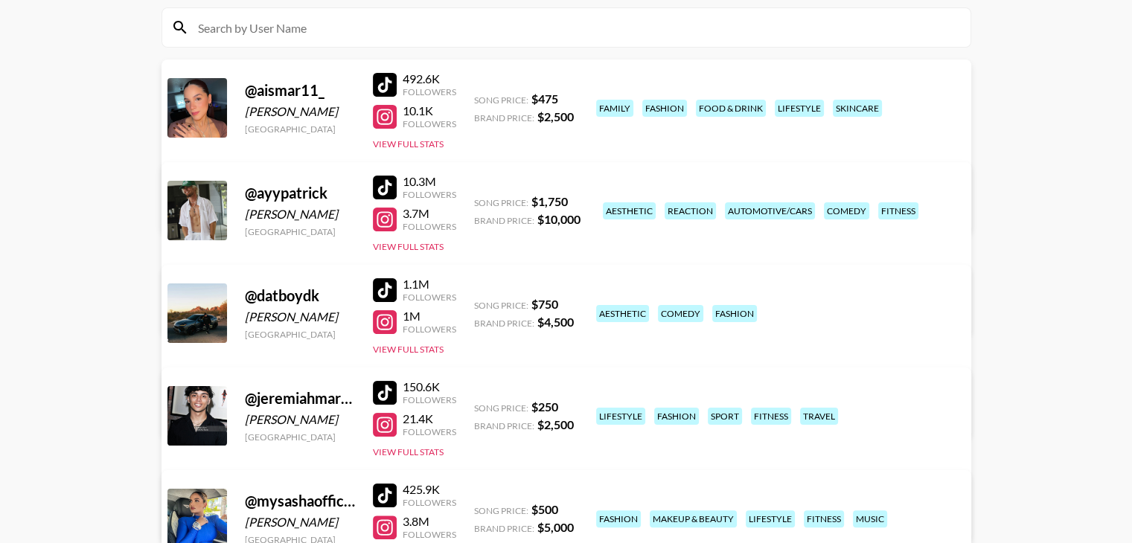
click at [386, 208] on div at bounding box center [385, 220] width 24 height 24
click at [380, 310] on div at bounding box center [385, 322] width 24 height 24
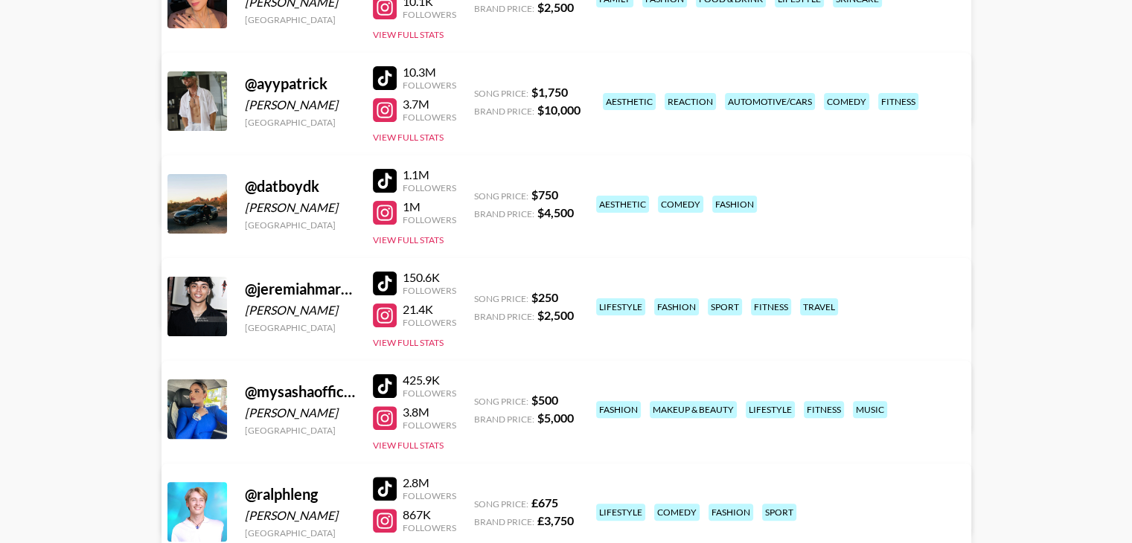
scroll to position [310, 0]
click at [377, 303] on div at bounding box center [385, 315] width 24 height 24
click at [375, 406] on div at bounding box center [385, 418] width 24 height 24
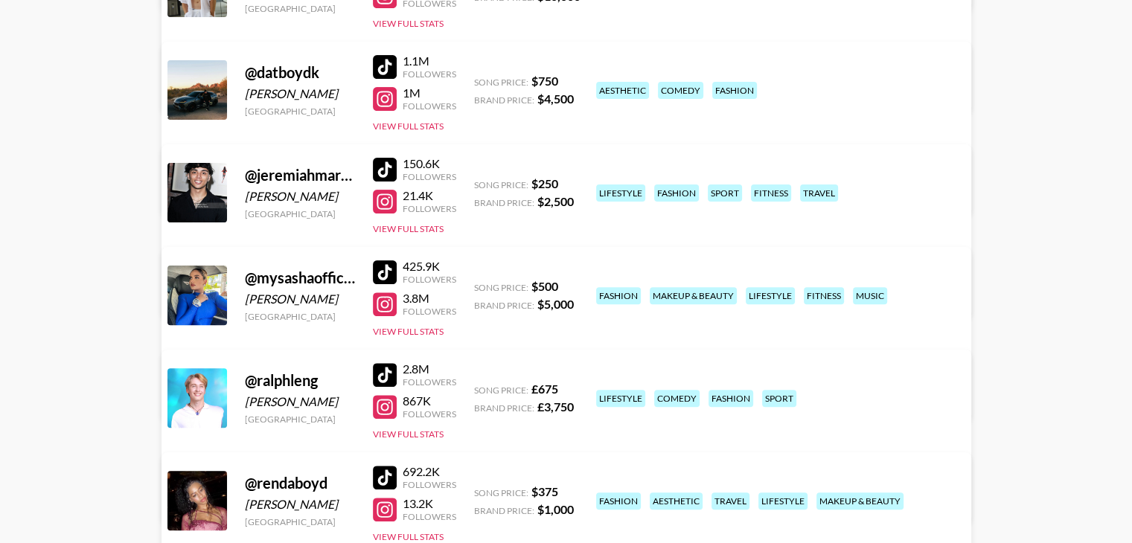
scroll to position [425, 0]
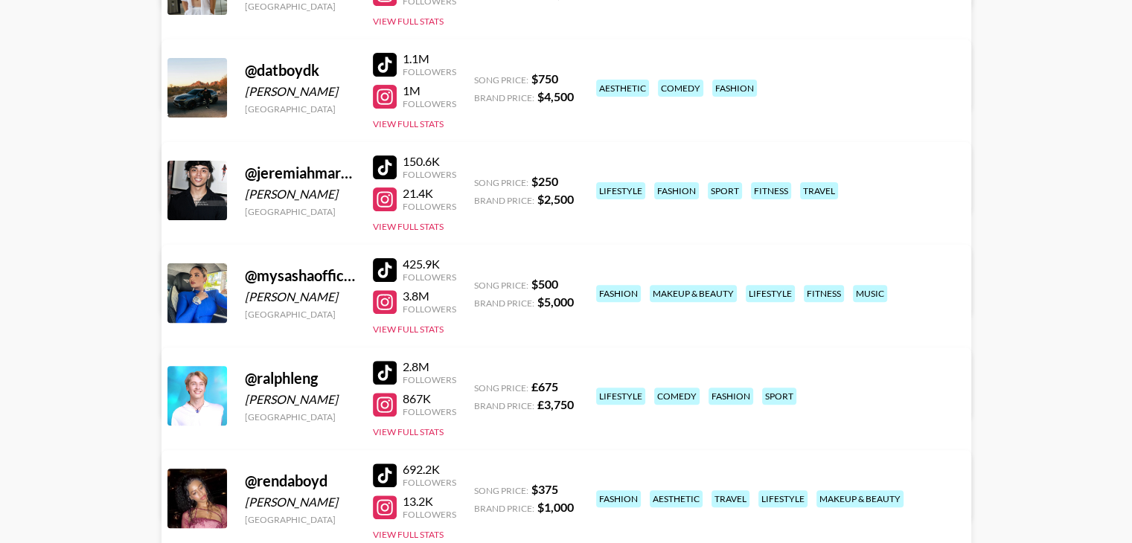
click at [392, 393] on div at bounding box center [385, 405] width 24 height 24
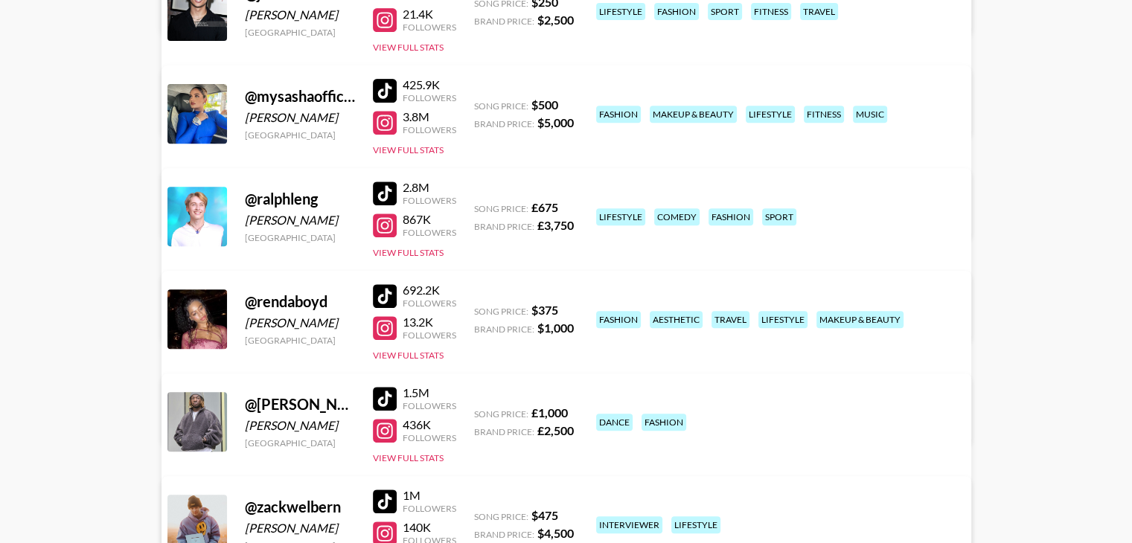
scroll to position [606, 0]
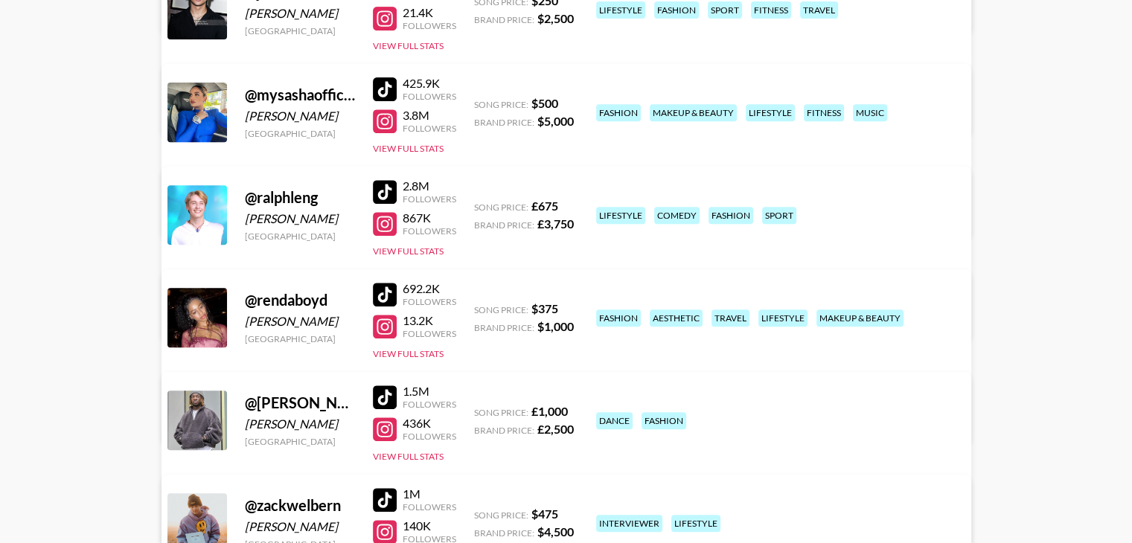
click at [396, 315] on link at bounding box center [388, 327] width 30 height 24
click at [388, 520] on div at bounding box center [385, 532] width 24 height 24
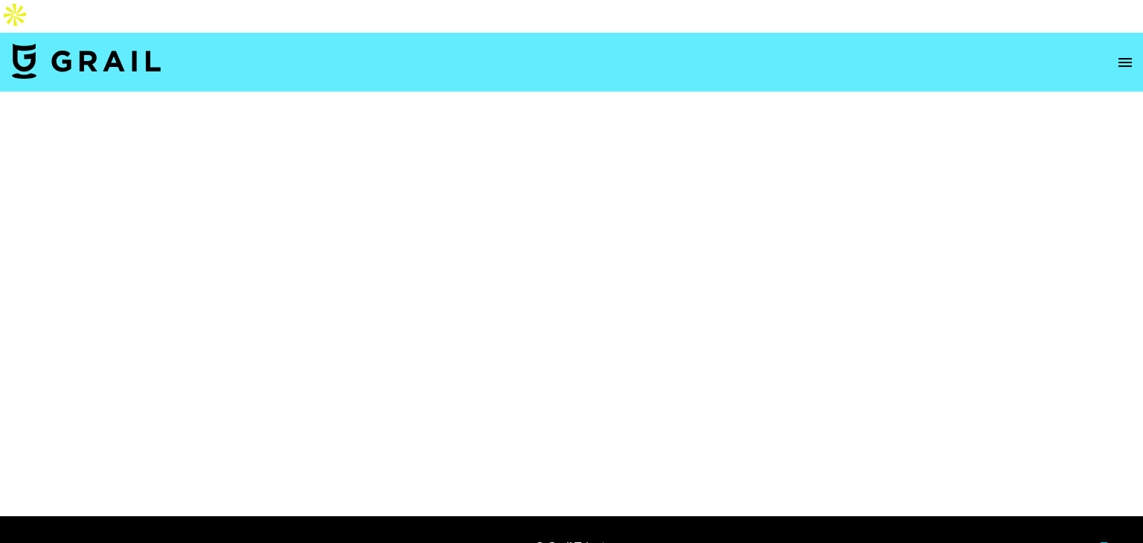
select select "Brand"
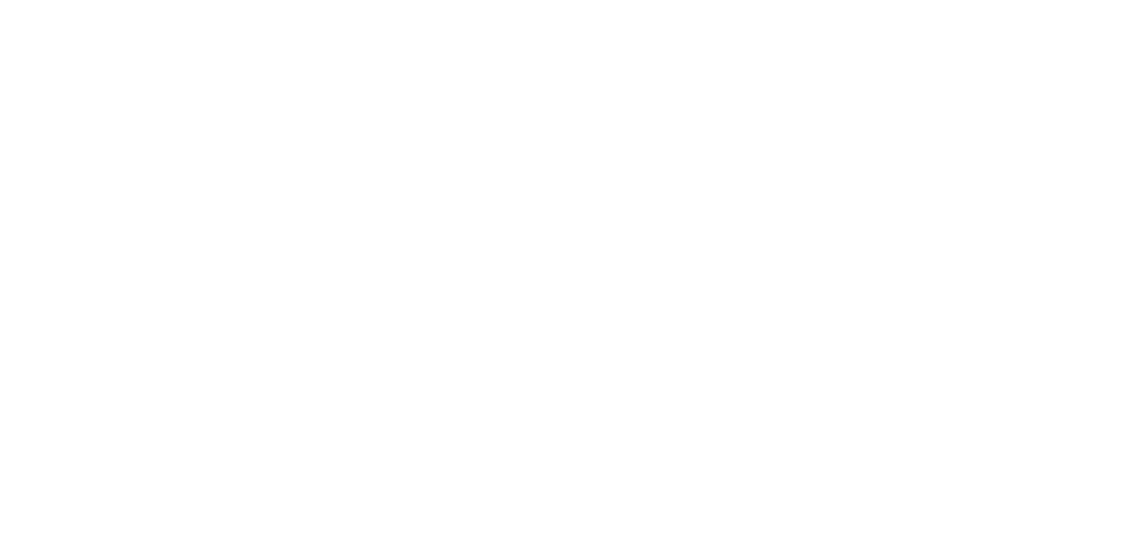
select select "Brand"
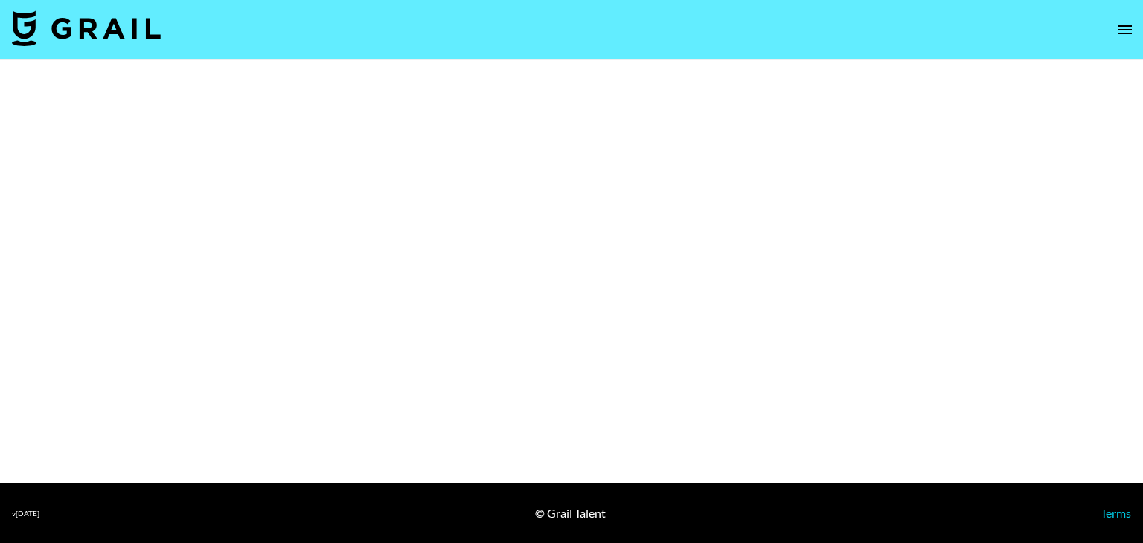
select select "Brand"
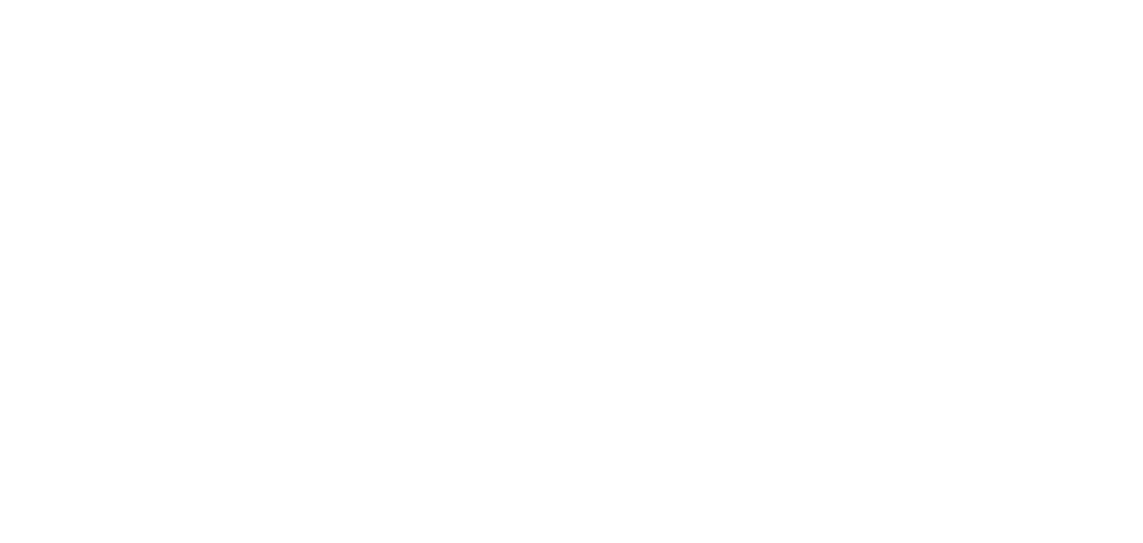
select select "Multi"
